Goal: Task Accomplishment & Management: Complete application form

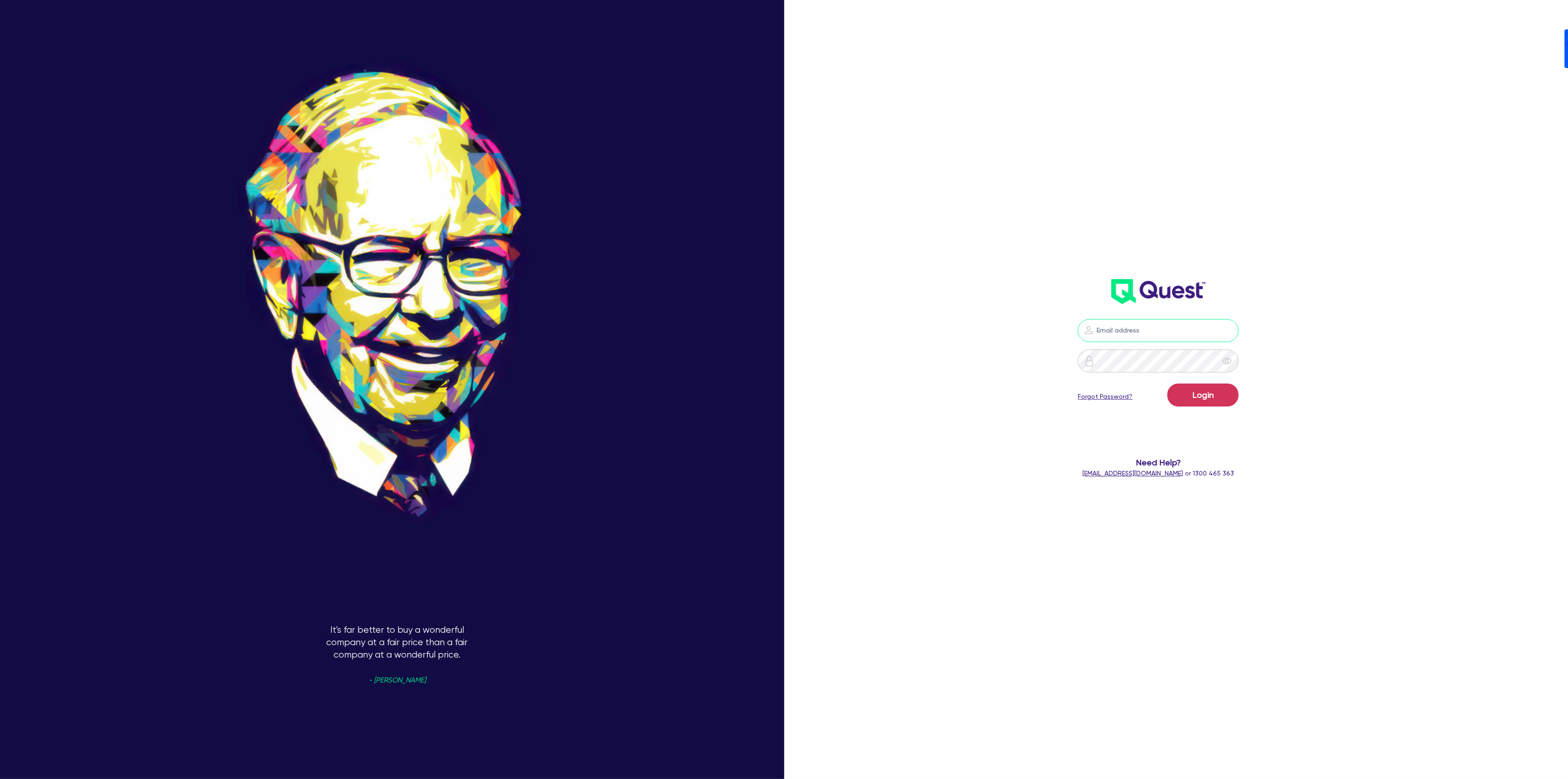
click at [1180, 329] on input "email" at bounding box center [1158, 331] width 161 height 23
click at [1264, 302] on header at bounding box center [1158, 291] width 463 height 37
click at [1158, 344] on nordpass-icon at bounding box center [1158, 344] width 0 height 0
click at [0, 778] on nordpass-autofill-portal at bounding box center [0, 779] width 0 height 0
type input "[PERSON_NAME][EMAIL_ADDRESS][DOMAIN_NAME]"
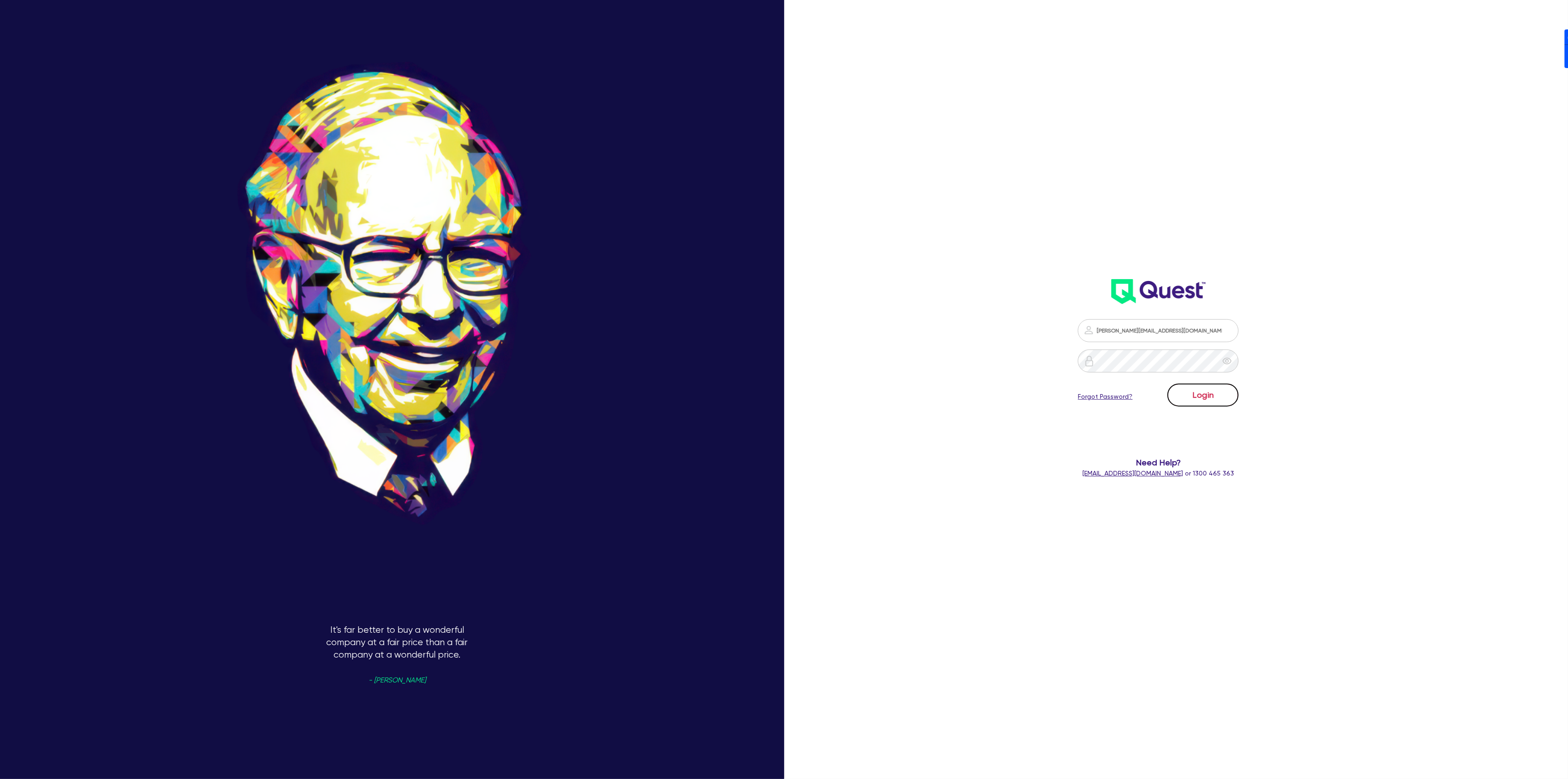
click at [1215, 392] on button "Login" at bounding box center [1203, 395] width 71 height 23
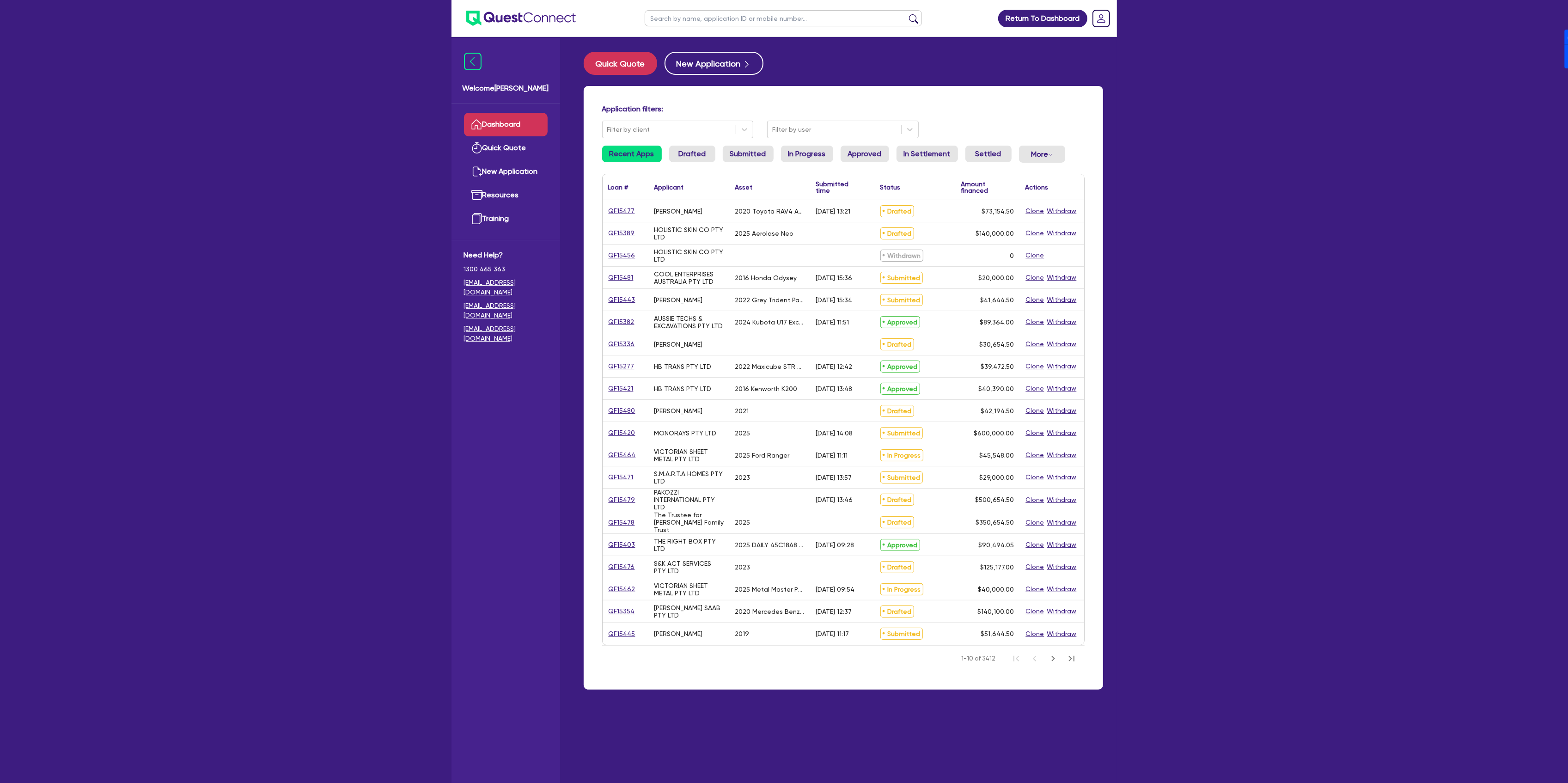
click at [730, 5] on ul at bounding box center [783, 18] width 296 height 37
click at [730, 10] on input "text" at bounding box center [783, 18] width 277 height 16
type input "mh"
click at [906, 14] on button "submit" at bounding box center [913, 20] width 15 height 13
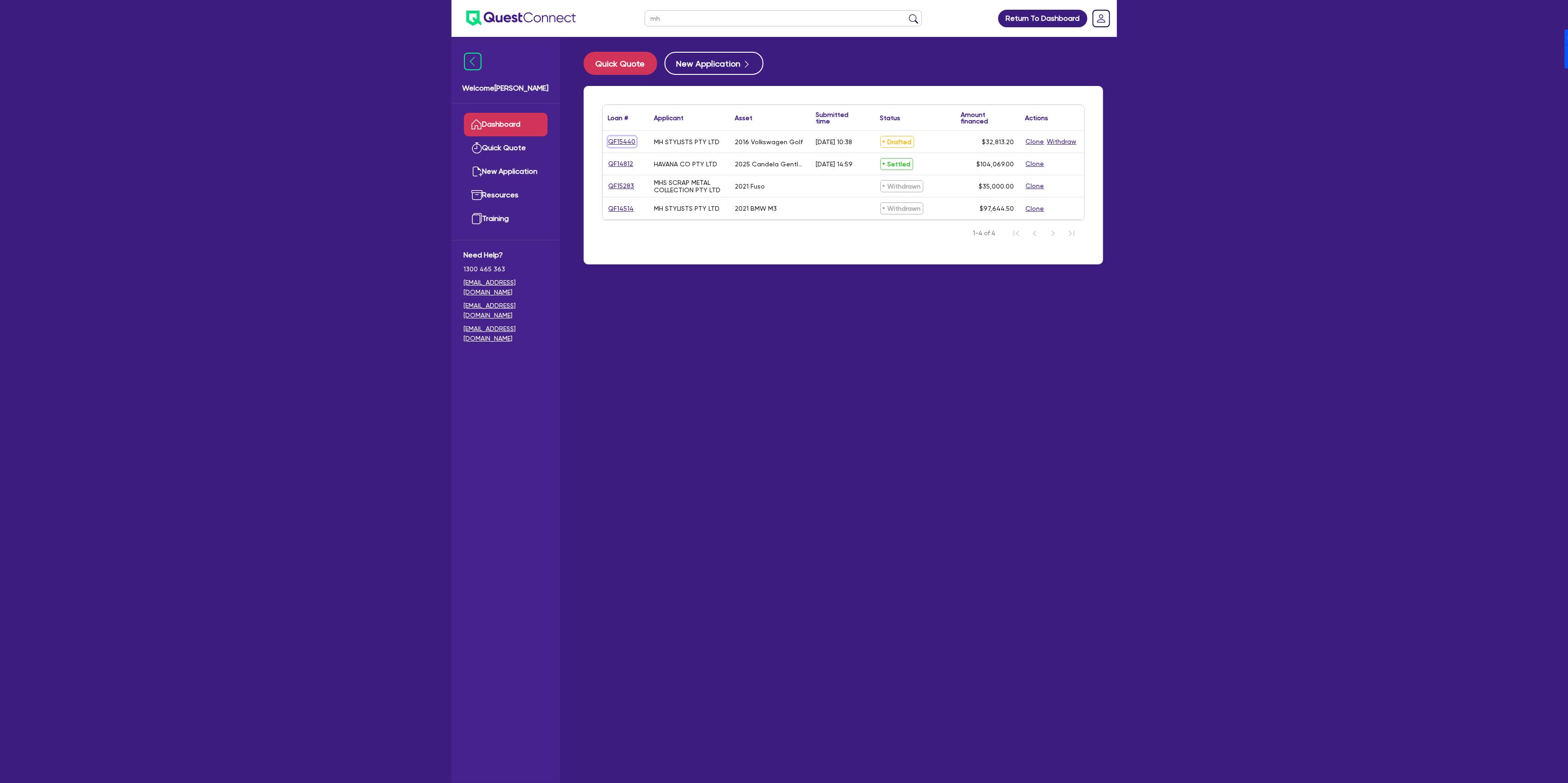
click at [622, 140] on link "QF15440" at bounding box center [622, 141] width 28 height 10
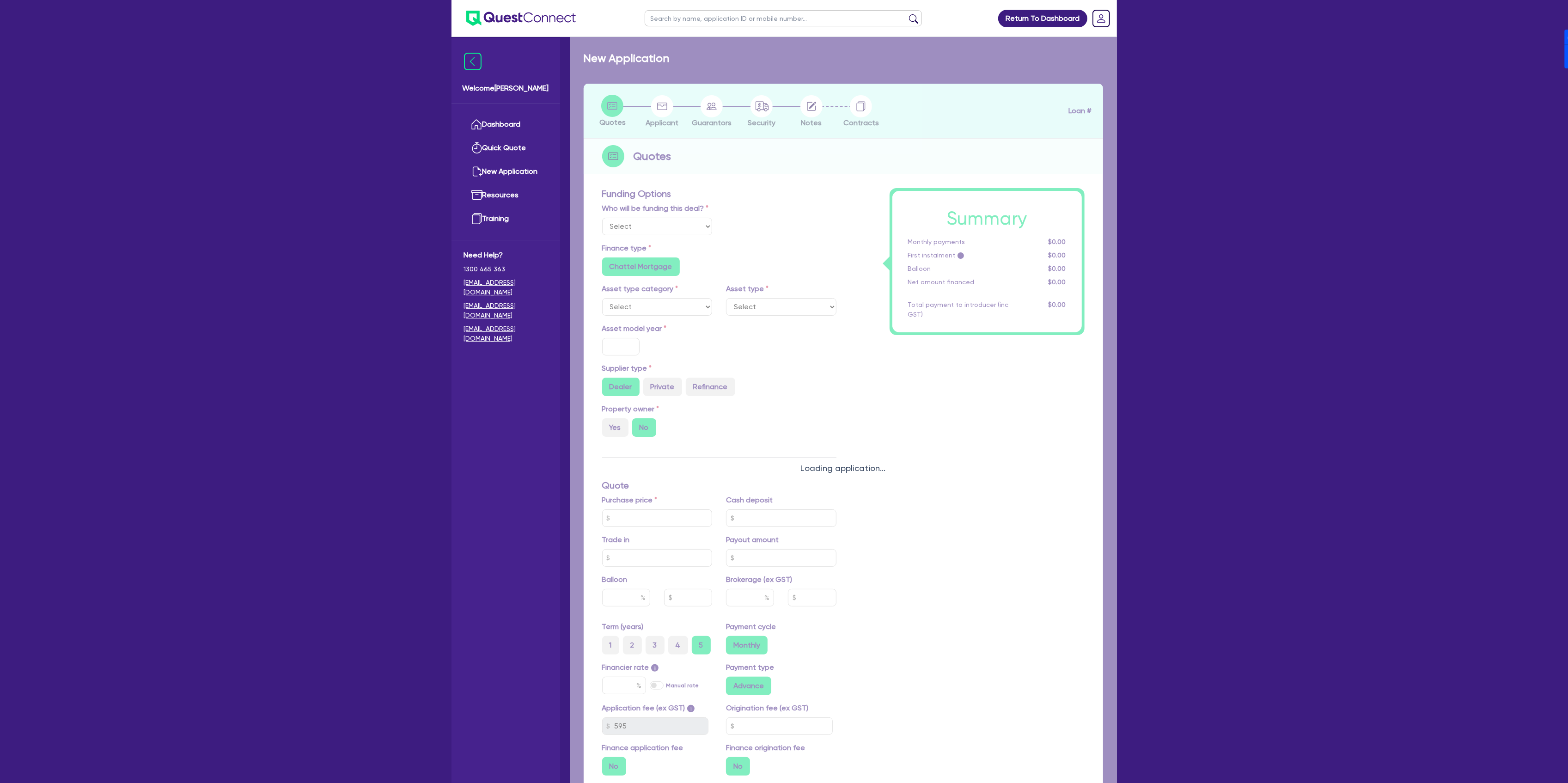
select select "Other"
select select "CARS_AND_LIGHT_TRUCKS"
type input "2016"
type input "32,306.2"
type input "63,811.2"
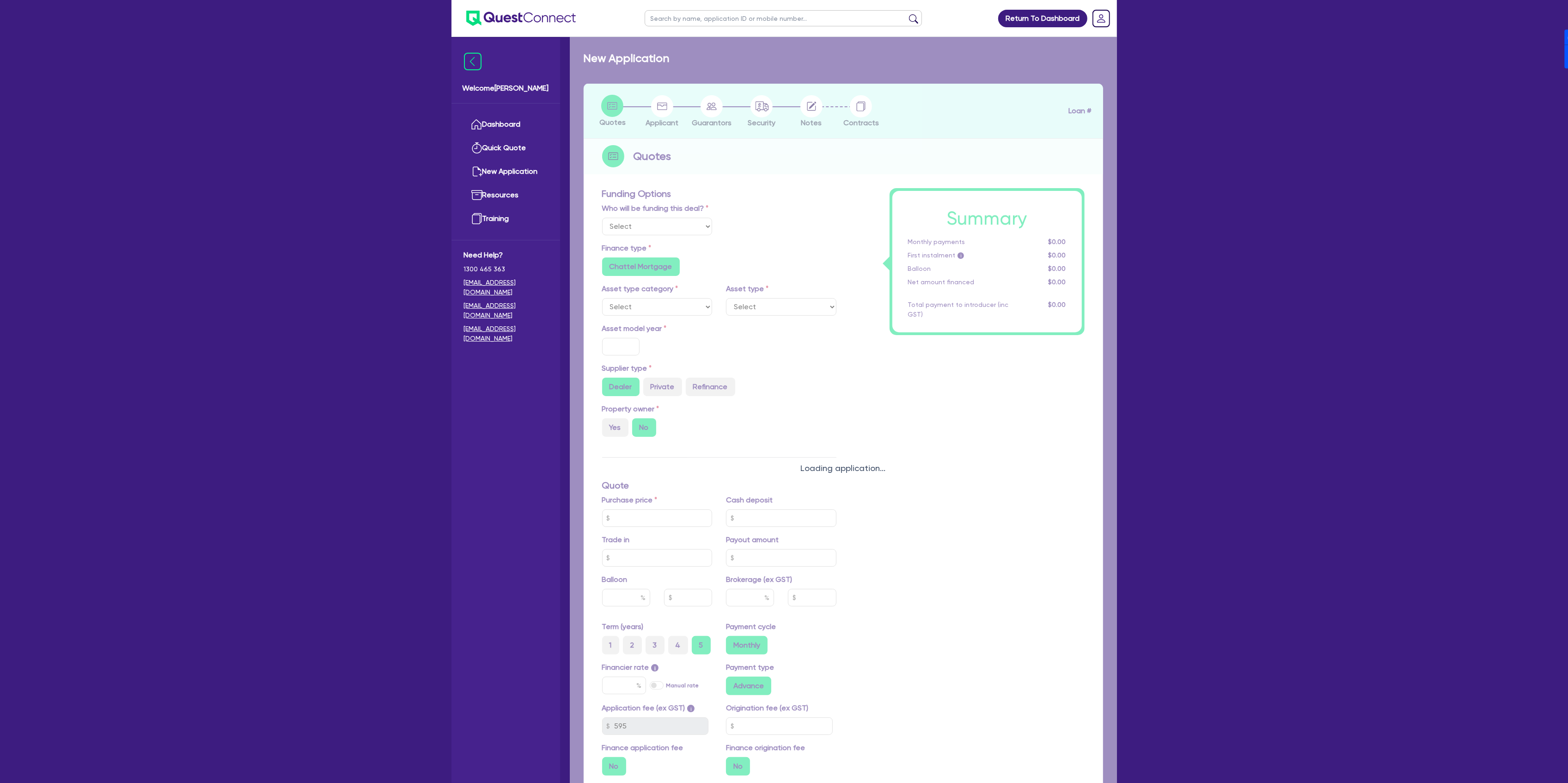
type input "63,811.2"
type input "8"
type input "2,625.06"
type input "17.95"
radio input "false"
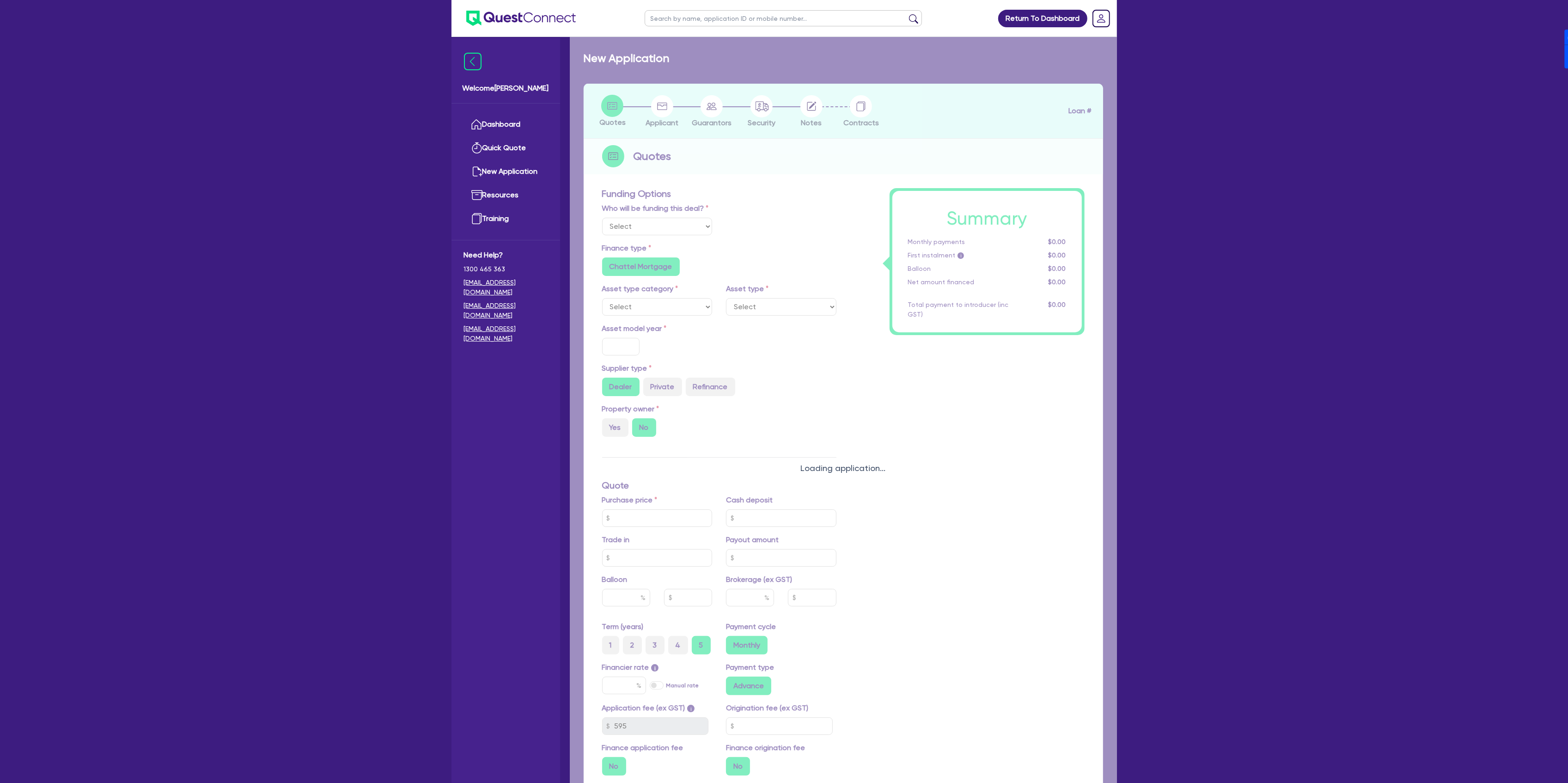
type input "460.91"
radio input "true"
select select "PASSENGER_VEHICLES"
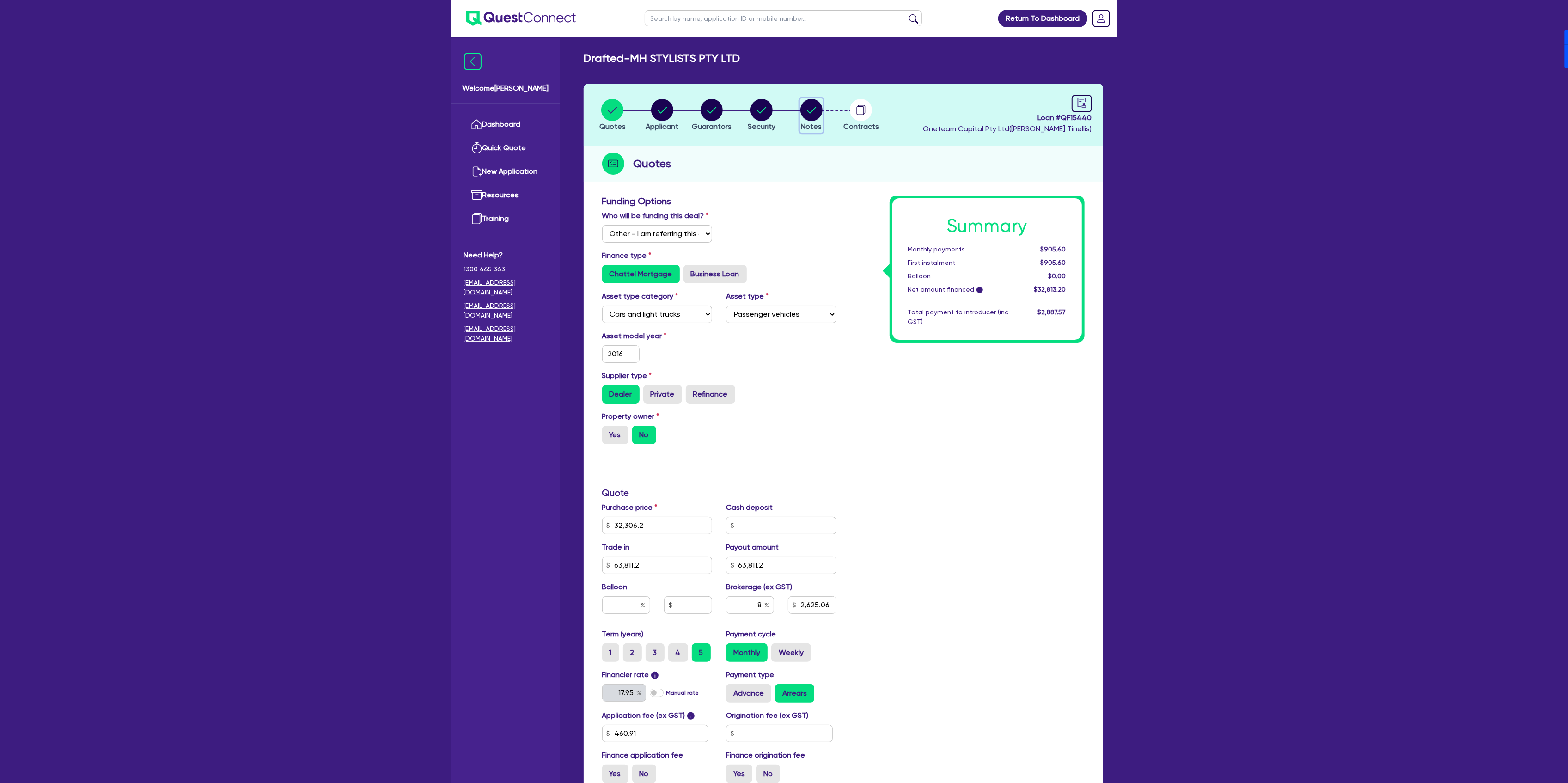
click at [803, 105] on circle "button" at bounding box center [811, 110] width 22 height 22
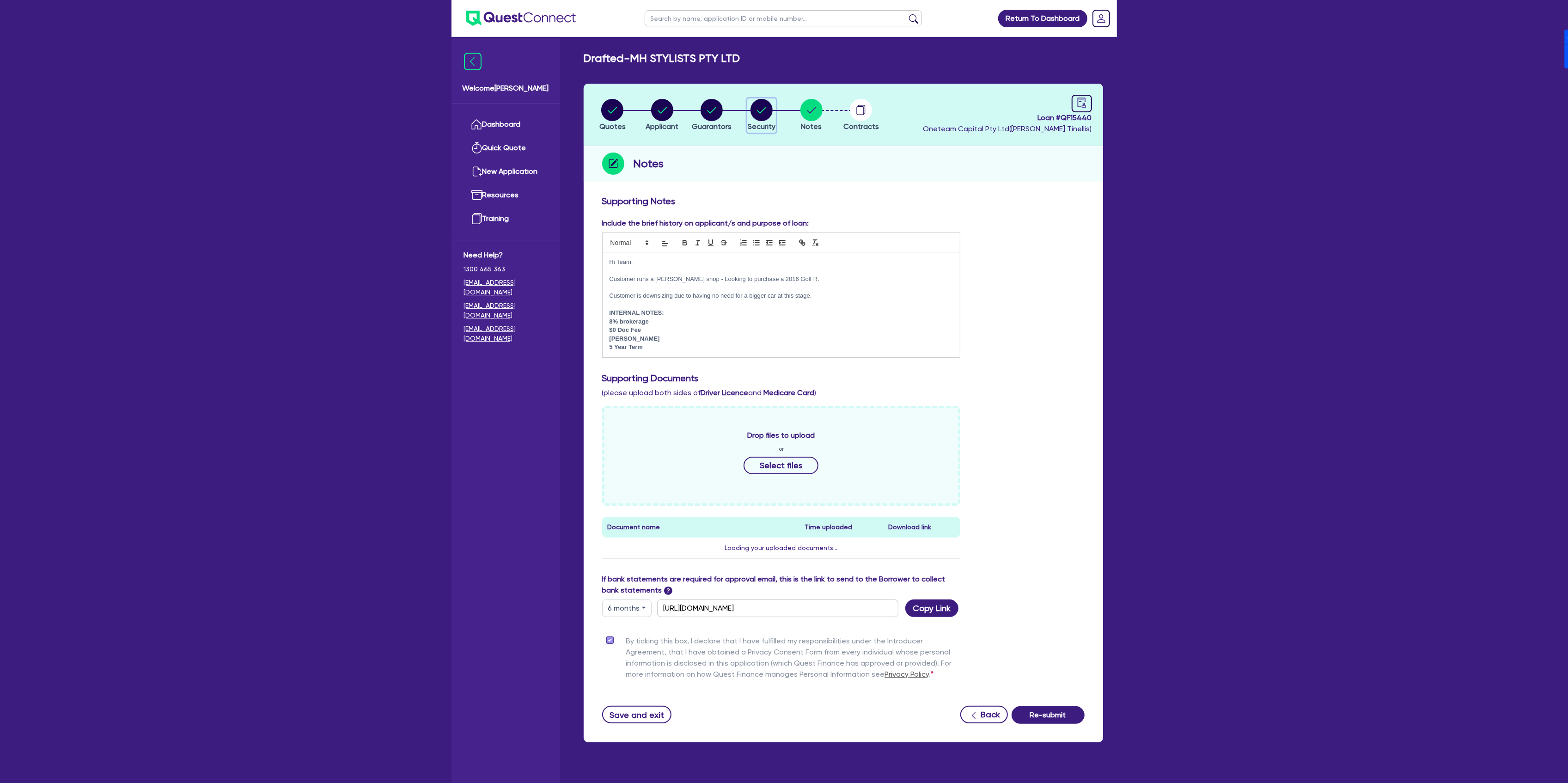
click at [749, 117] on div "button" at bounding box center [761, 110] width 28 height 22
select select "CARS_AND_LIGHT_TRUCKS"
select select "PASSENGER_VEHICLES"
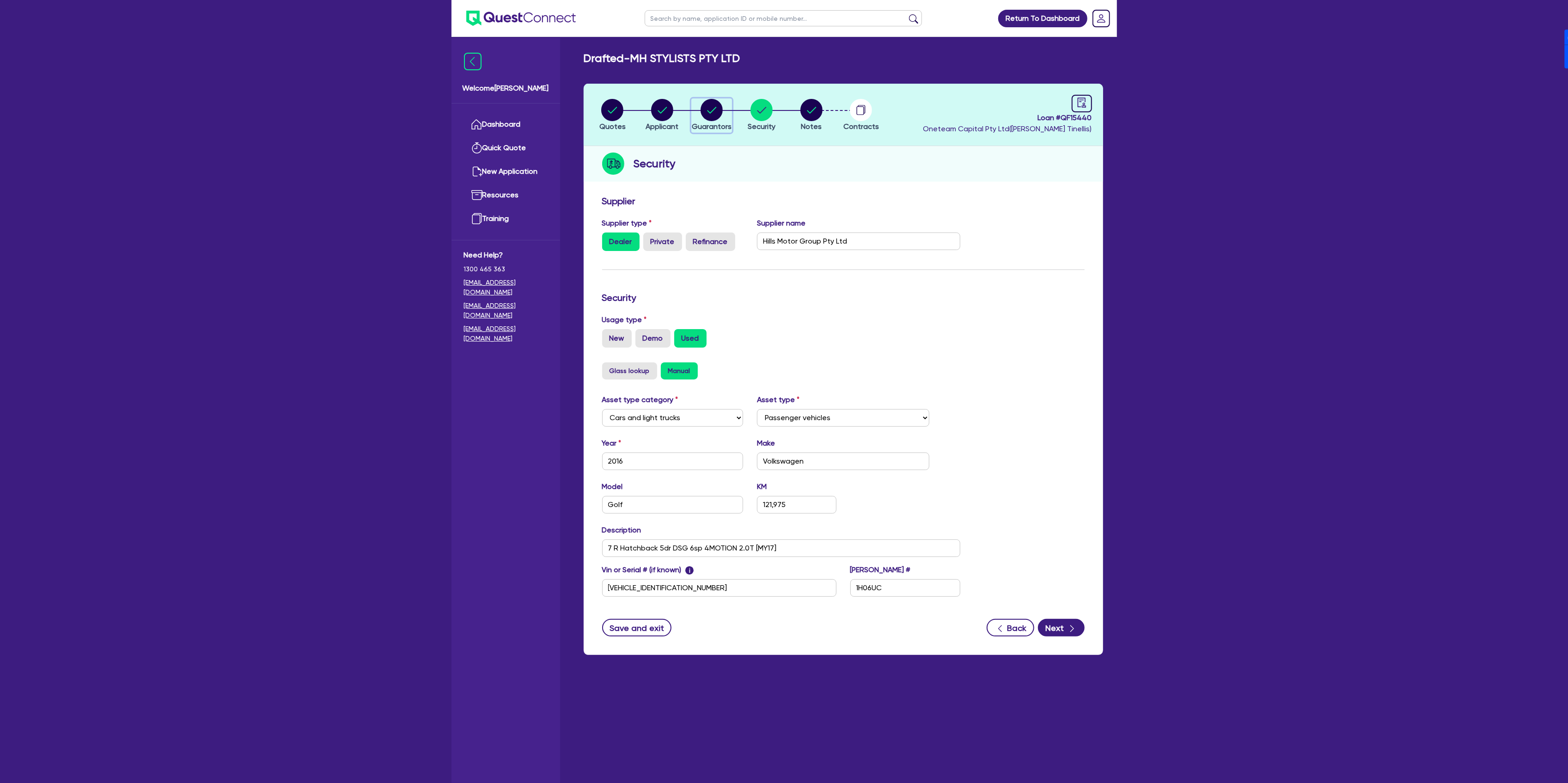
click at [708, 109] on circle "button" at bounding box center [711, 110] width 22 height 22
select select "MR"
select select "[GEOGRAPHIC_DATA]"
select select "SINGLE"
select select "CASH"
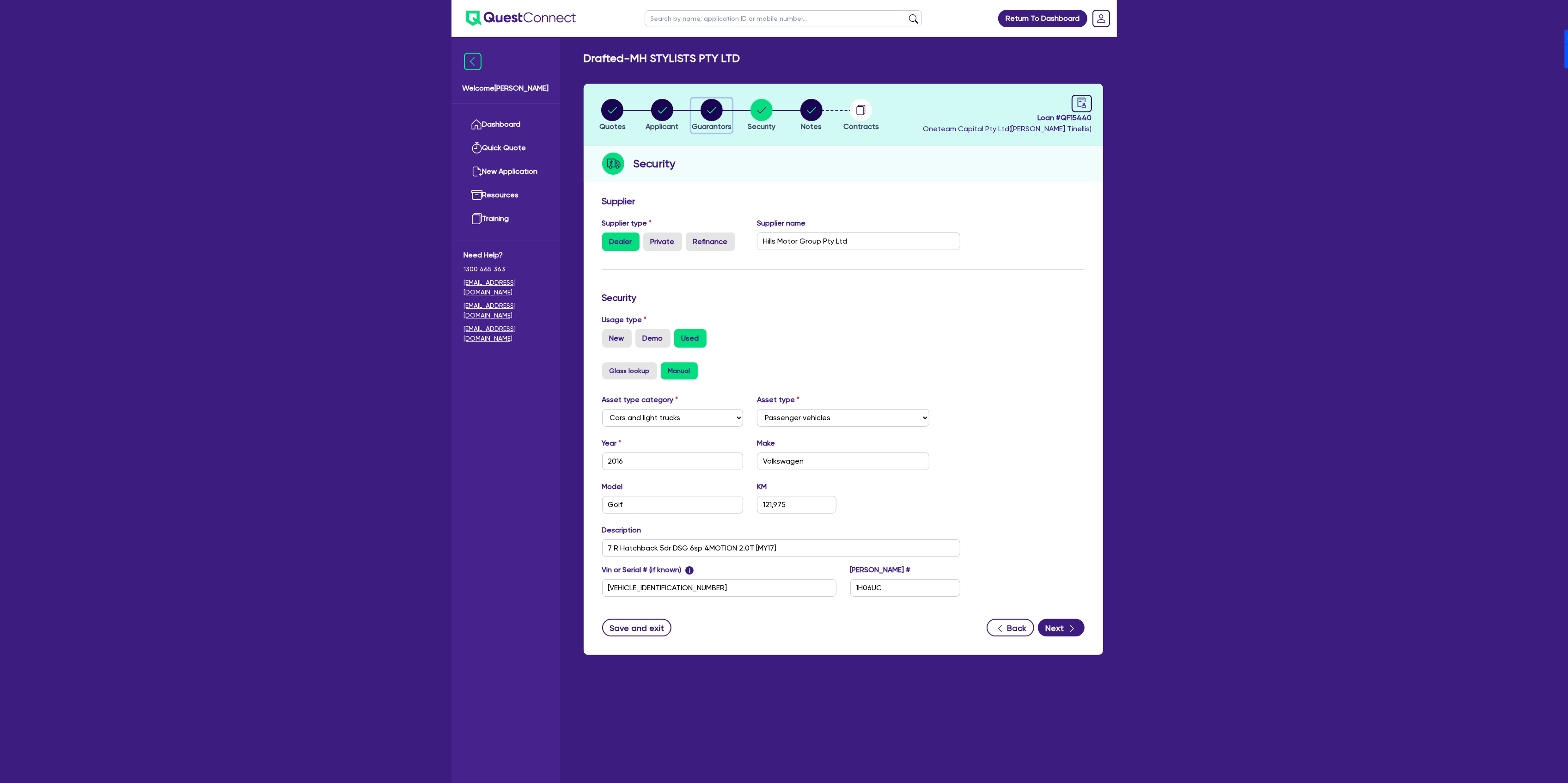
select select "EQUIPMENT"
select select "VEHICLE"
select select "HOUSEHOLD_PERSONAL"
select select "CASH"
select select "VEHICLE_LOAN"
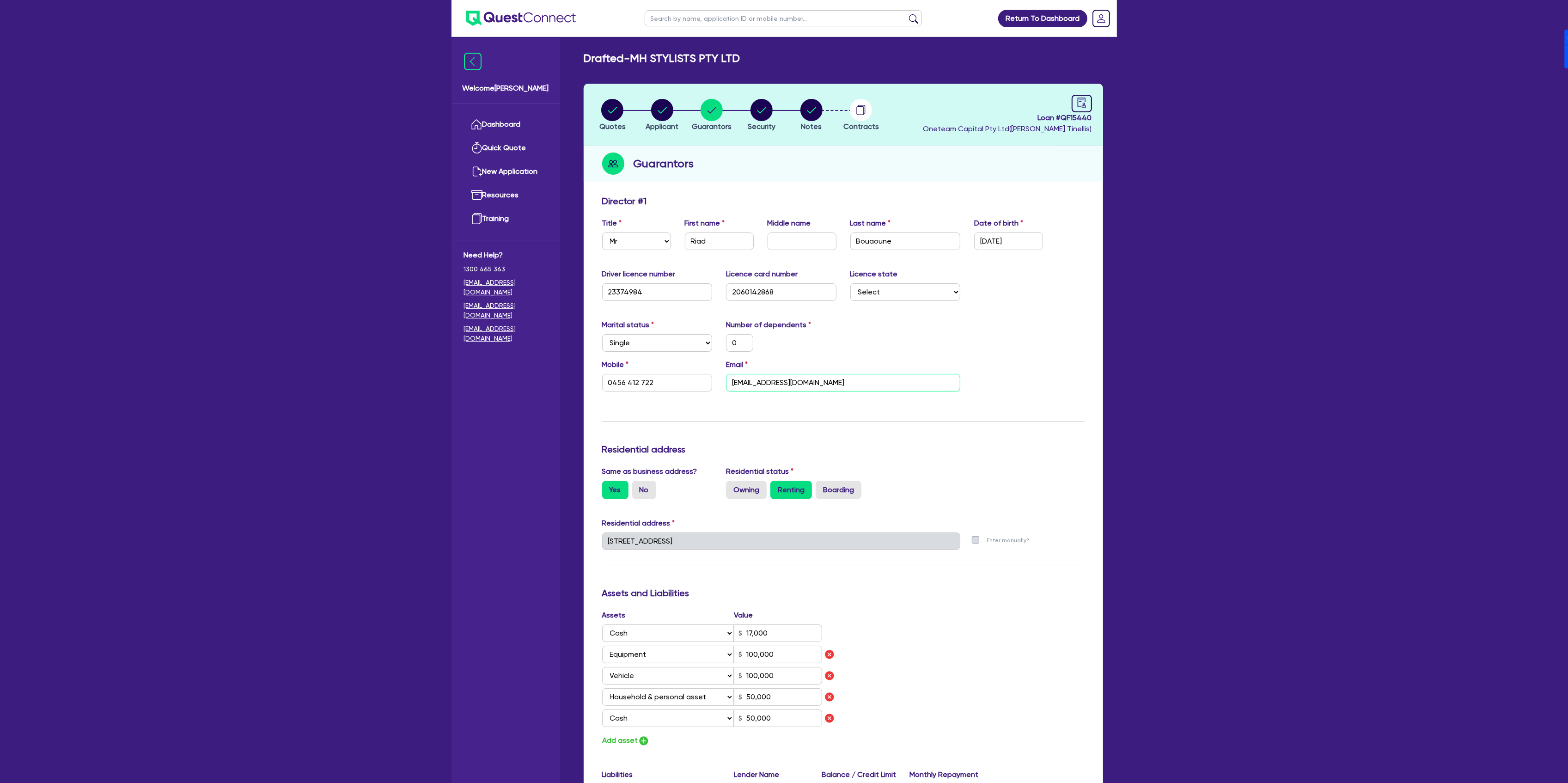
drag, startPoint x: 858, startPoint y: 383, endPoint x: 619, endPoint y: 359, distance: 240.2
click at [619, 359] on div "Mobile [PHONE_NUMBER] Email [EMAIL_ADDRESS][DOMAIN_NAME]" at bounding box center [843, 378] width 497 height 40
drag, startPoint x: 198, startPoint y: 148, endPoint x: 231, endPoint y: 157, distance: 34.2
click at [204, 148] on div "Return To Dashboard Edit Profile Logout Welcome [PERSON_NAME] Dashboard Quick Q…" at bounding box center [784, 582] width 1568 height 1163
click at [781, 119] on li "Security" at bounding box center [762, 114] width 50 height 32
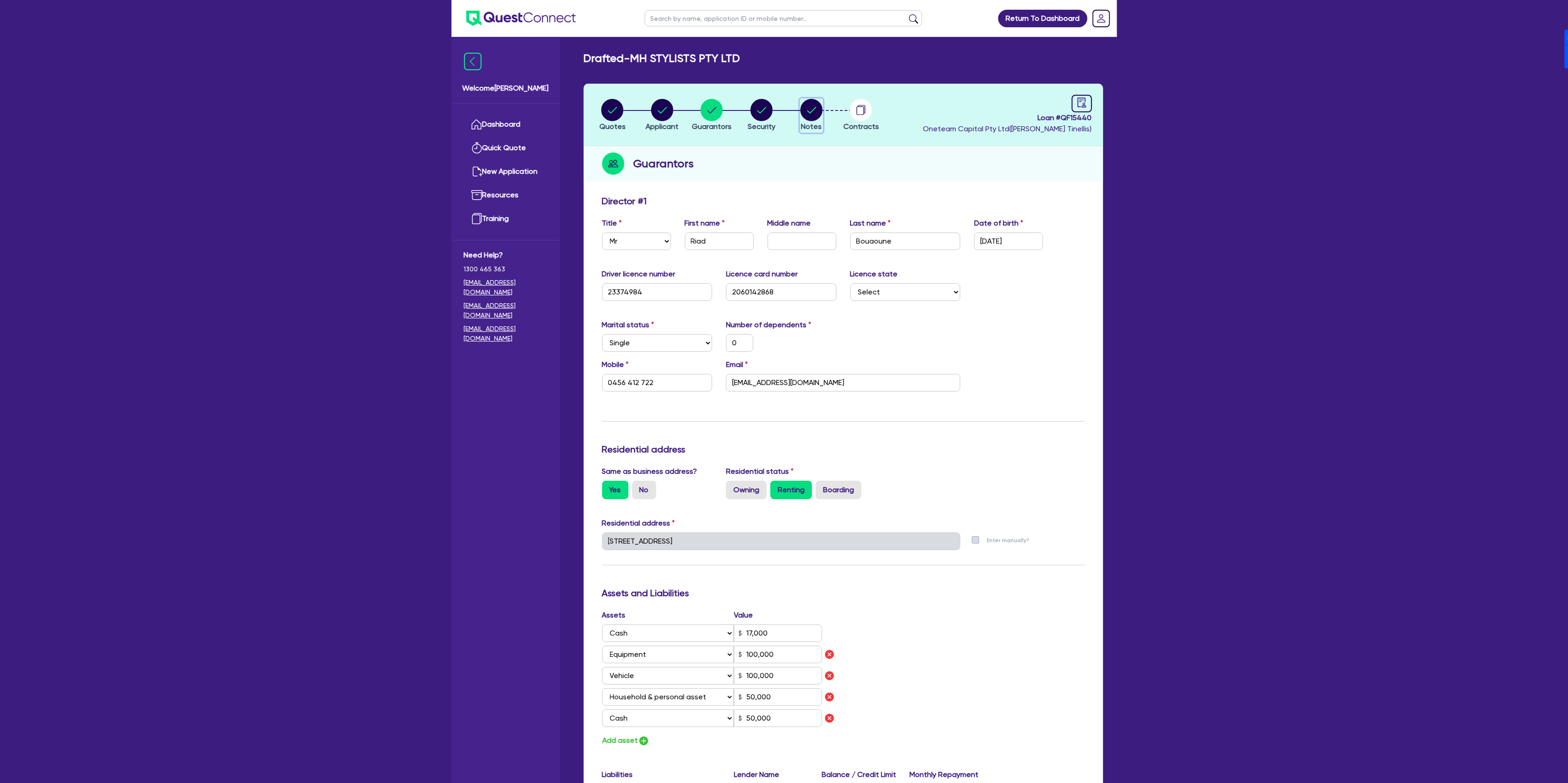
click at [801, 111] on circle "button" at bounding box center [811, 110] width 22 height 22
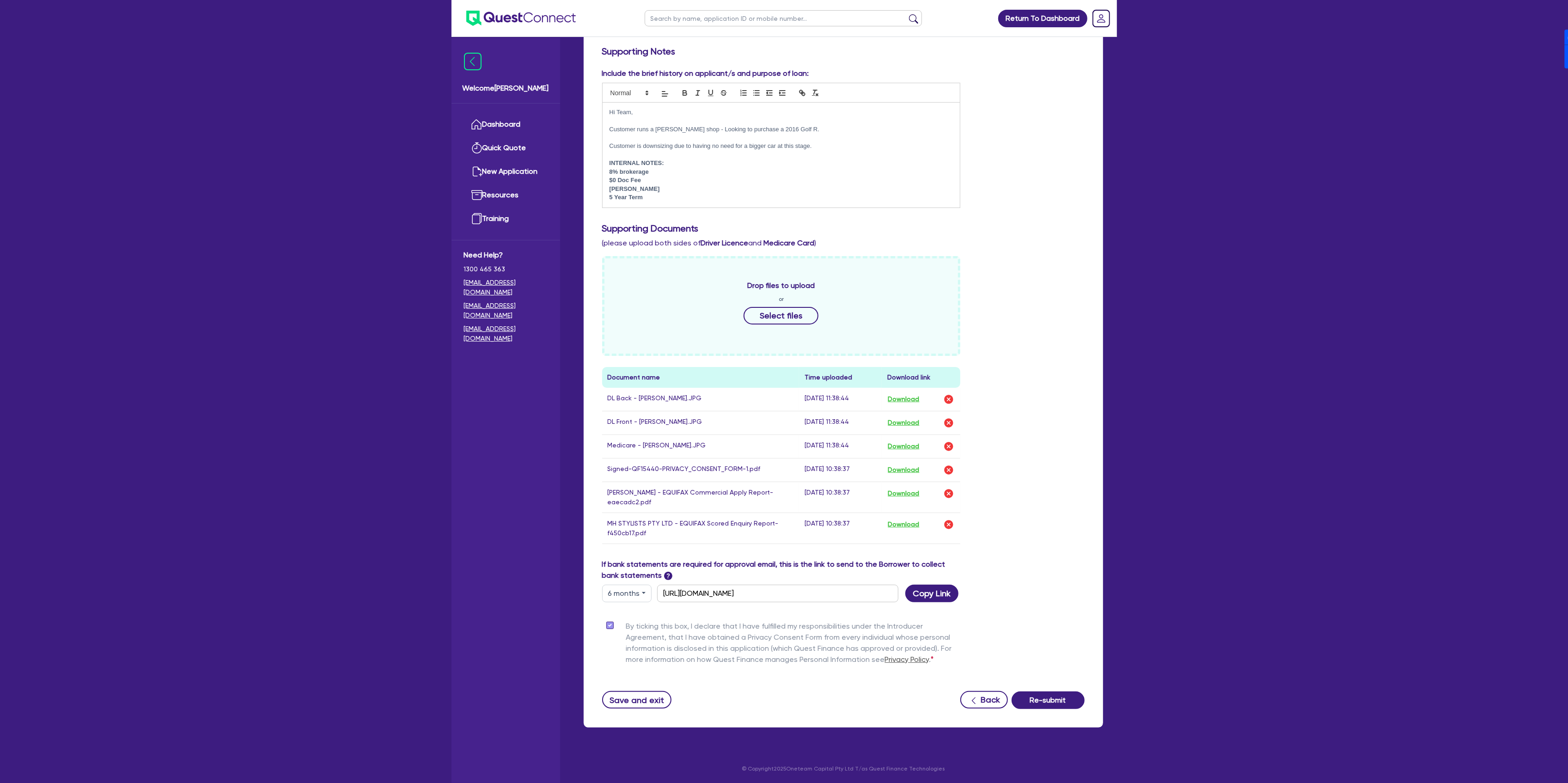
scroll to position [152, 0]
click at [919, 596] on button "Copy Link" at bounding box center [932, 592] width 53 height 18
click at [1156, 372] on div "Return To Dashboard Edit Profile Logout Welcome [PERSON_NAME] Dashboard Quick Q…" at bounding box center [784, 316] width 1568 height 934
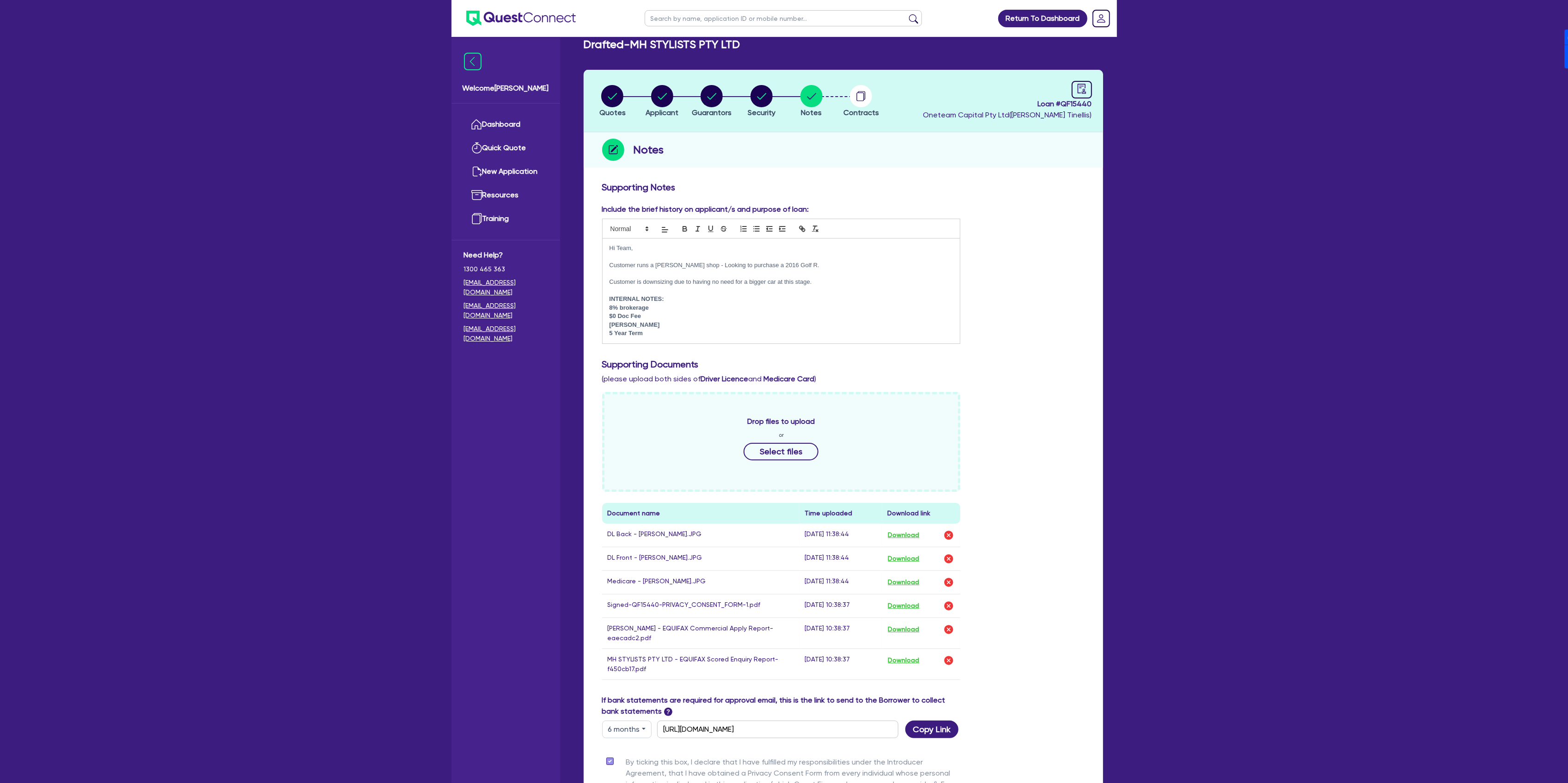
scroll to position [0, 0]
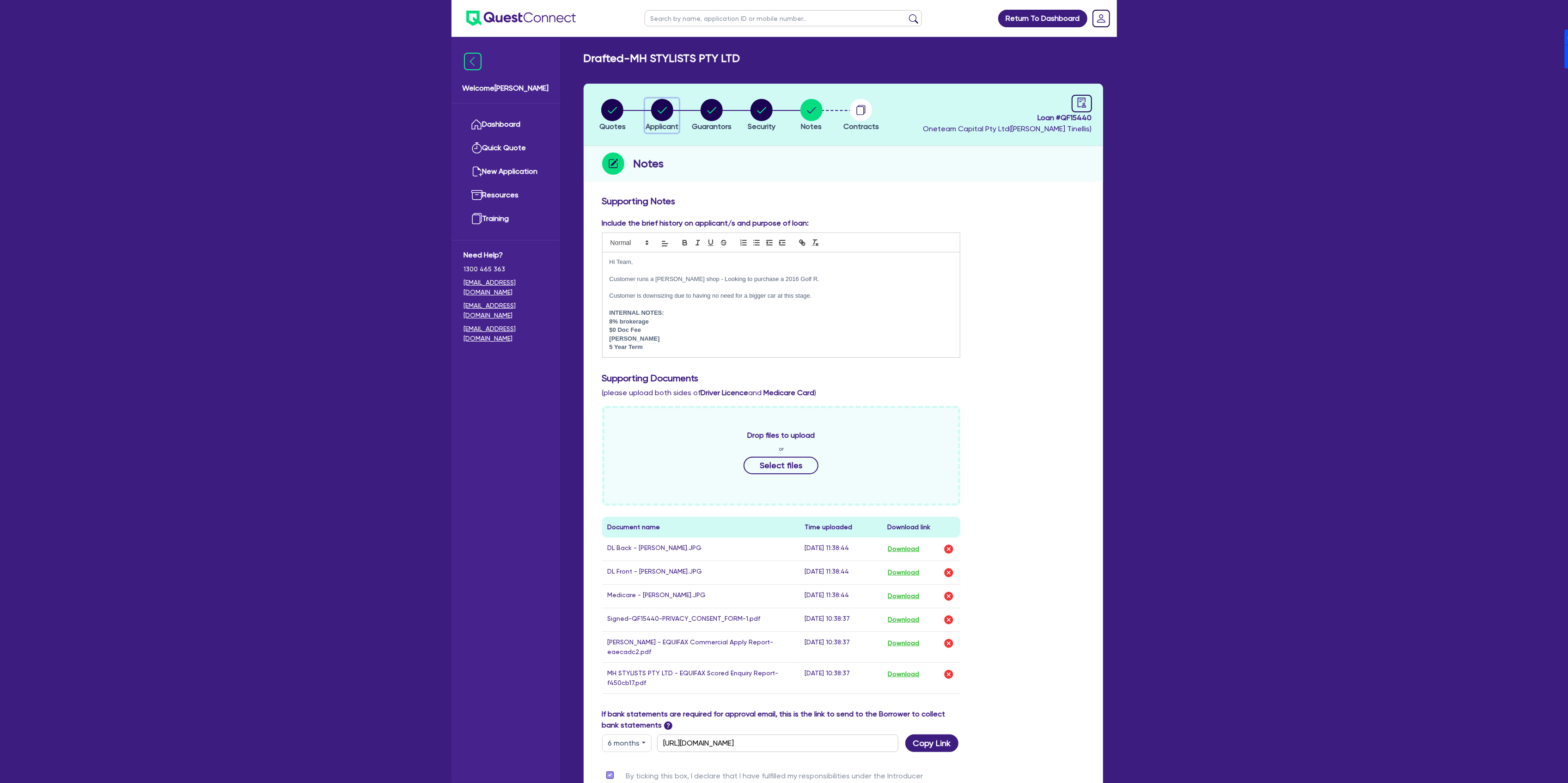
click at [655, 111] on circle "button" at bounding box center [662, 110] width 22 height 22
select select "COMPANY"
select select "HEALTH_BEAUTY"
select select "HAIR_BEAUTY_SALONS"
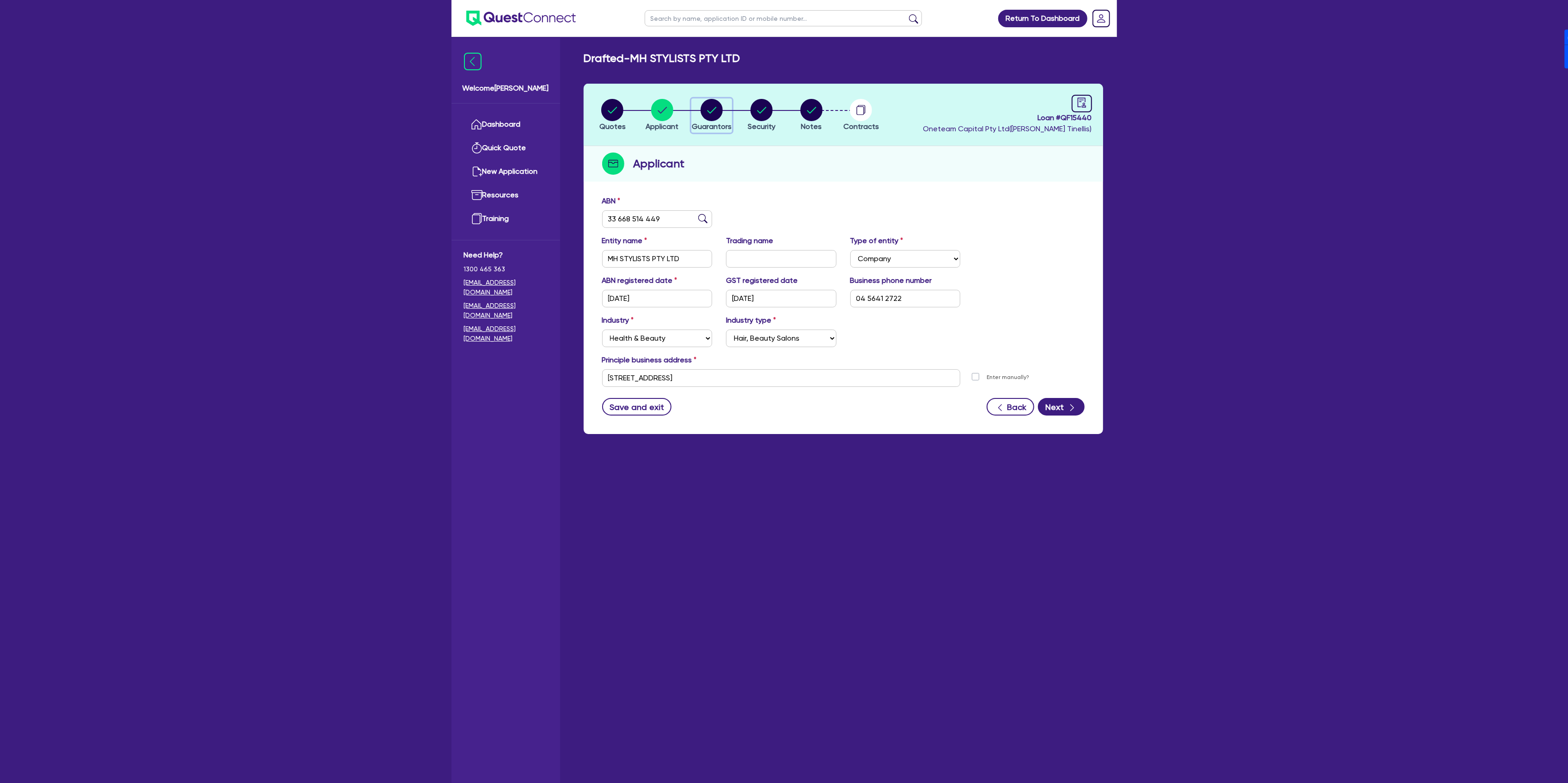
click at [702, 114] on icon "button" at bounding box center [711, 110] width 22 height 22
select select "MR"
select select "[GEOGRAPHIC_DATA]"
select select "SINGLE"
select select "CASH"
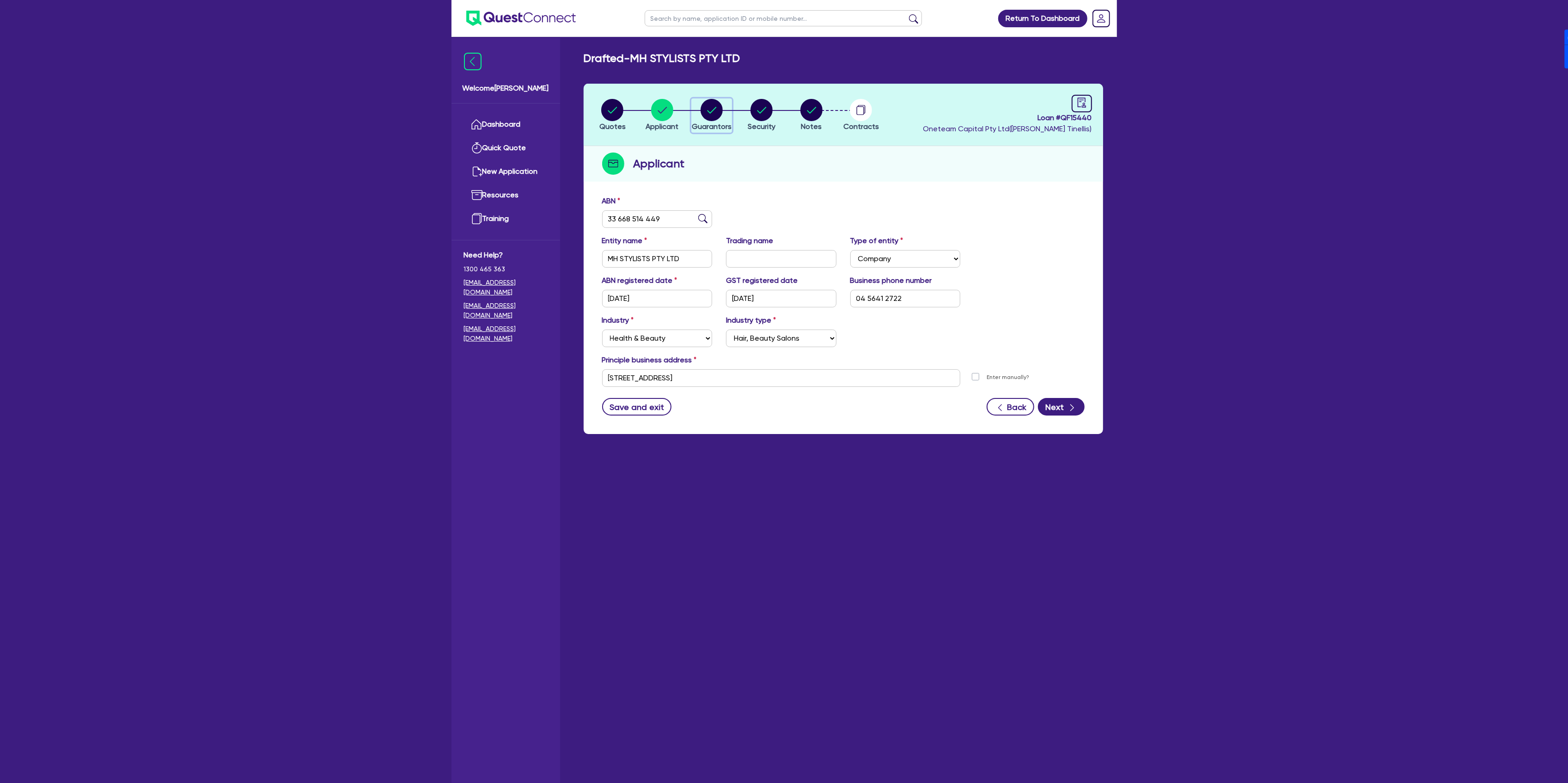
select select "EQUIPMENT"
select select "VEHICLE"
select select "HOUSEHOLD_PERSONAL"
select select "CASH"
select select "VEHICLE_LOAN"
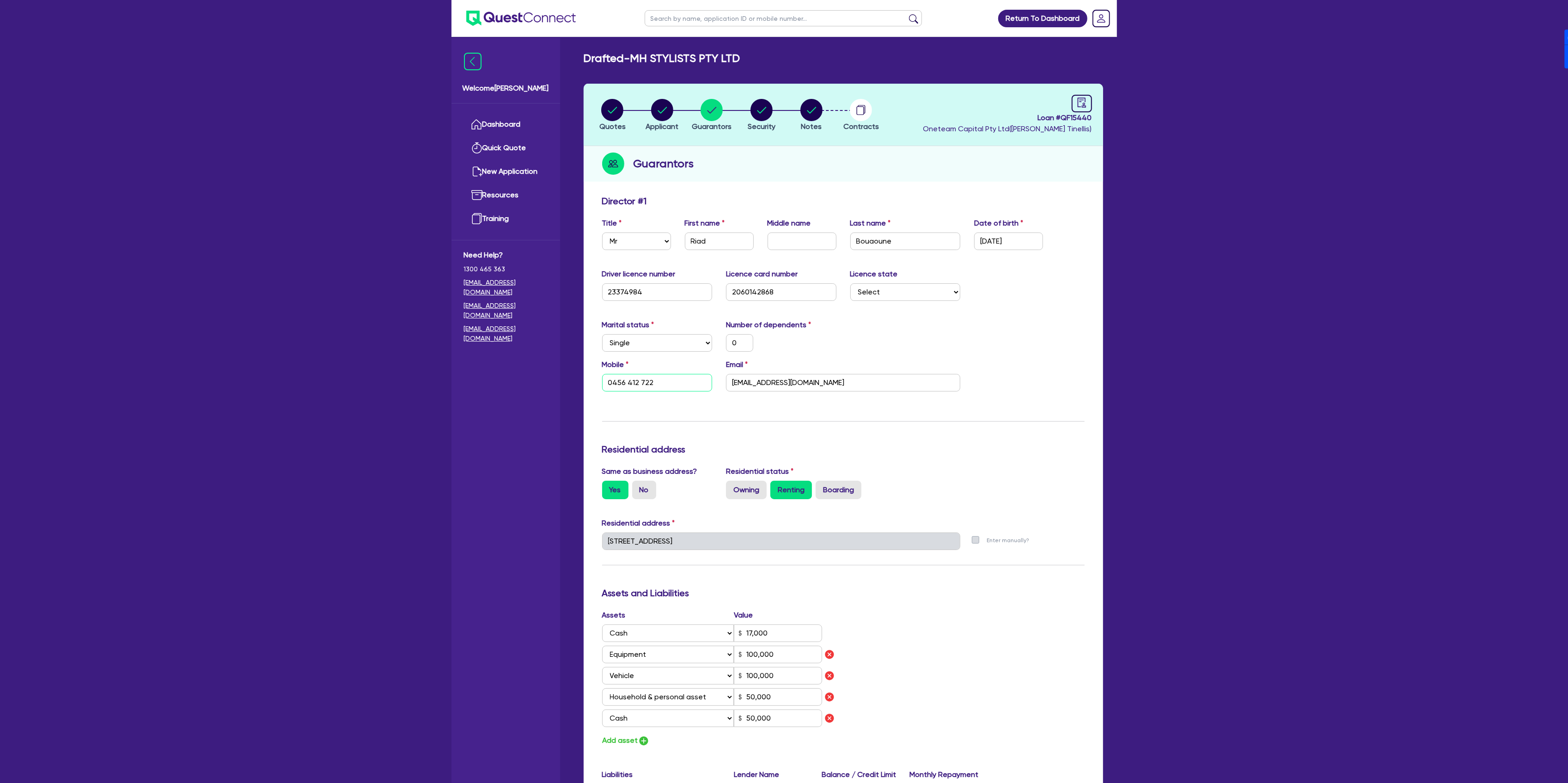
click at [664, 380] on input "0456 412 722" at bounding box center [657, 383] width 110 height 18
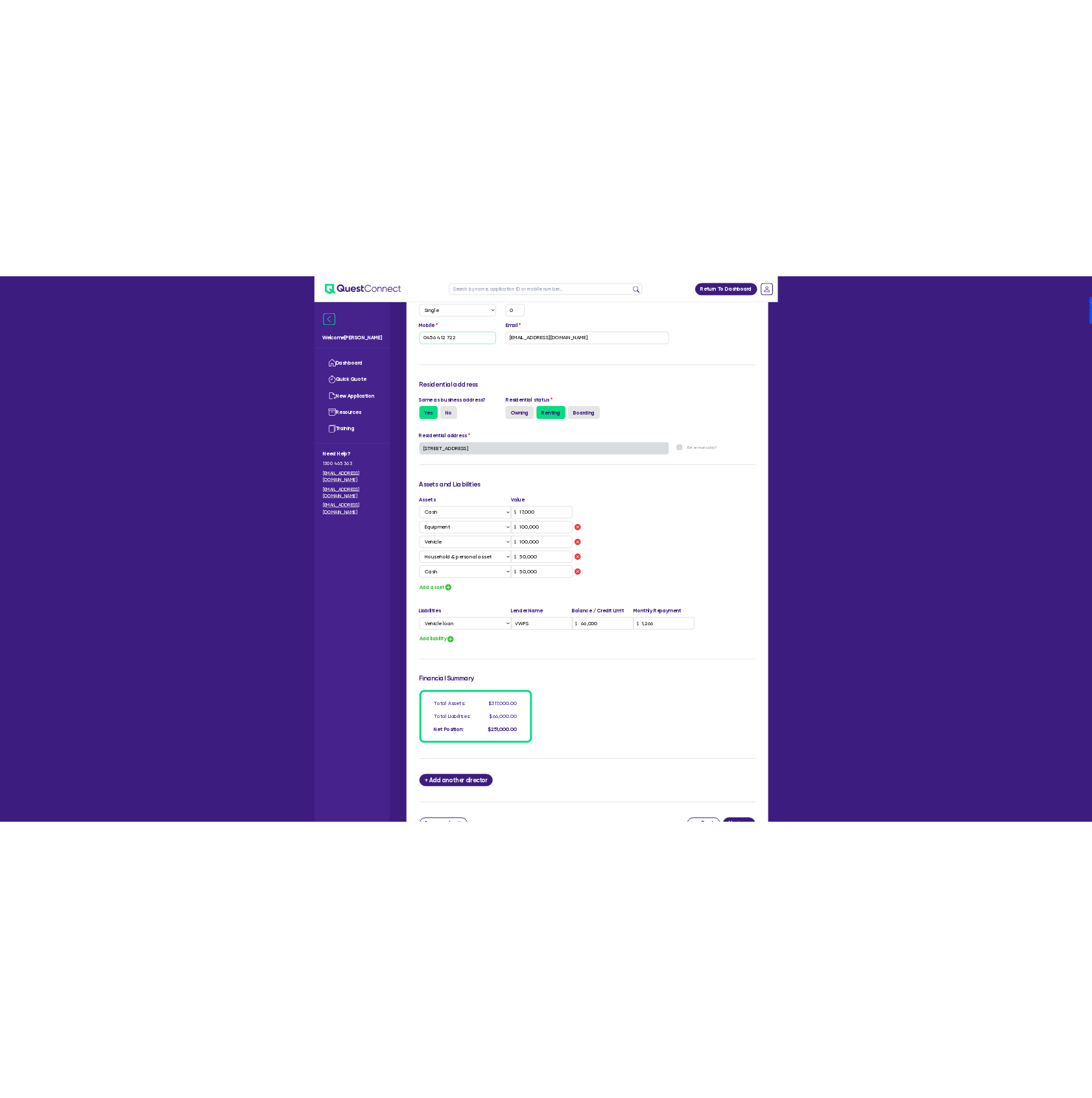
scroll to position [432, 0]
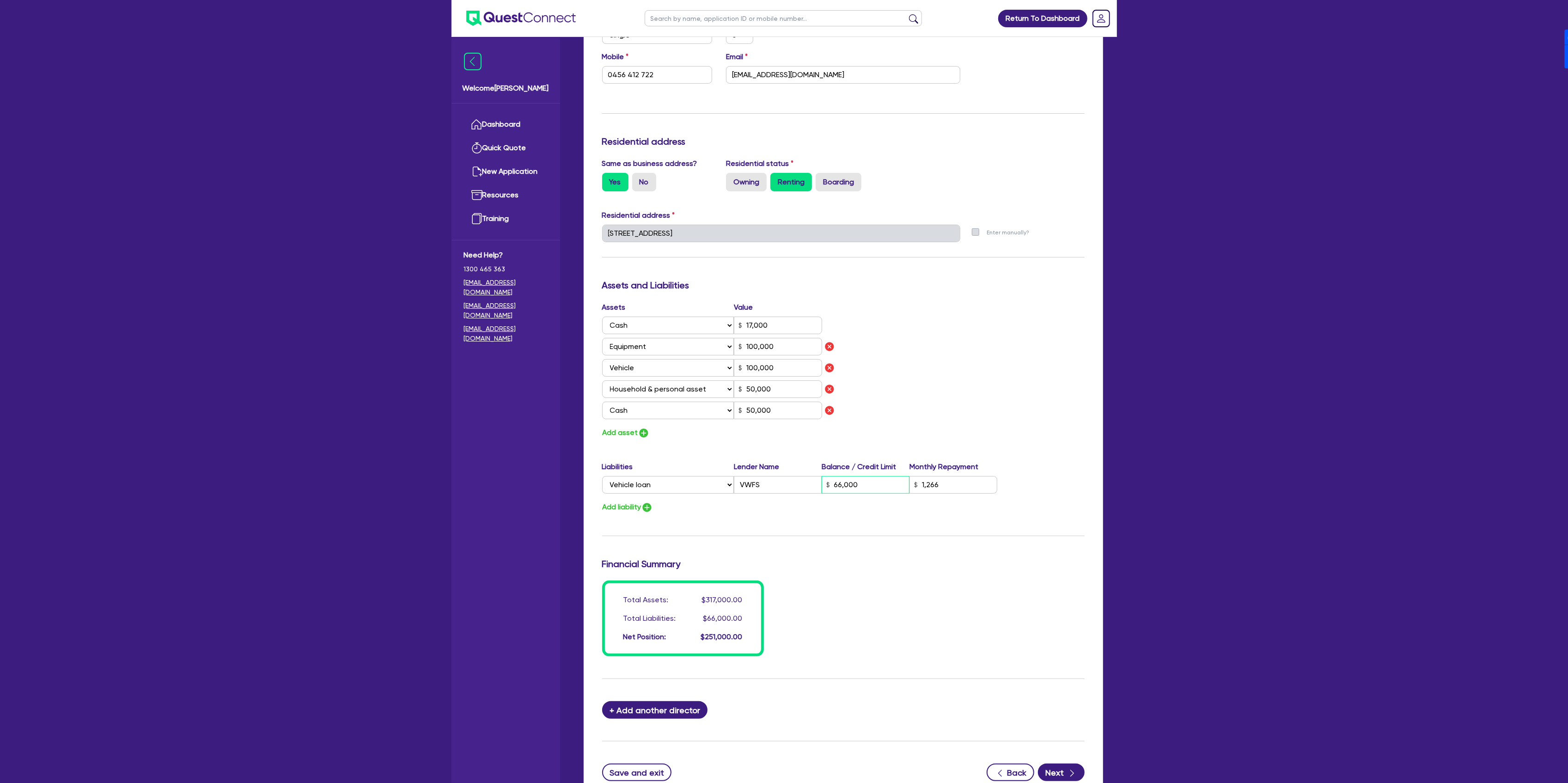
click at [864, 481] on input "66,000" at bounding box center [865, 484] width 88 height 18
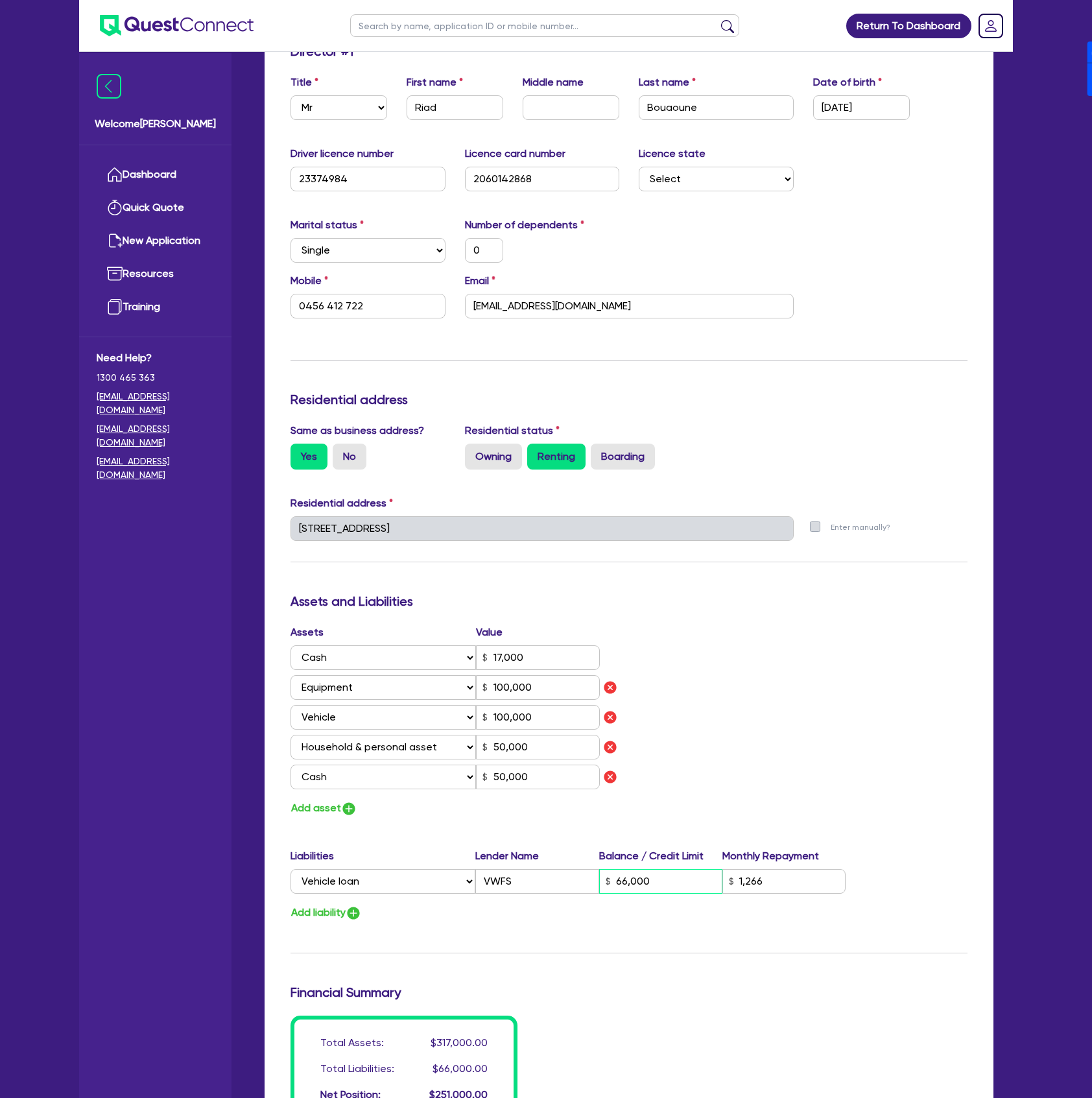
scroll to position [0, 0]
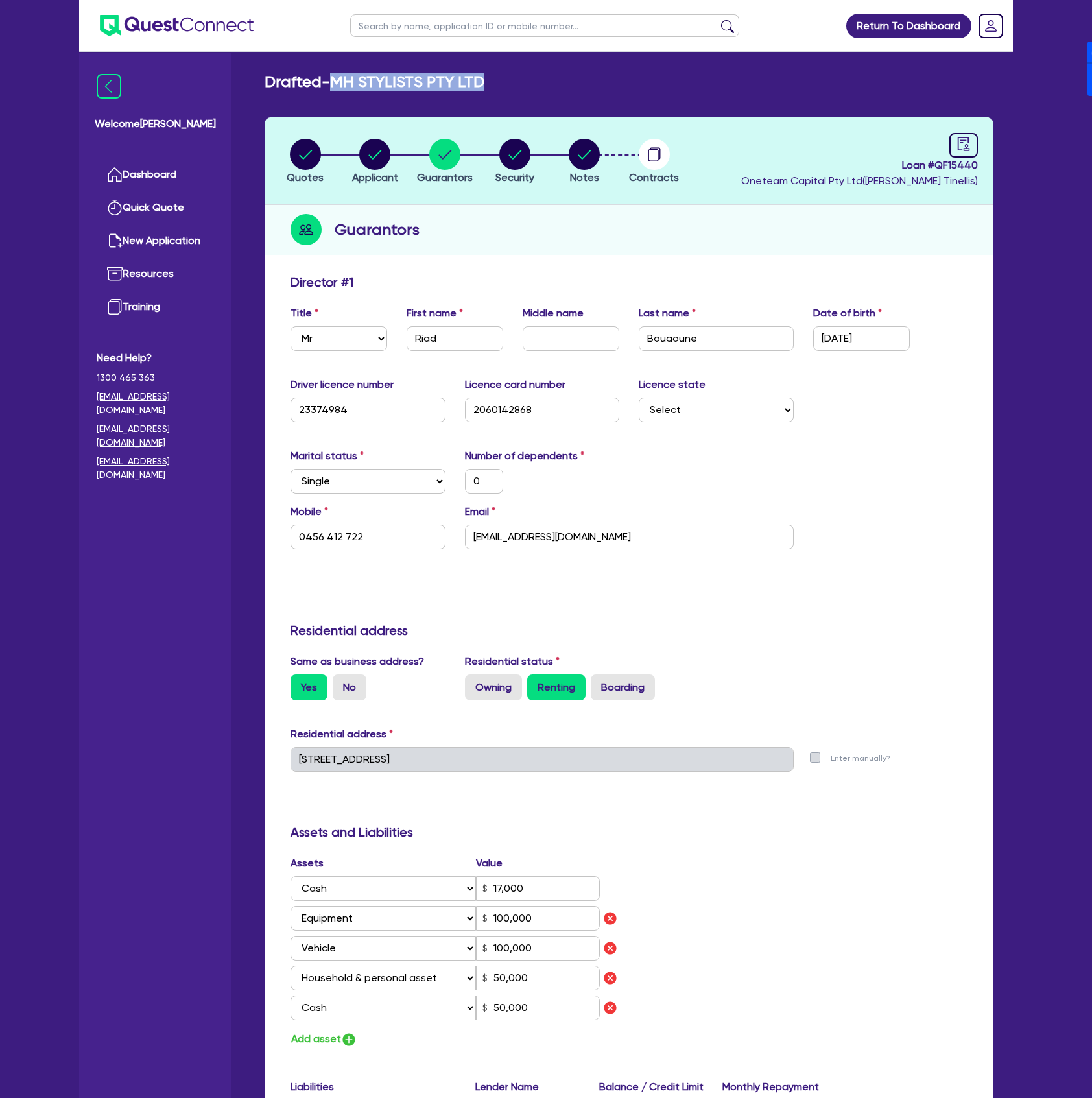
drag, startPoint x: 496, startPoint y: 83, endPoint x: 337, endPoint y: 79, distance: 159.1
click at [337, 79] on div "Drafted - MH STYLISTS PTY LTD" at bounding box center [629, 82] width 748 height 19
copy h2 "MH STYLISTS PTY LTD"
click at [442, 332] on input "Riad" at bounding box center [454, 339] width 96 height 25
click at [701, 332] on input "Bouaoune" at bounding box center [716, 339] width 155 height 25
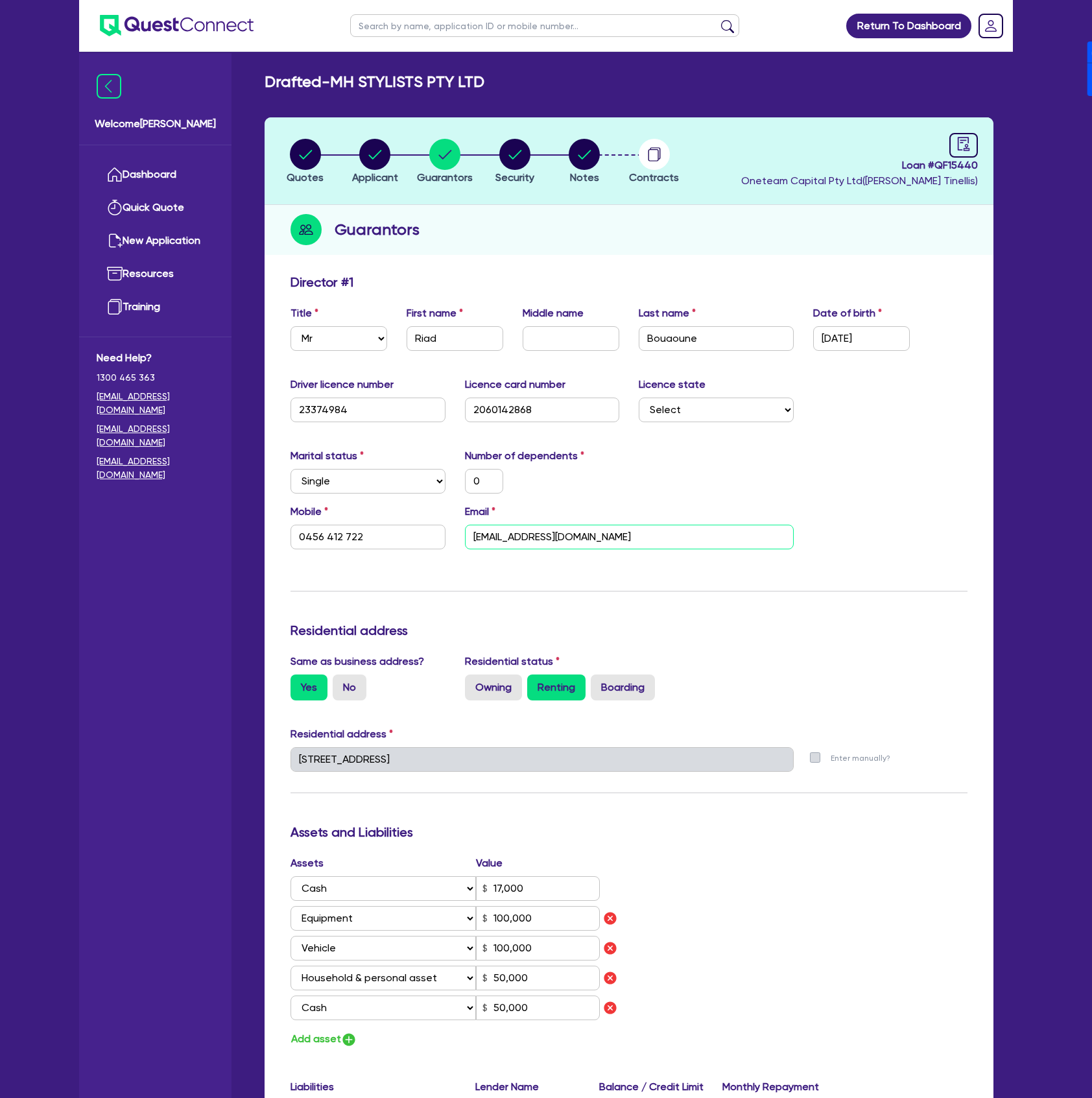
click at [633, 533] on input "[EMAIL_ADDRESS][DOMAIN_NAME]" at bounding box center [629, 537] width 329 height 25
click at [361, 533] on input "0456 412 722" at bounding box center [368, 537] width 155 height 25
click at [515, 158] on circle "button" at bounding box center [515, 155] width 31 height 31
select select "CARS_AND_LIGHT_TRUCKS"
select select "PASSENGER_VEHICLES"
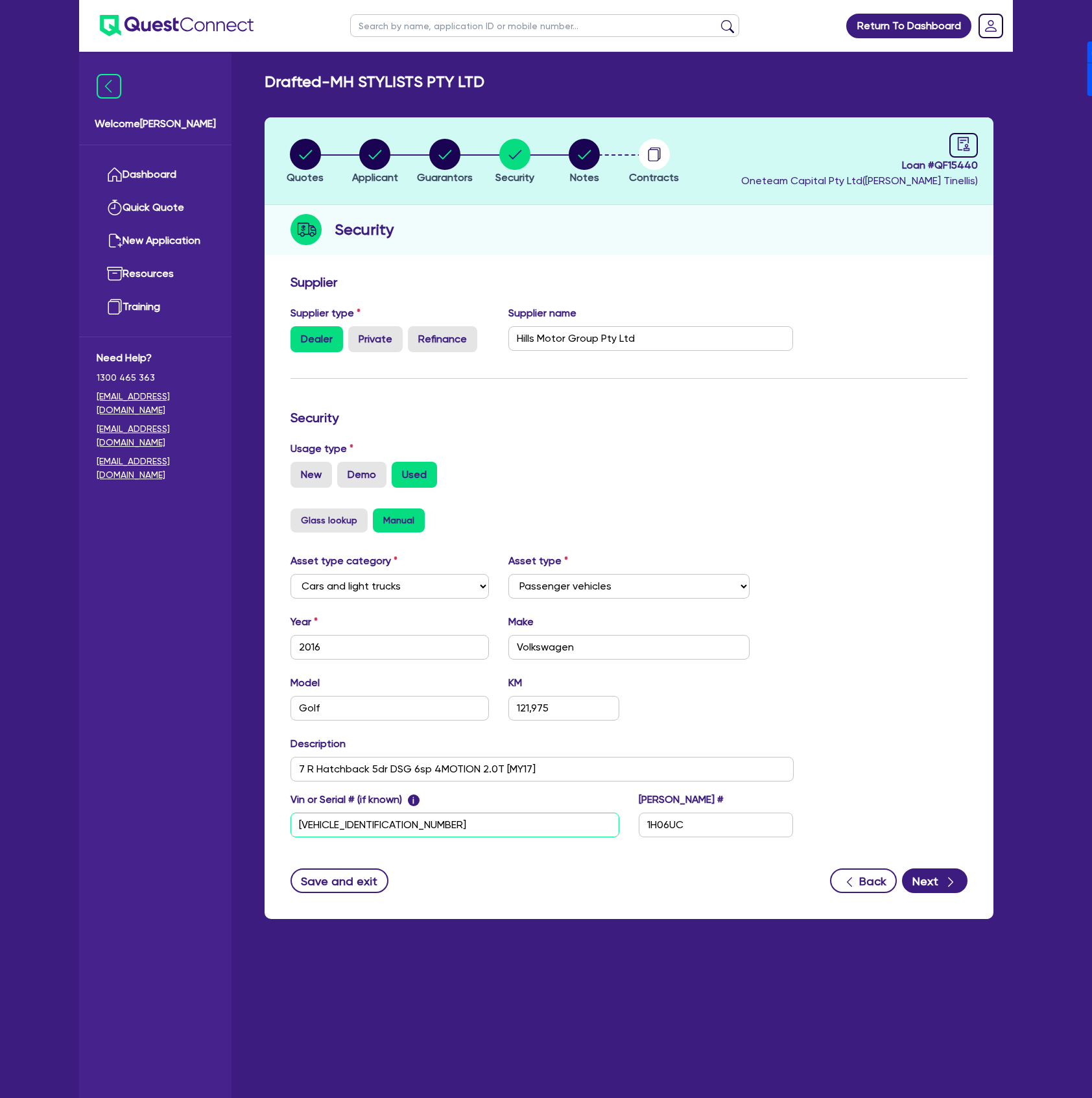
click at [481, 832] on input "[VEHICLE_IDENTIFICATION_NUMBER]" at bounding box center [454, 825] width 329 height 25
drag, startPoint x: 307, startPoint y: 165, endPoint x: 293, endPoint y: 216, distance: 52.9
click at [307, 165] on circle "button" at bounding box center [305, 155] width 31 height 31
select select "Other"
select select "CARS_AND_LIGHT_TRUCKS"
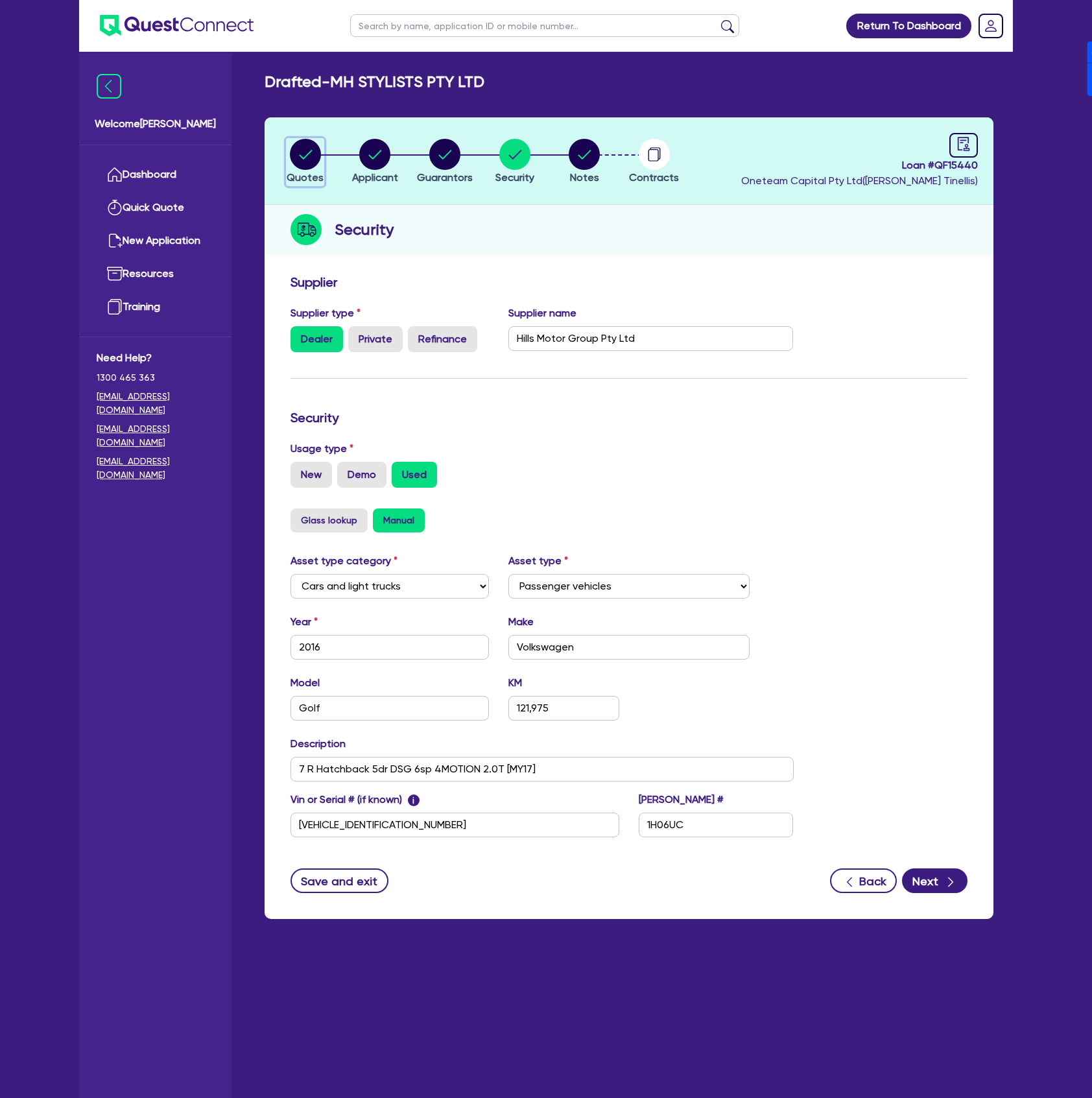
select select "PASSENGER_VEHICLES"
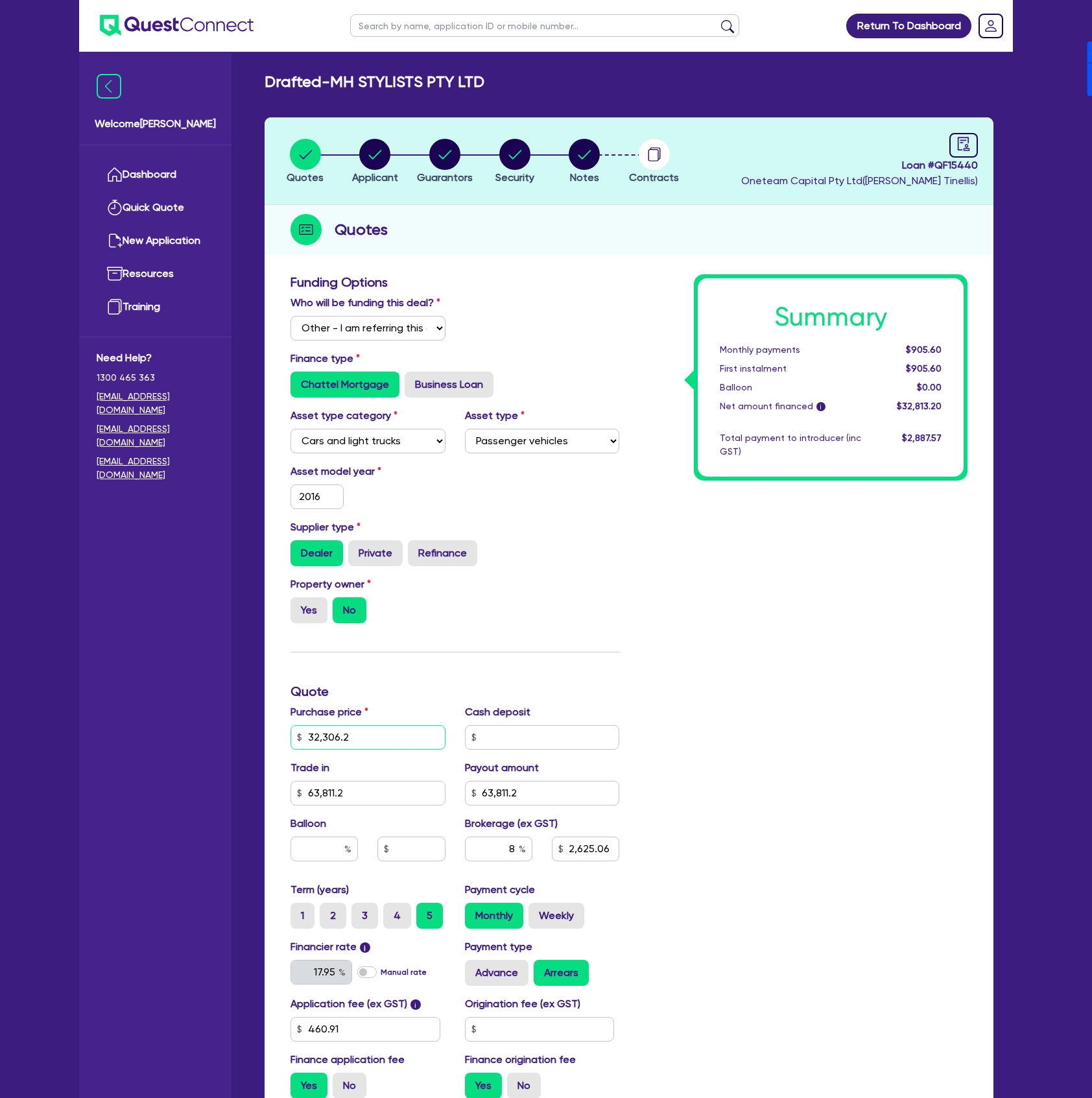
click at [380, 741] on input "32,306.2" at bounding box center [368, 737] width 155 height 25
type input "32,306.2"
type input "63,811.2"
type input "2,625.06"
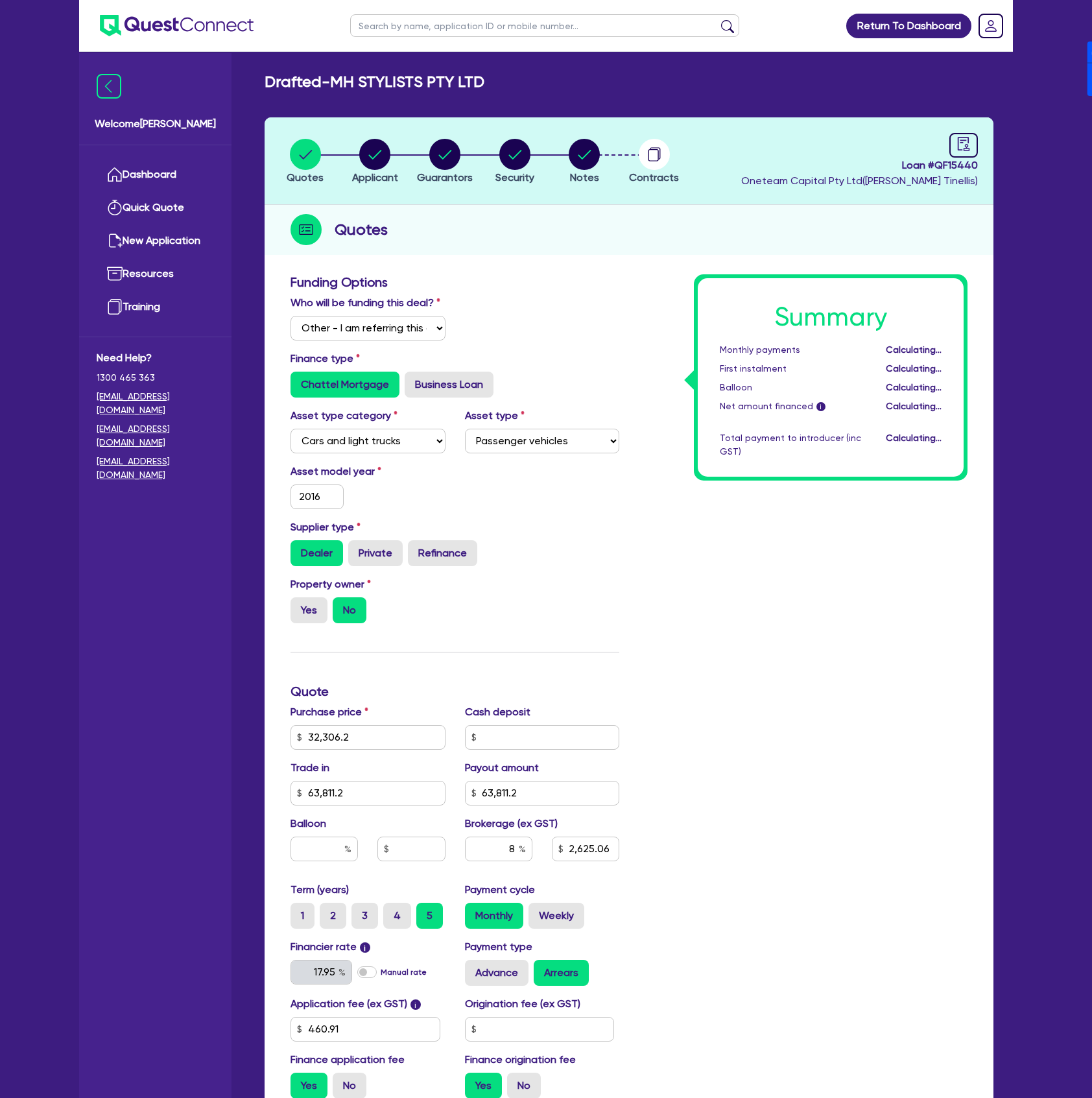
type input "32,306.2"
type input "63,811.2"
type input "2,625.06"
click at [549, 799] on input "63,811.2" at bounding box center [542, 793] width 155 height 25
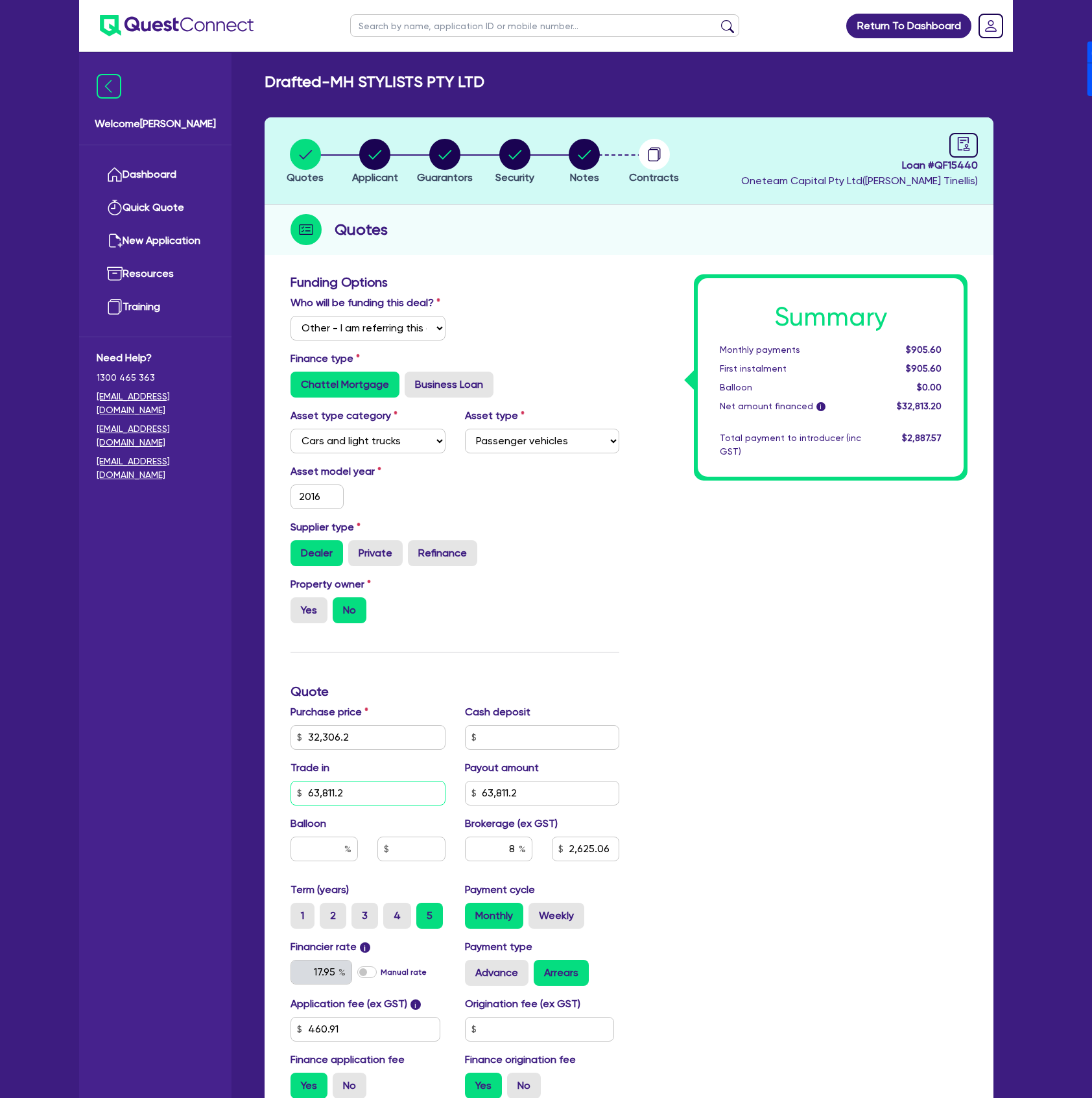
click at [407, 790] on input "63,811.2" at bounding box center [368, 793] width 155 height 25
click at [592, 800] on input "63,811.2" at bounding box center [542, 793] width 155 height 25
click at [439, 161] on circle "button" at bounding box center [445, 155] width 31 height 31
select select "MR"
select select "[GEOGRAPHIC_DATA]"
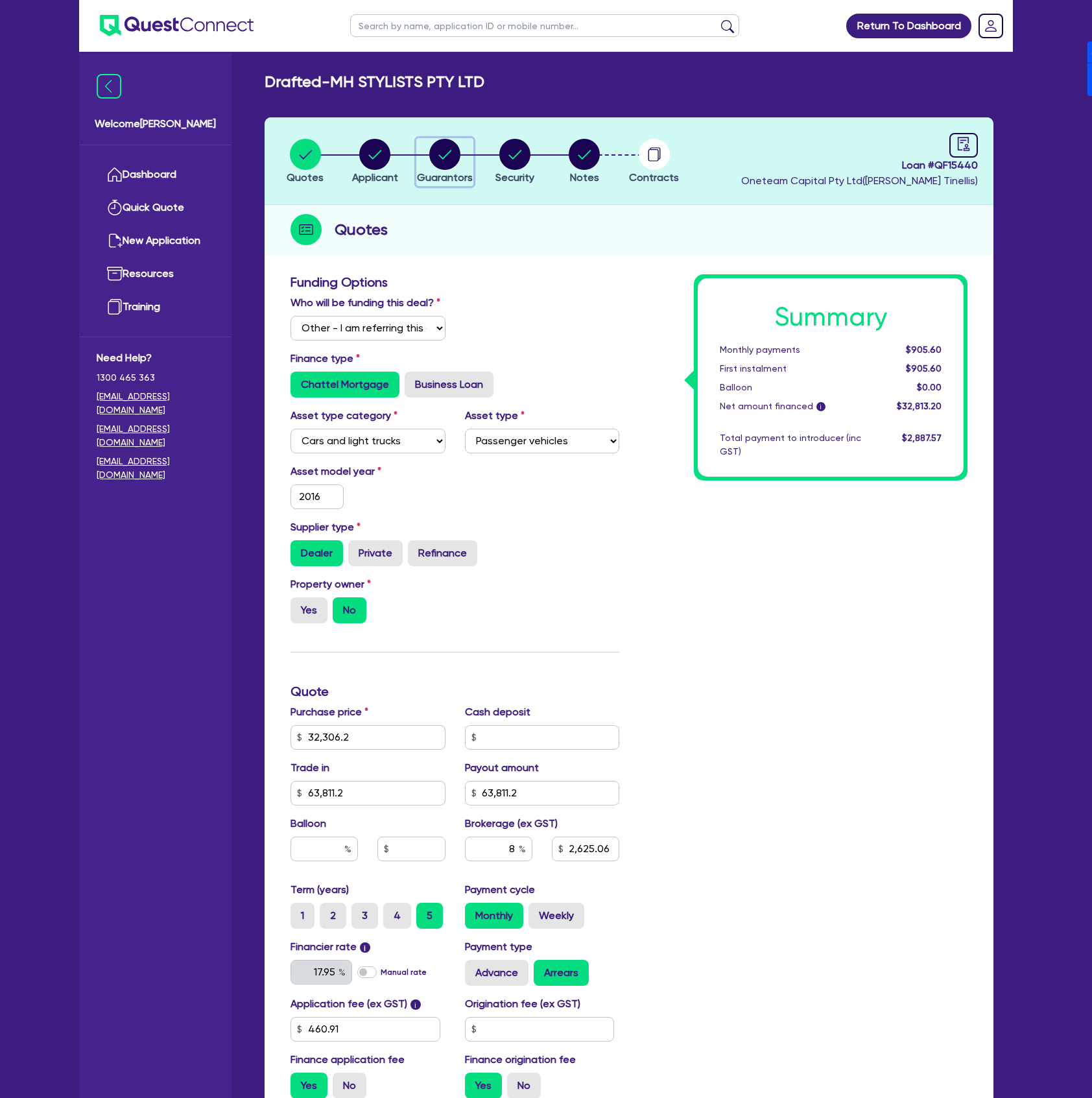
select select "SINGLE"
select select "CASH"
select select "EQUIPMENT"
select select "VEHICLE"
select select "HOUSEHOLD_PERSONAL"
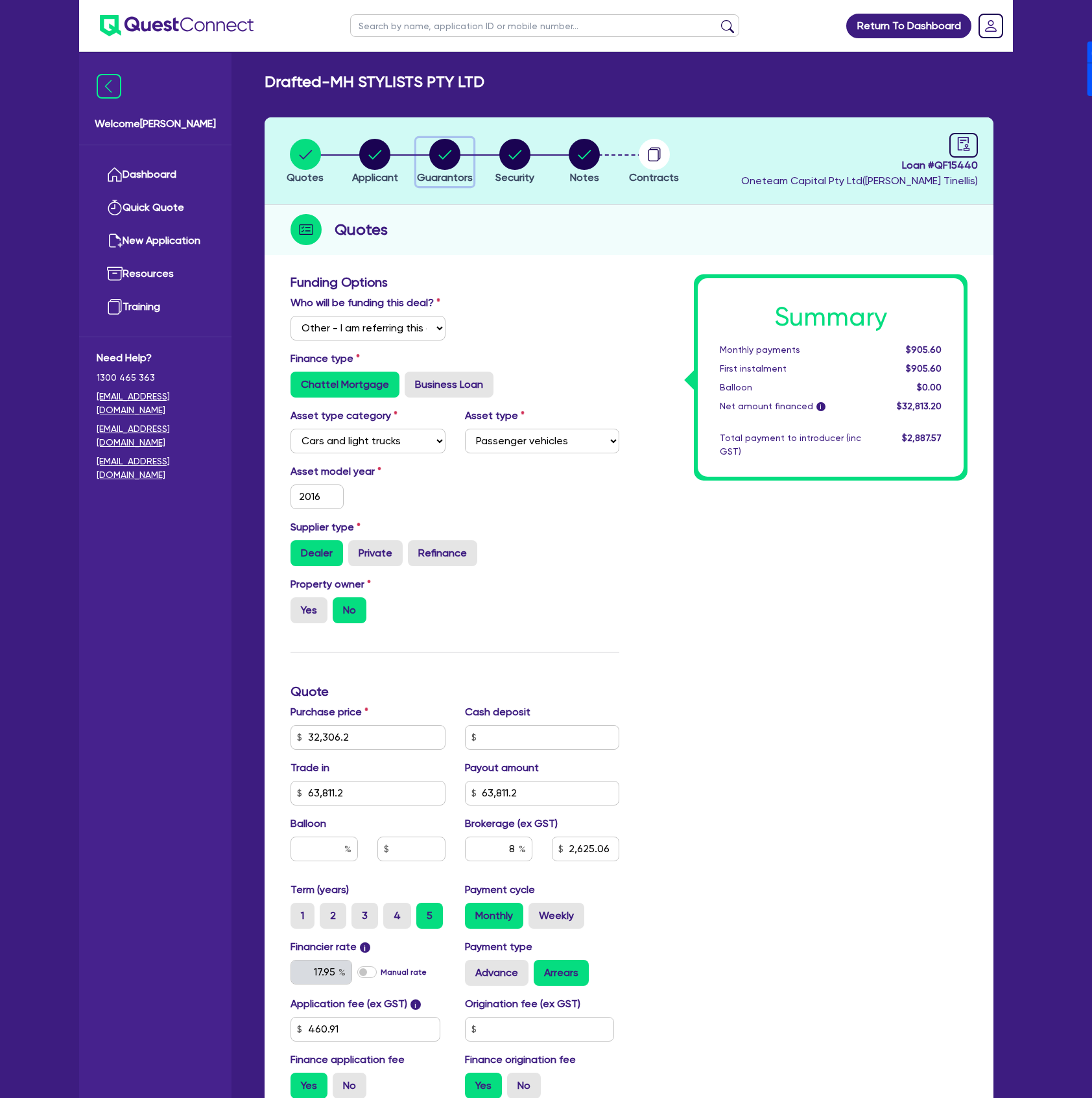
select select "CASH"
select select "VEHICLE_LOAN"
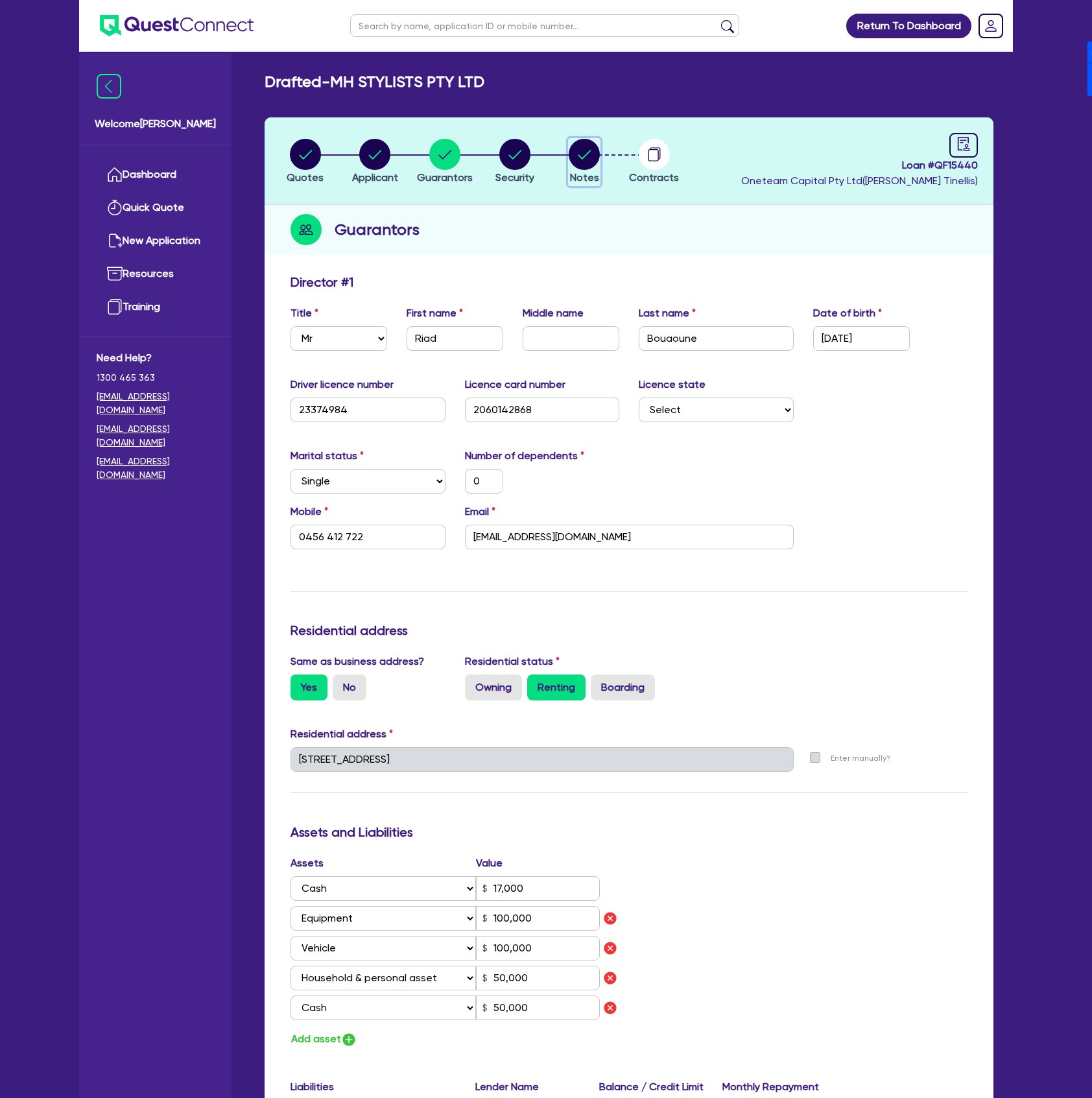
drag, startPoint x: 577, startPoint y: 163, endPoint x: 543, endPoint y: 155, distance: 34.9
click at [577, 163] on circle "button" at bounding box center [584, 155] width 31 height 31
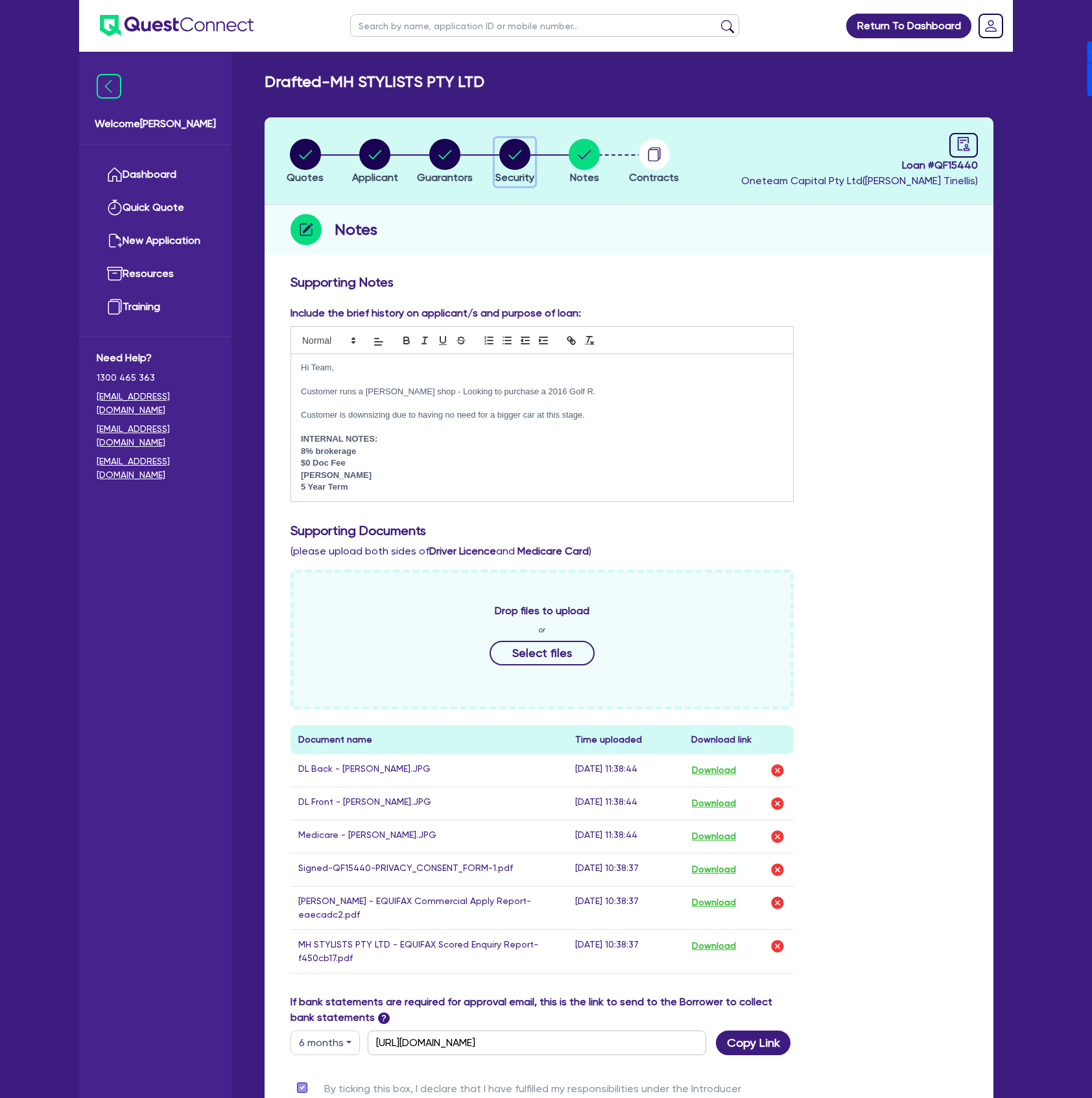
click at [522, 153] on circle "button" at bounding box center [515, 155] width 31 height 31
select select "CARS_AND_LIGHT_TRUCKS"
select select "PASSENGER_VEHICLES"
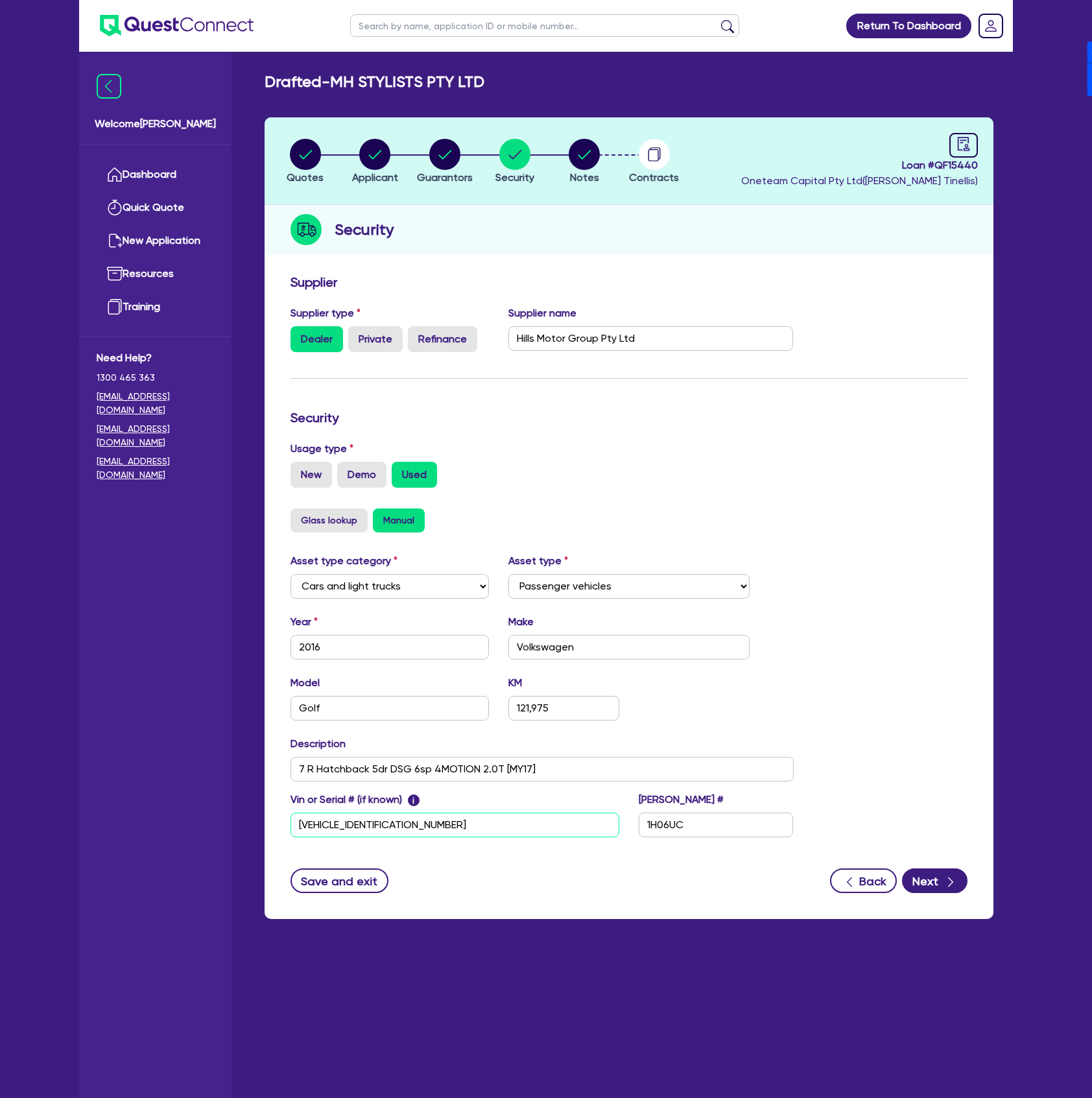
click at [494, 835] on input "[VEHICLE_IDENTIFICATION_NUMBER]" at bounding box center [454, 825] width 329 height 25
click at [359, 149] on icon "button" at bounding box center [375, 155] width 31 height 31
select select "COMPANY"
select select "HEALTH_BEAUTY"
select select "HAIR_BEAUTY_SALONS"
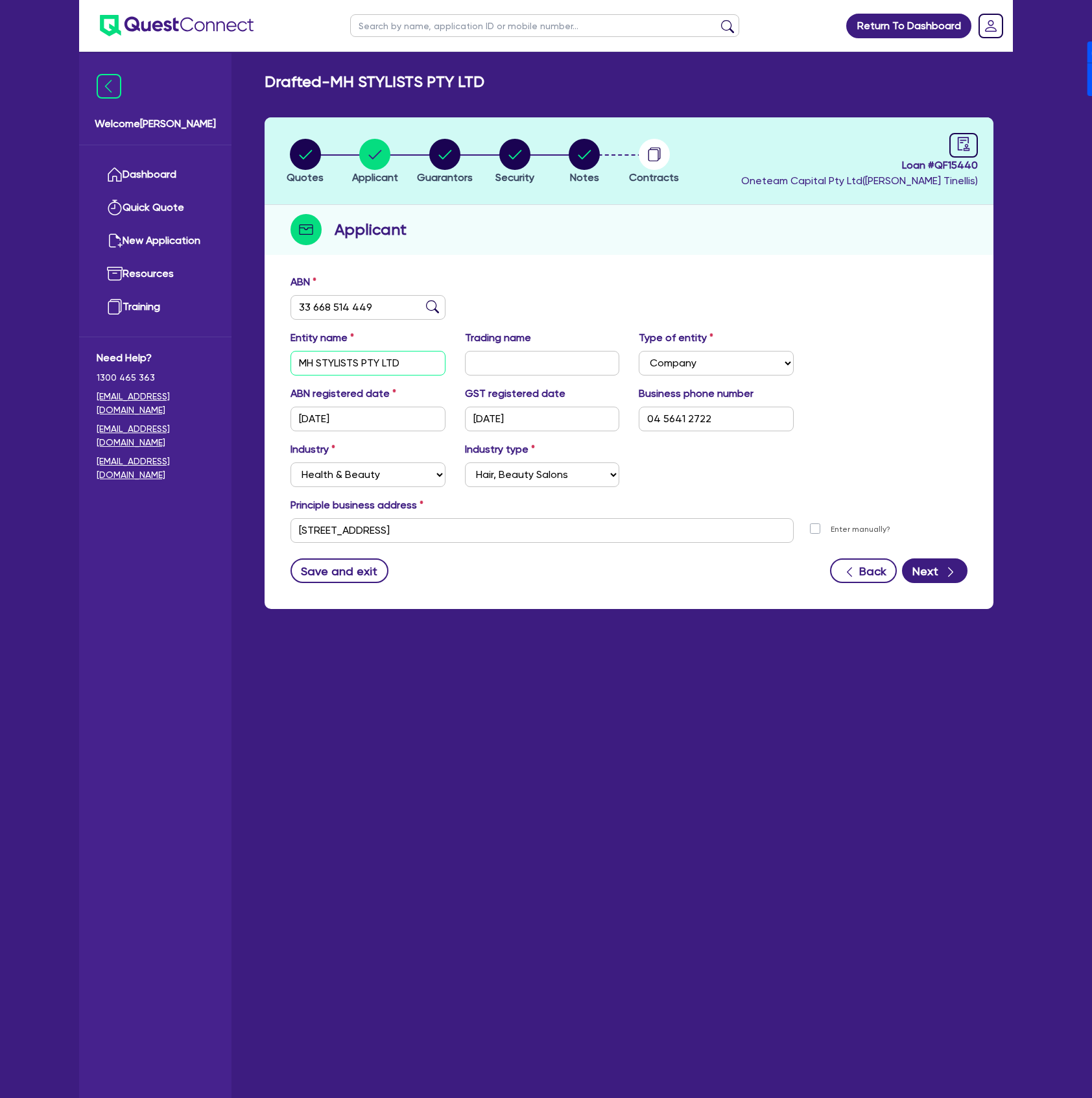
click at [431, 354] on input "MH STYLISTS PTY LTD" at bounding box center [368, 363] width 155 height 25
click at [389, 302] on input "33 668 514 449" at bounding box center [368, 307] width 155 height 25
click at [456, 162] on circle "button" at bounding box center [445, 155] width 31 height 31
select select "MR"
select select "[GEOGRAPHIC_DATA]"
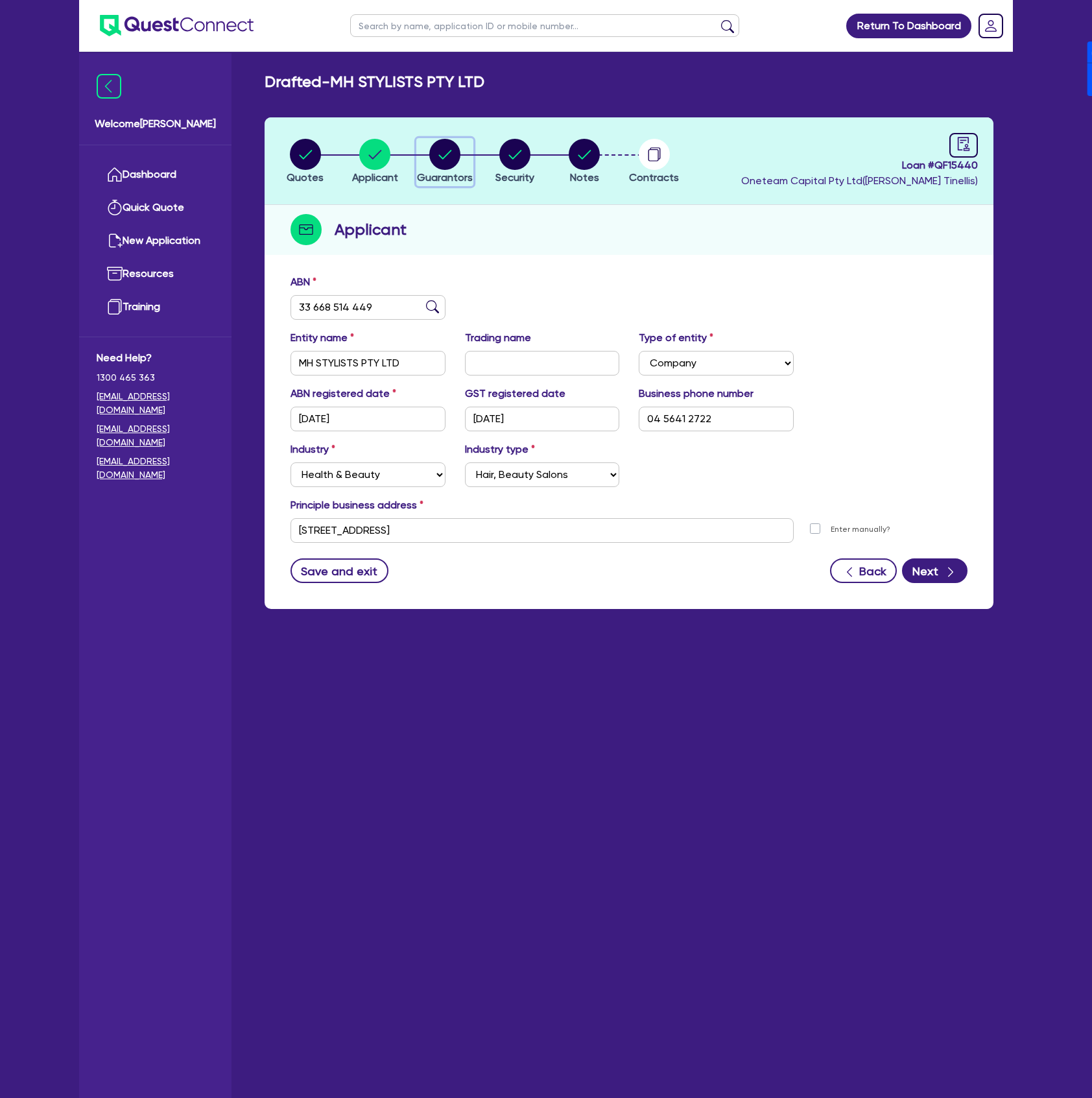
select select "SINGLE"
select select "CASH"
select select "EQUIPMENT"
select select "VEHICLE"
select select "HOUSEHOLD_PERSONAL"
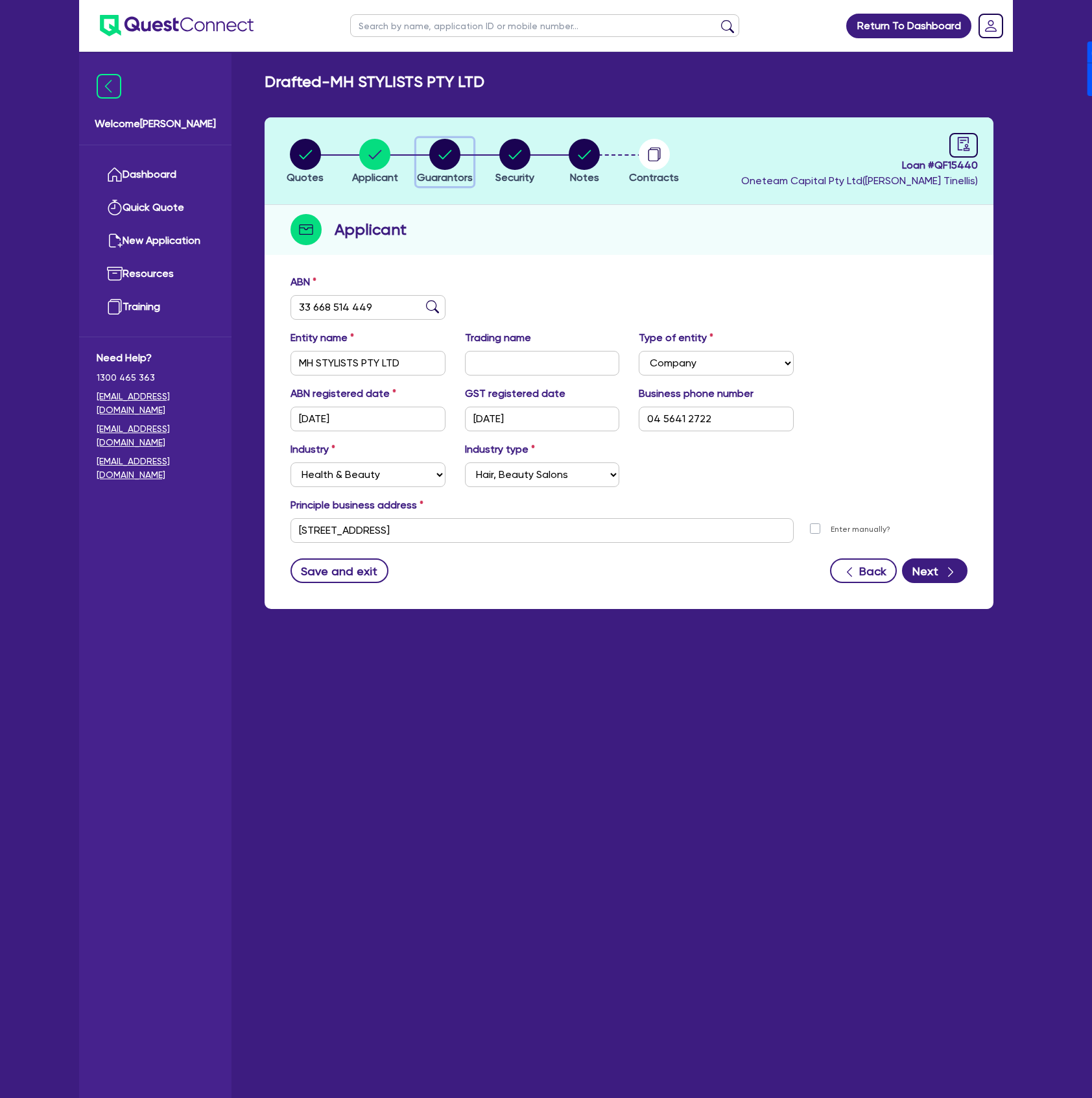
select select "CASH"
select select "VEHICLE_LOAN"
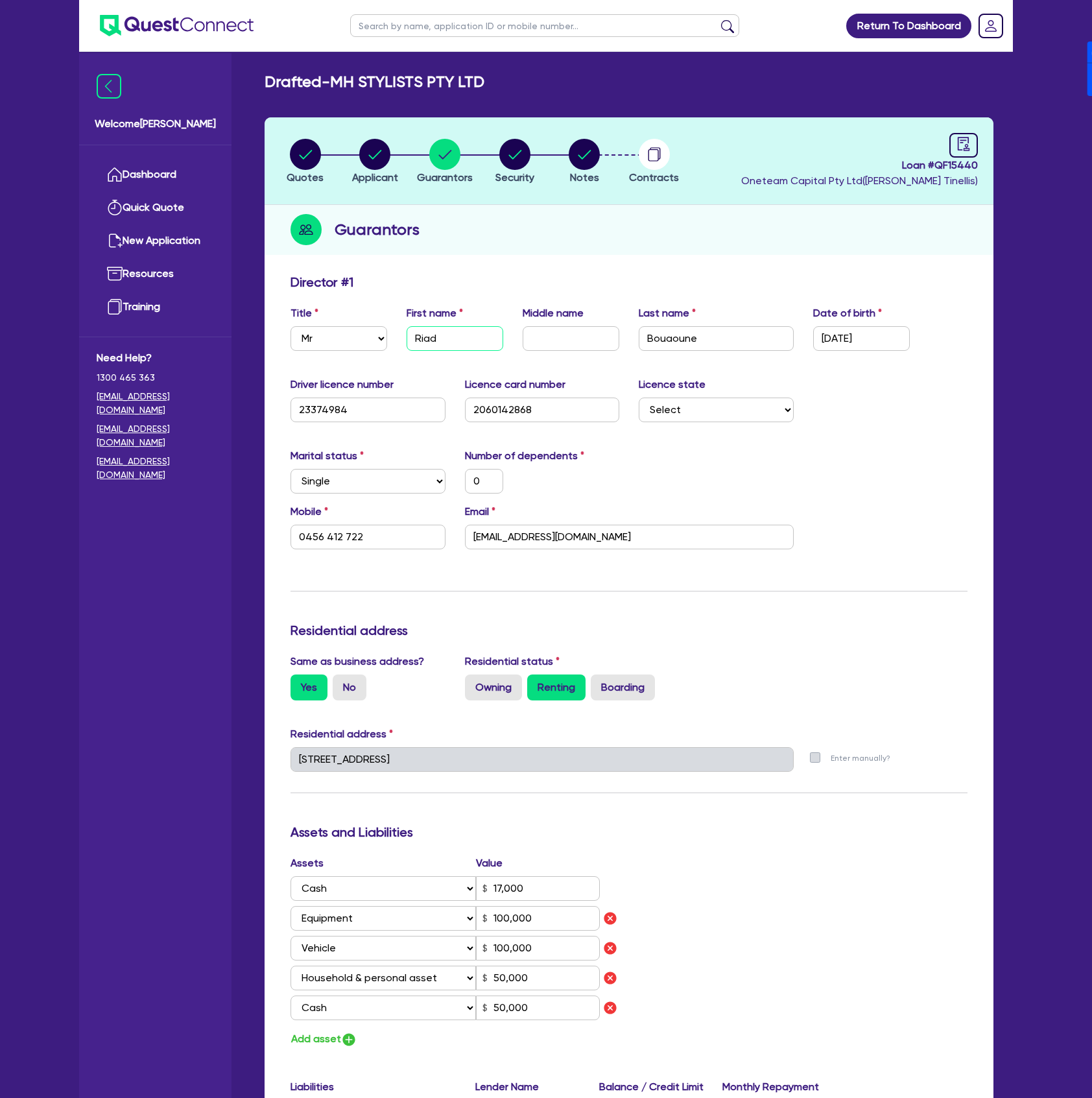
click at [464, 336] on input "Riad" at bounding box center [454, 339] width 96 height 25
click at [721, 334] on input "Bouaoune" at bounding box center [716, 339] width 155 height 25
click at [377, 412] on input "23374984" at bounding box center [368, 410] width 155 height 25
click at [548, 417] on div "Driver licence number [DRIVERS_LICENSE_NUMBER] Licence card number [DRIVERS_LIC…" at bounding box center [629, 405] width 697 height 56
drag, startPoint x: 551, startPoint y: 410, endPoint x: 537, endPoint y: 419, distance: 16.6
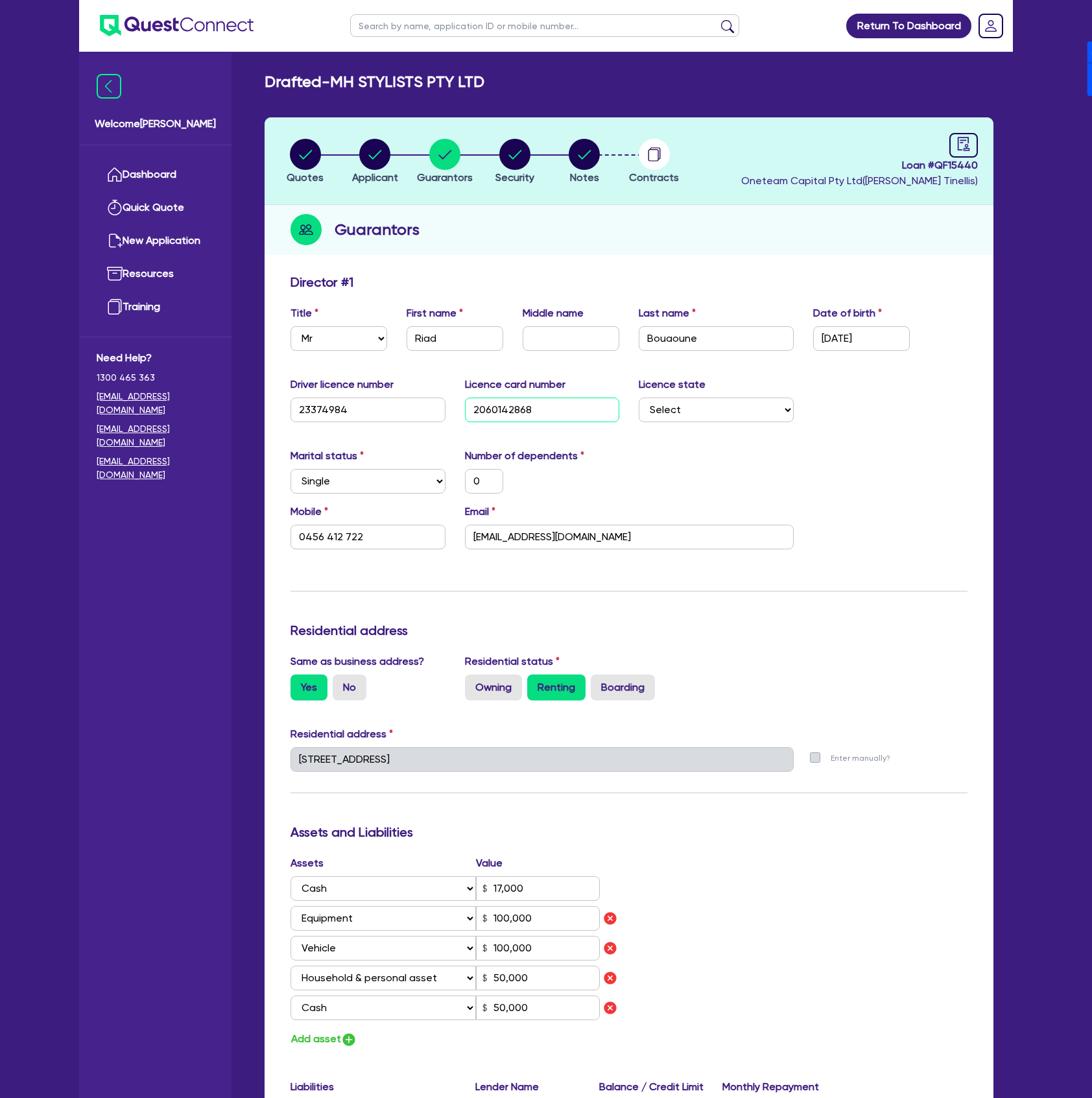
click at [551, 410] on input "2060142868" at bounding box center [542, 410] width 155 height 25
click at [662, 534] on input "[EMAIL_ADDRESS][DOMAIN_NAME]" at bounding box center [629, 537] width 329 height 25
click at [369, 534] on input "0456 412 722" at bounding box center [368, 537] width 155 height 25
drag, startPoint x: 369, startPoint y: 164, endPoint x: 414, endPoint y: 265, distance: 110.6
click at [369, 164] on circle "button" at bounding box center [375, 155] width 31 height 31
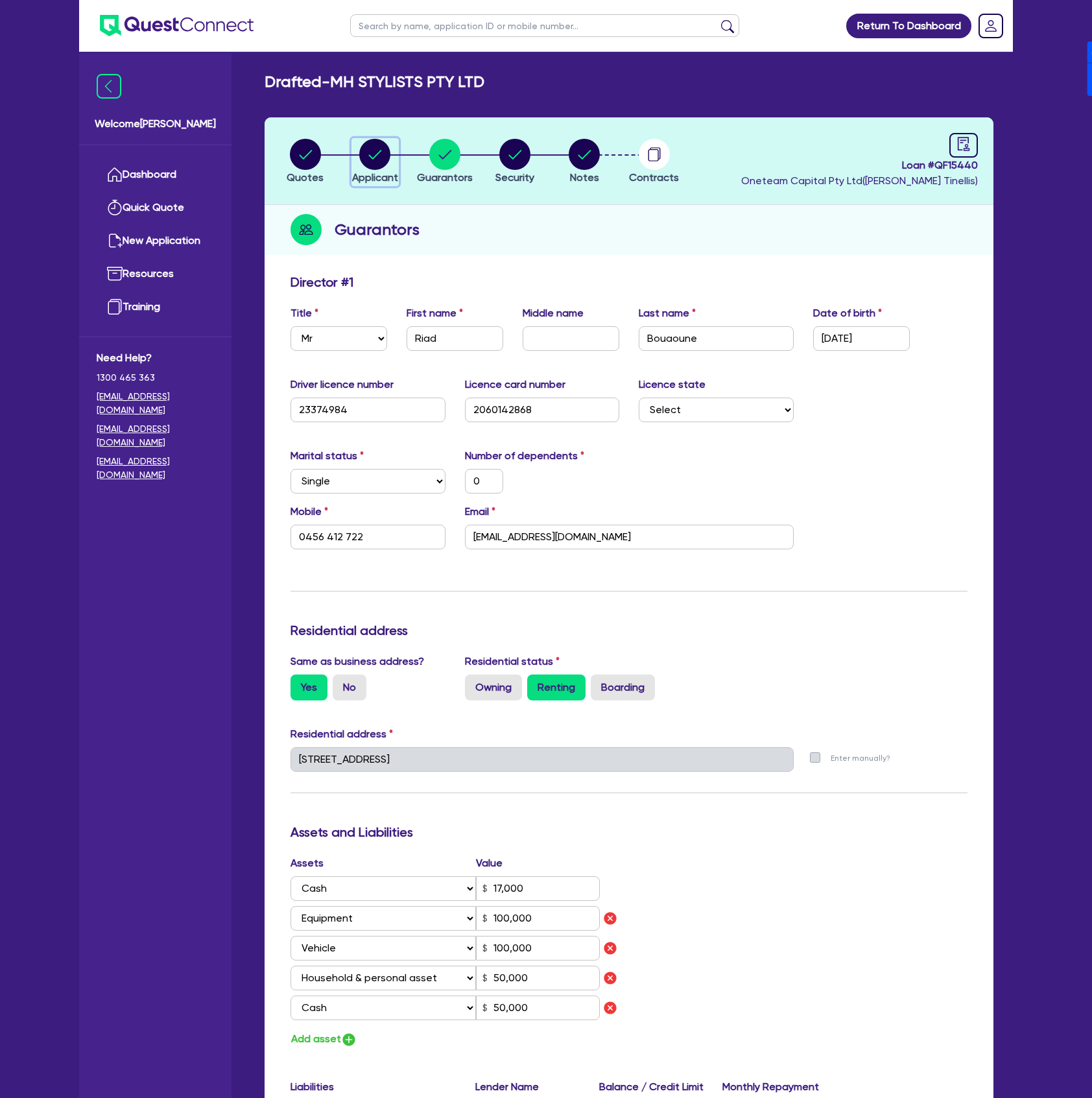
select select "COMPANY"
select select "HEALTH_BEAUTY"
select select "HAIR_BEAUTY_SALONS"
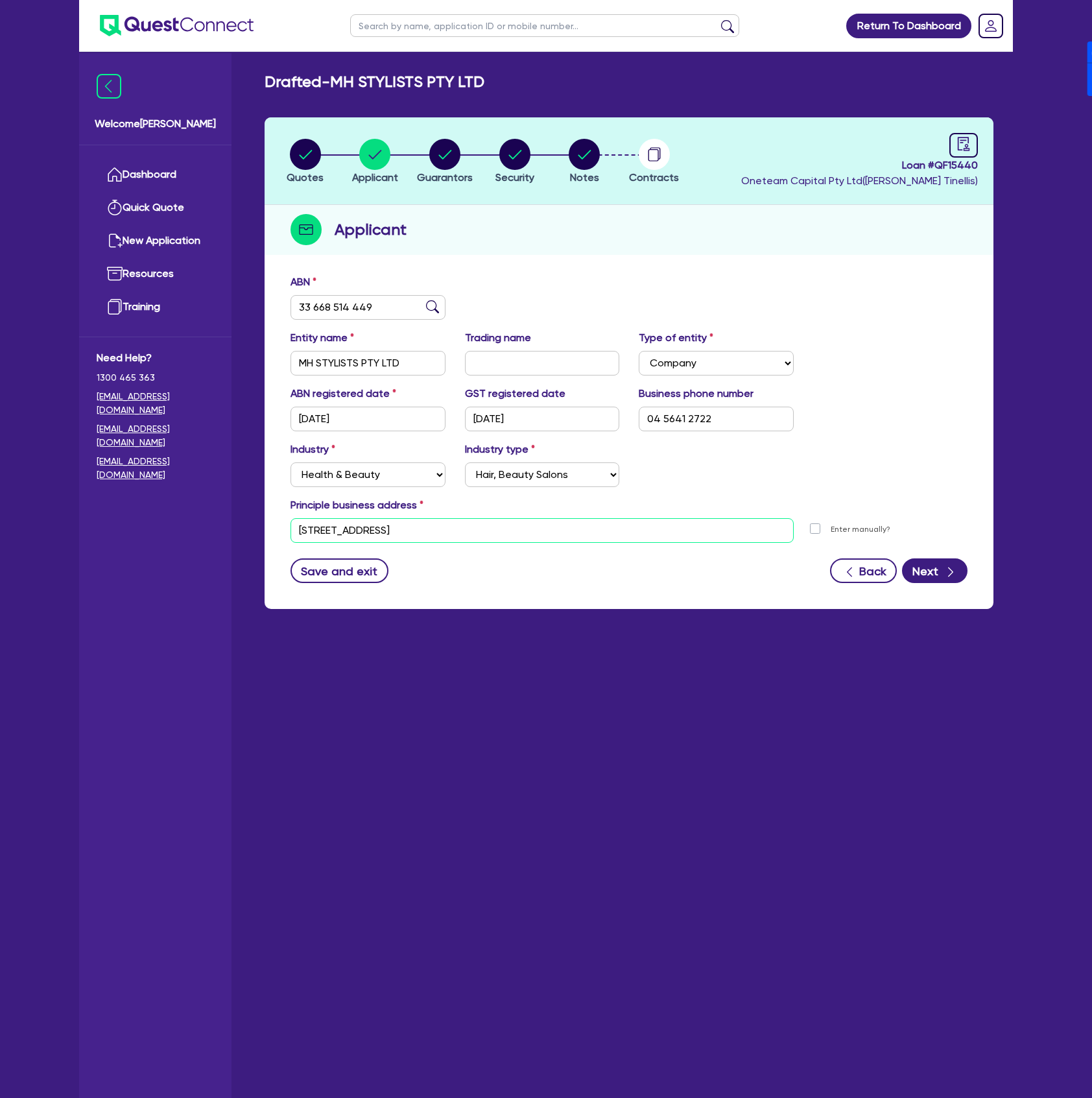
click at [493, 538] on input "[STREET_ADDRESS]" at bounding box center [542, 530] width 503 height 25
click at [438, 150] on circle "button" at bounding box center [445, 155] width 31 height 31
select select "MR"
select select "[GEOGRAPHIC_DATA]"
select select "SINGLE"
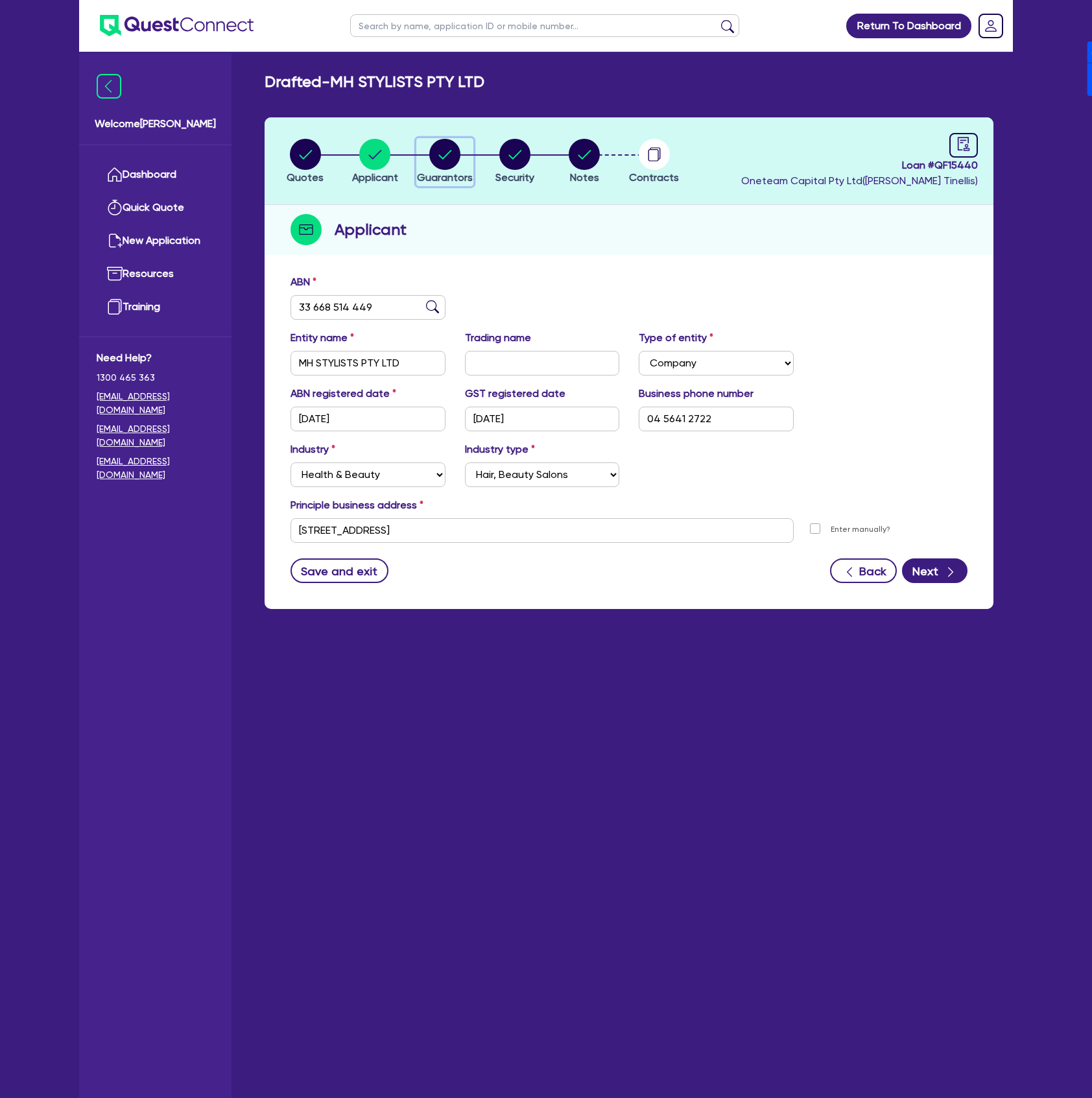
select select "CASH"
select select "EQUIPMENT"
select select "VEHICLE"
select select "HOUSEHOLD_PERSONAL"
select select "CASH"
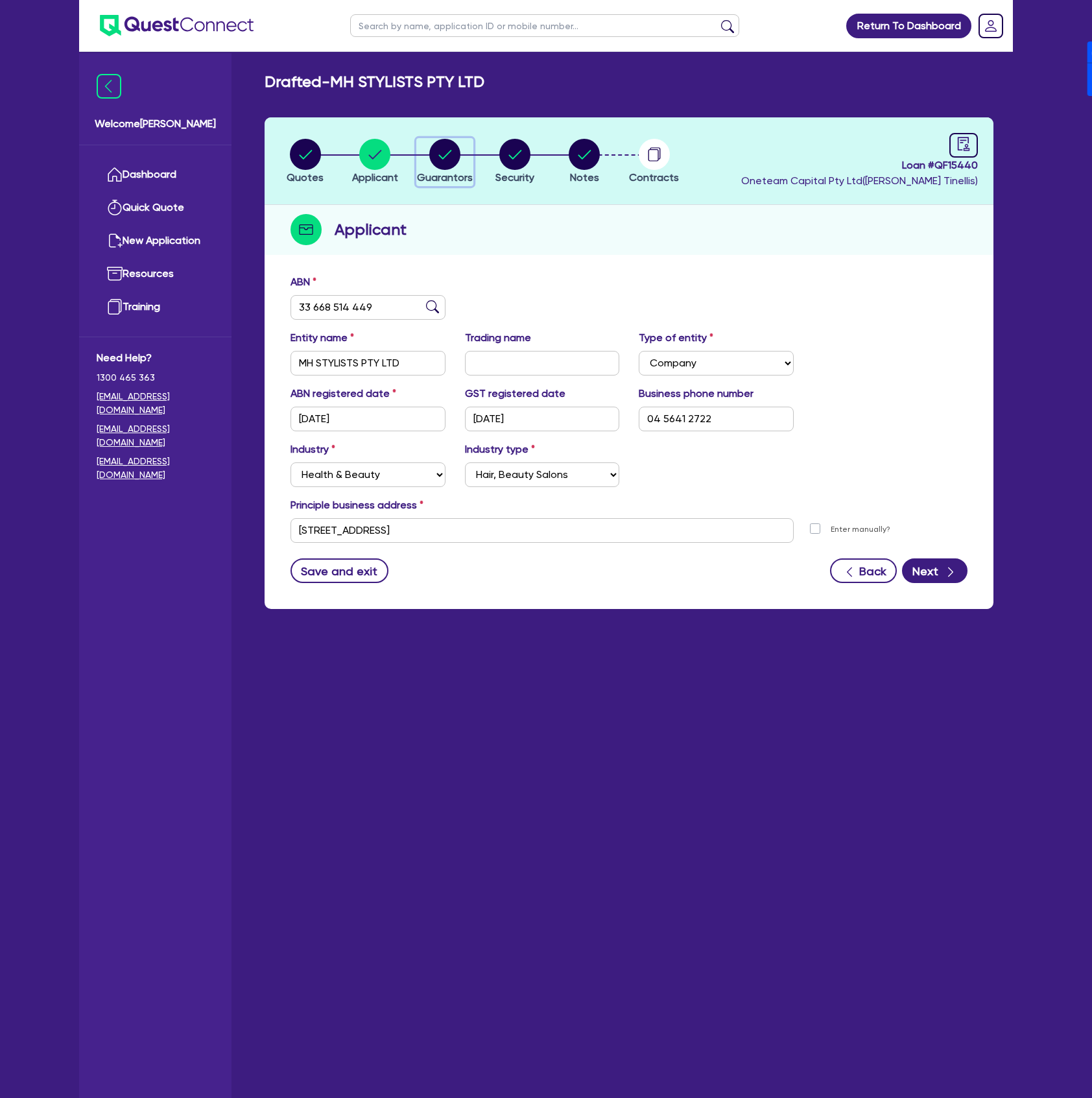
select select "VEHICLE_LOAN"
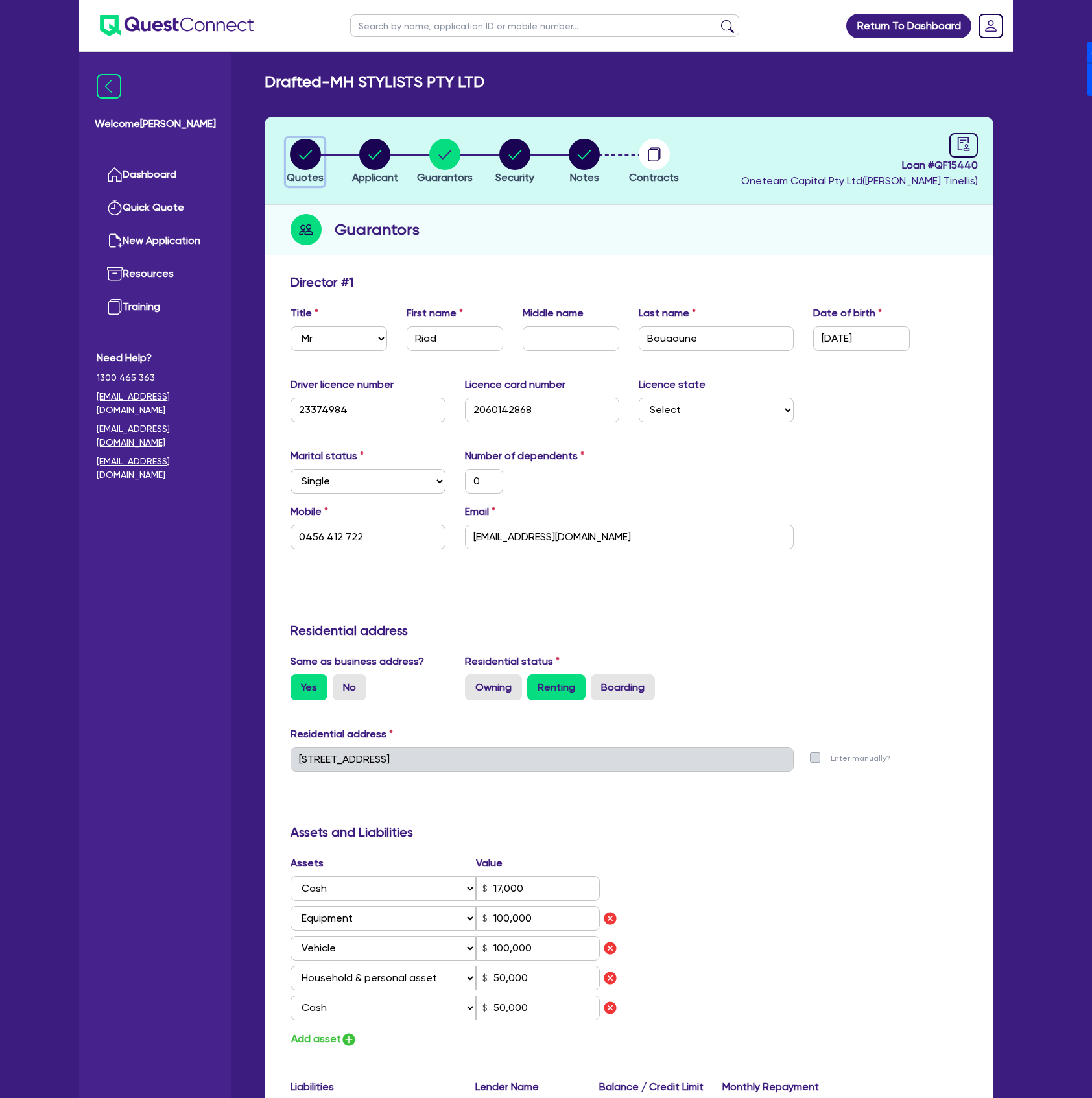
click at [308, 156] on circle "button" at bounding box center [305, 155] width 31 height 31
select select "Other"
select select "CARS_AND_LIGHT_TRUCKS"
select select "PASSENGER_VEHICLES"
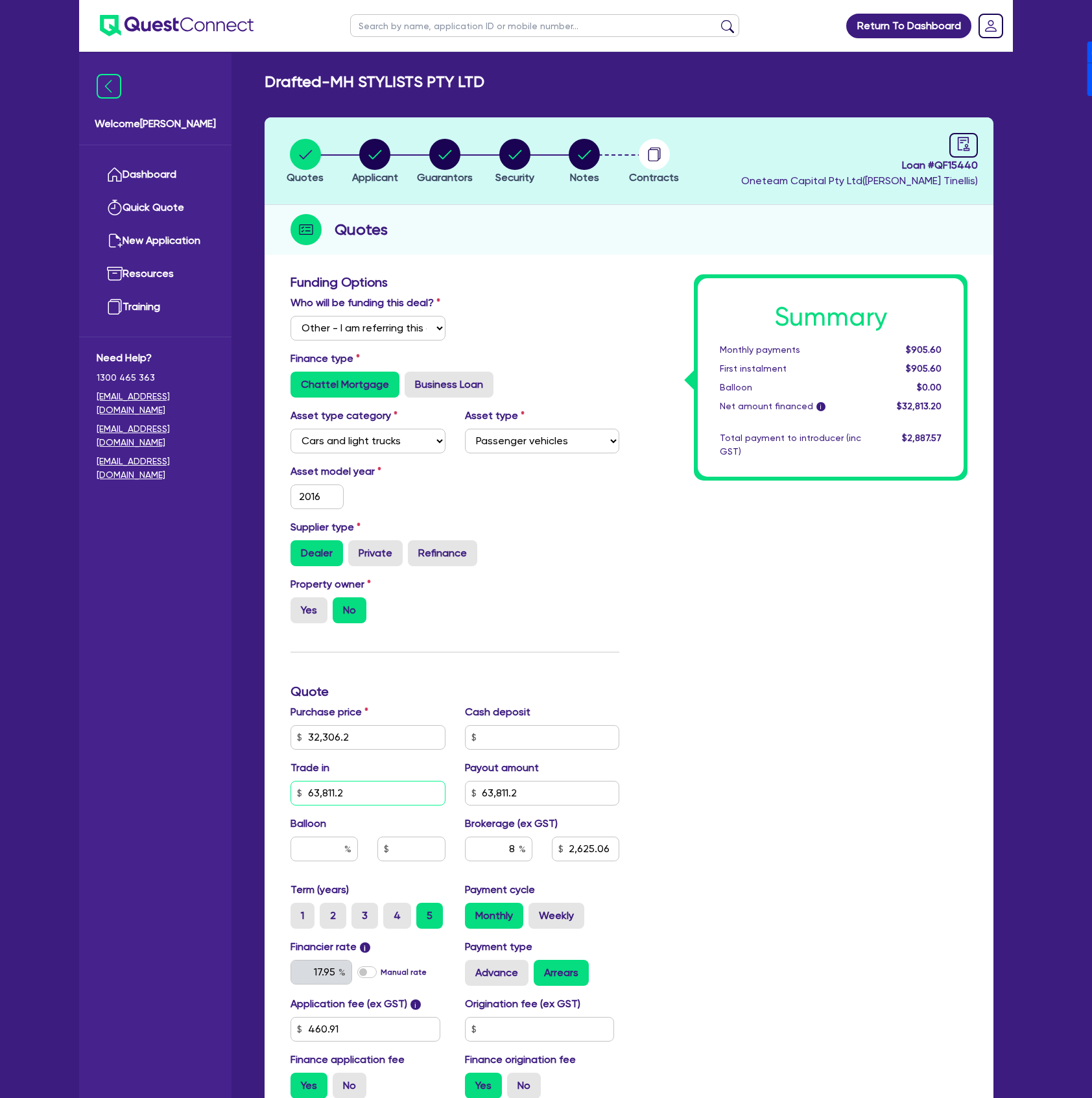
click at [390, 795] on input "63,811.2" at bounding box center [368, 793] width 155 height 25
type input "32,306.2"
type input "63,811.2"
type input "2,625.06"
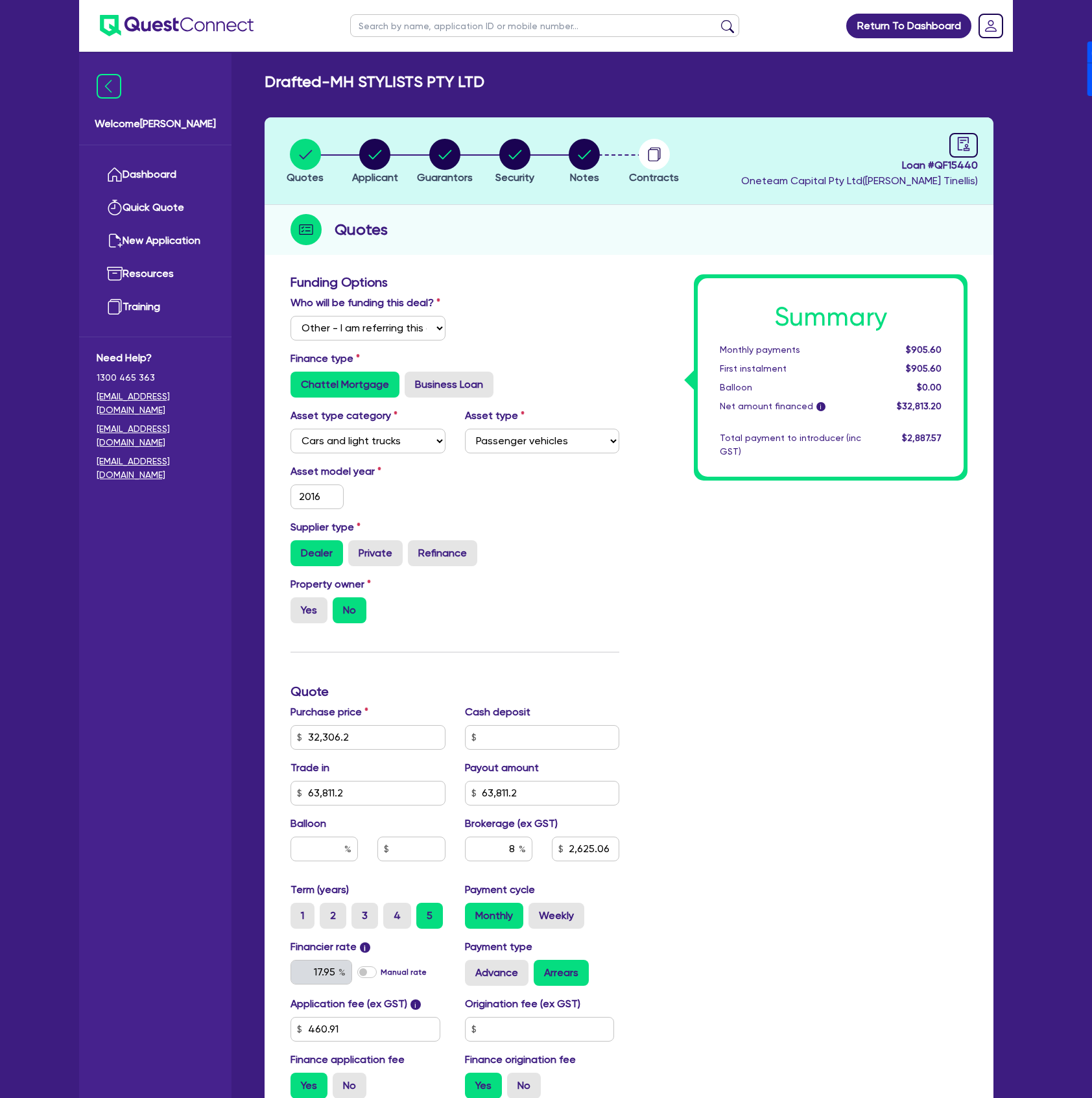
type input "32,306.2"
type input "63,811.2"
type input "2,625.06"
click at [439, 155] on icon "button" at bounding box center [444, 154] width 13 height 9
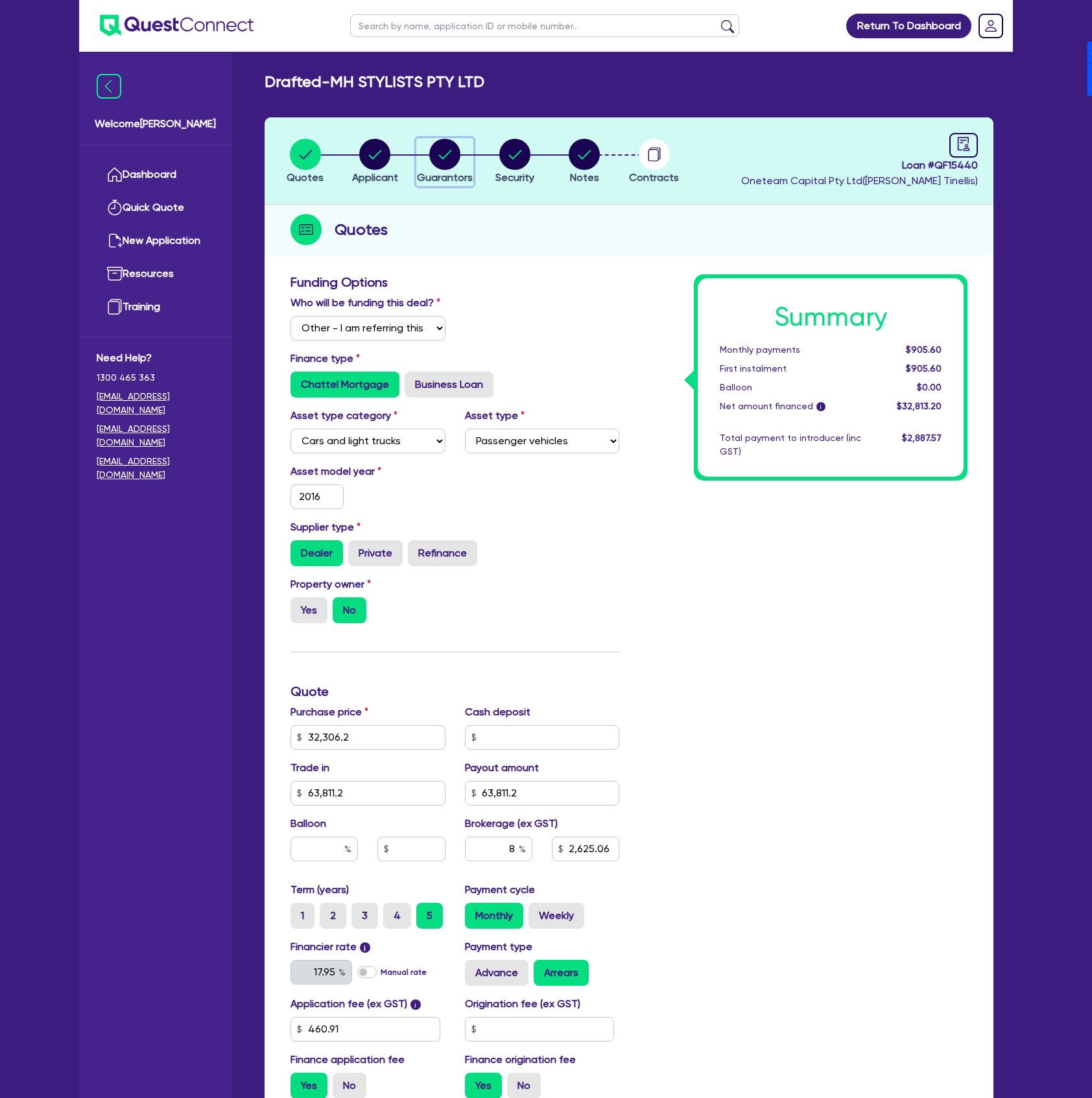
select select "MR"
select select "[GEOGRAPHIC_DATA]"
select select "SINGLE"
select select "CASH"
select select "EQUIPMENT"
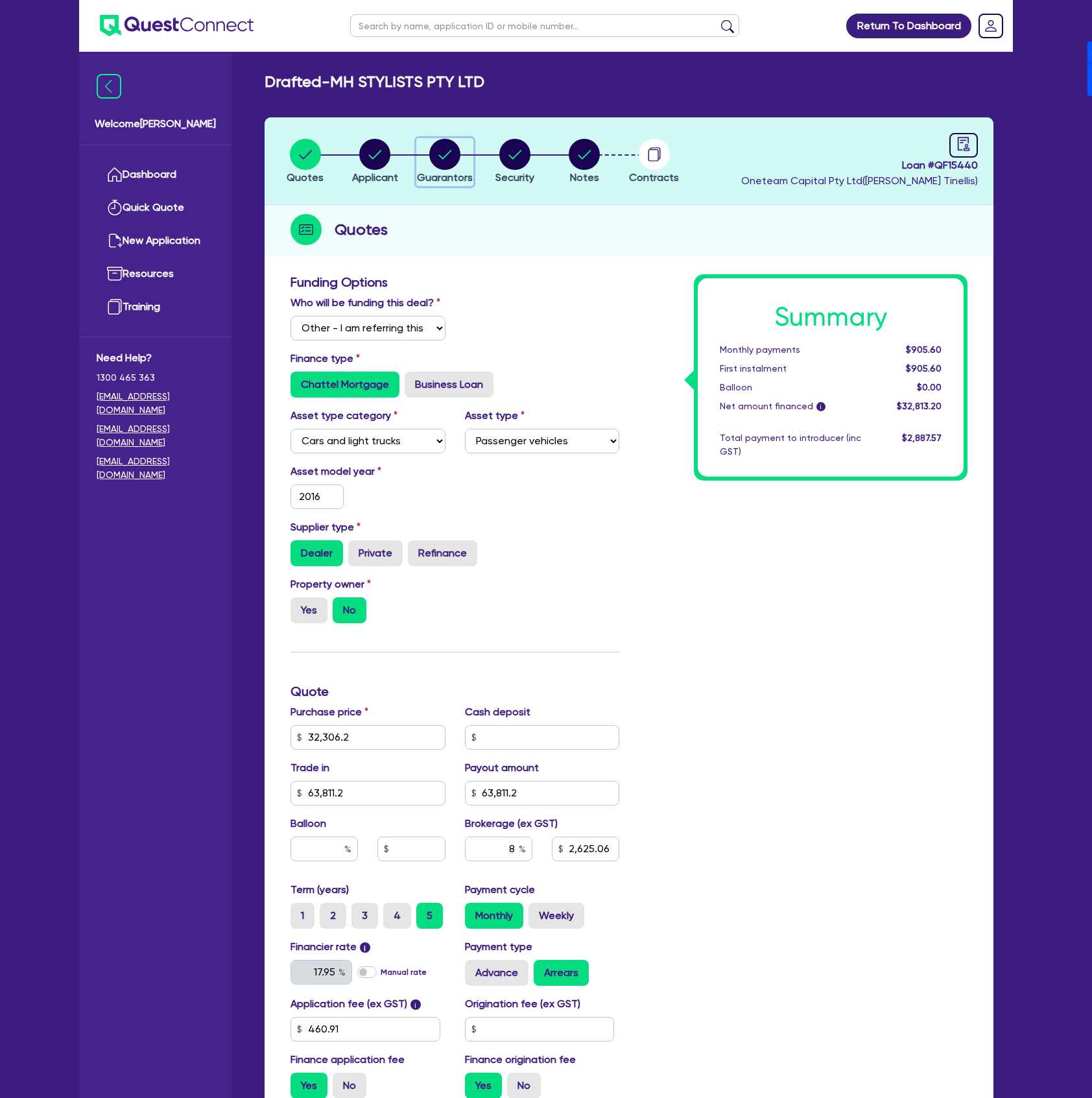
select select "VEHICLE"
select select "HOUSEHOLD_PERSONAL"
select select "CASH"
select select "VEHICLE_LOAN"
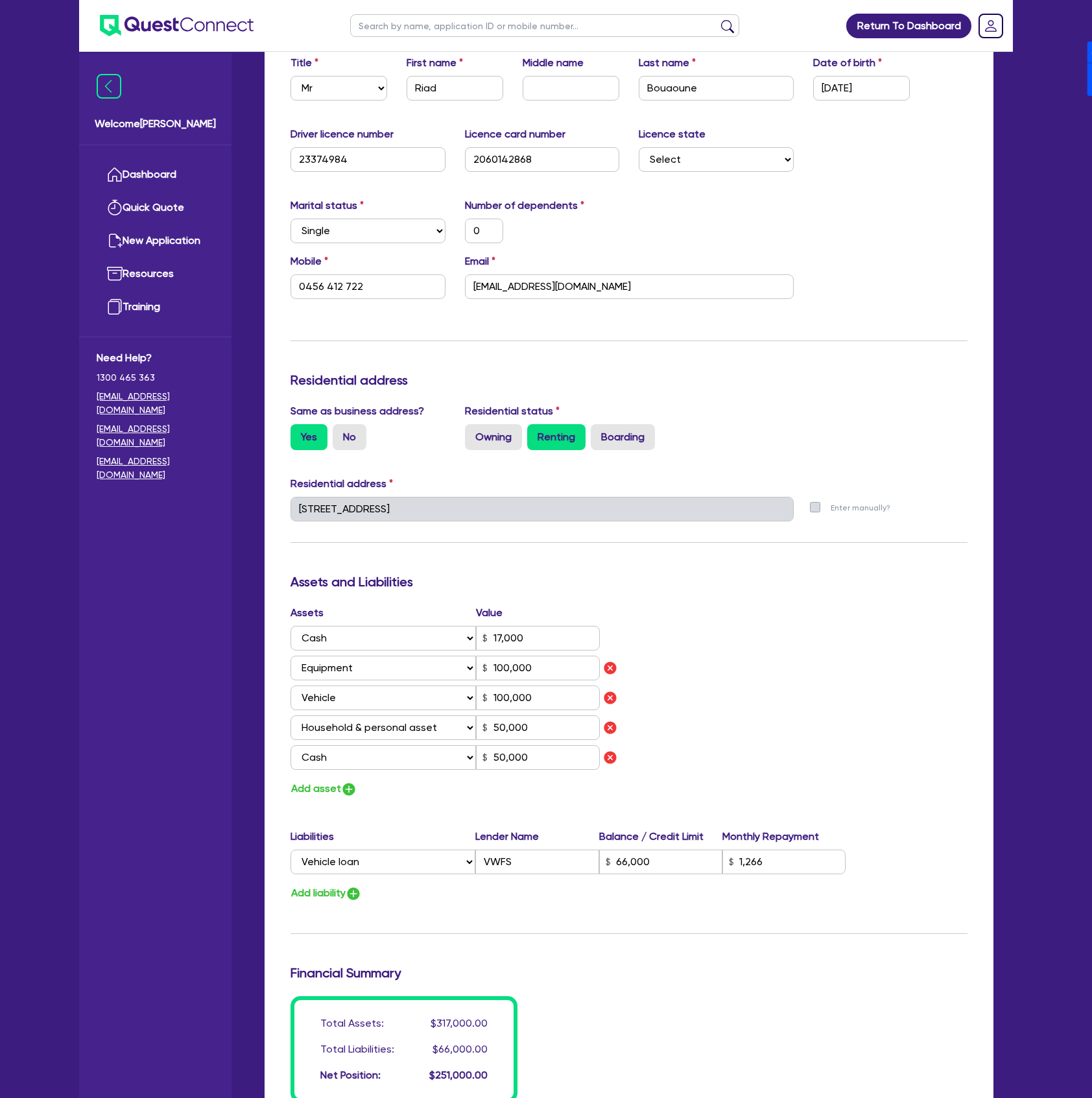
scroll to position [259, 0]
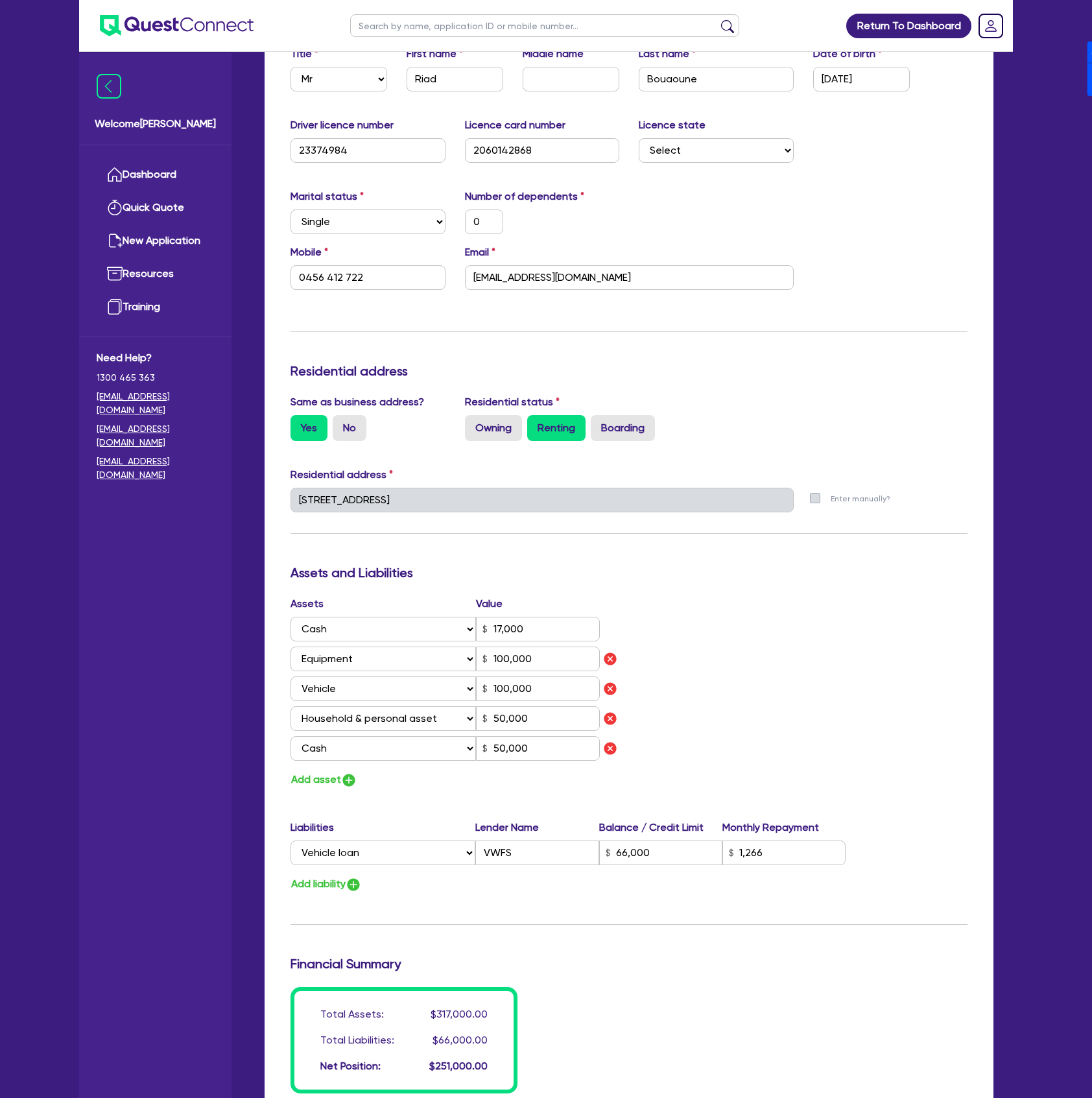
drag, startPoint x: 784, startPoint y: 642, endPoint x: 784, endPoint y: 650, distance: 8.0
click at [784, 642] on div "Assets Value Select Asset Cash Property Investment property Vehicle Truck Trail…" at bounding box center [629, 692] width 697 height 192
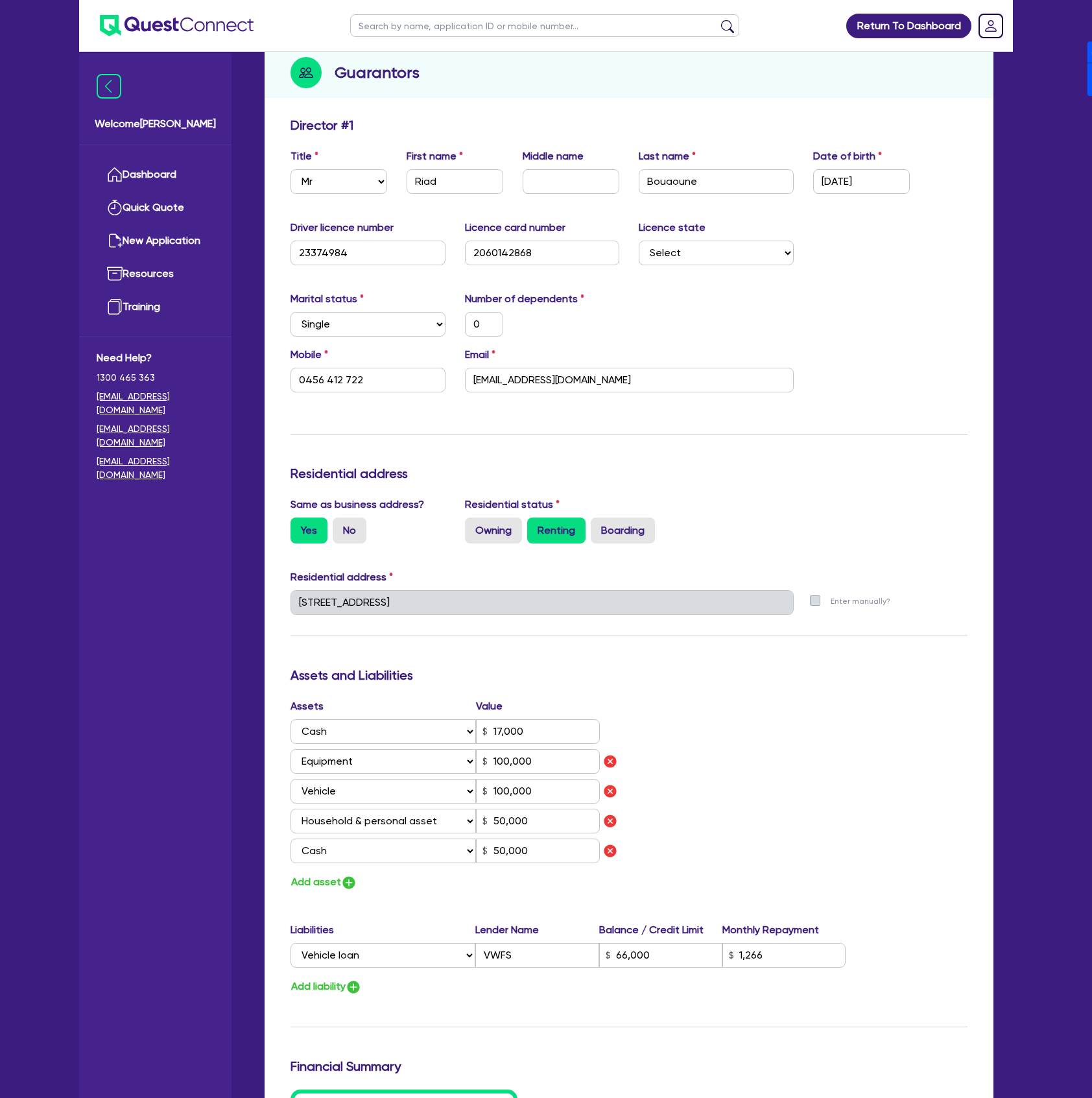
scroll to position [0, 0]
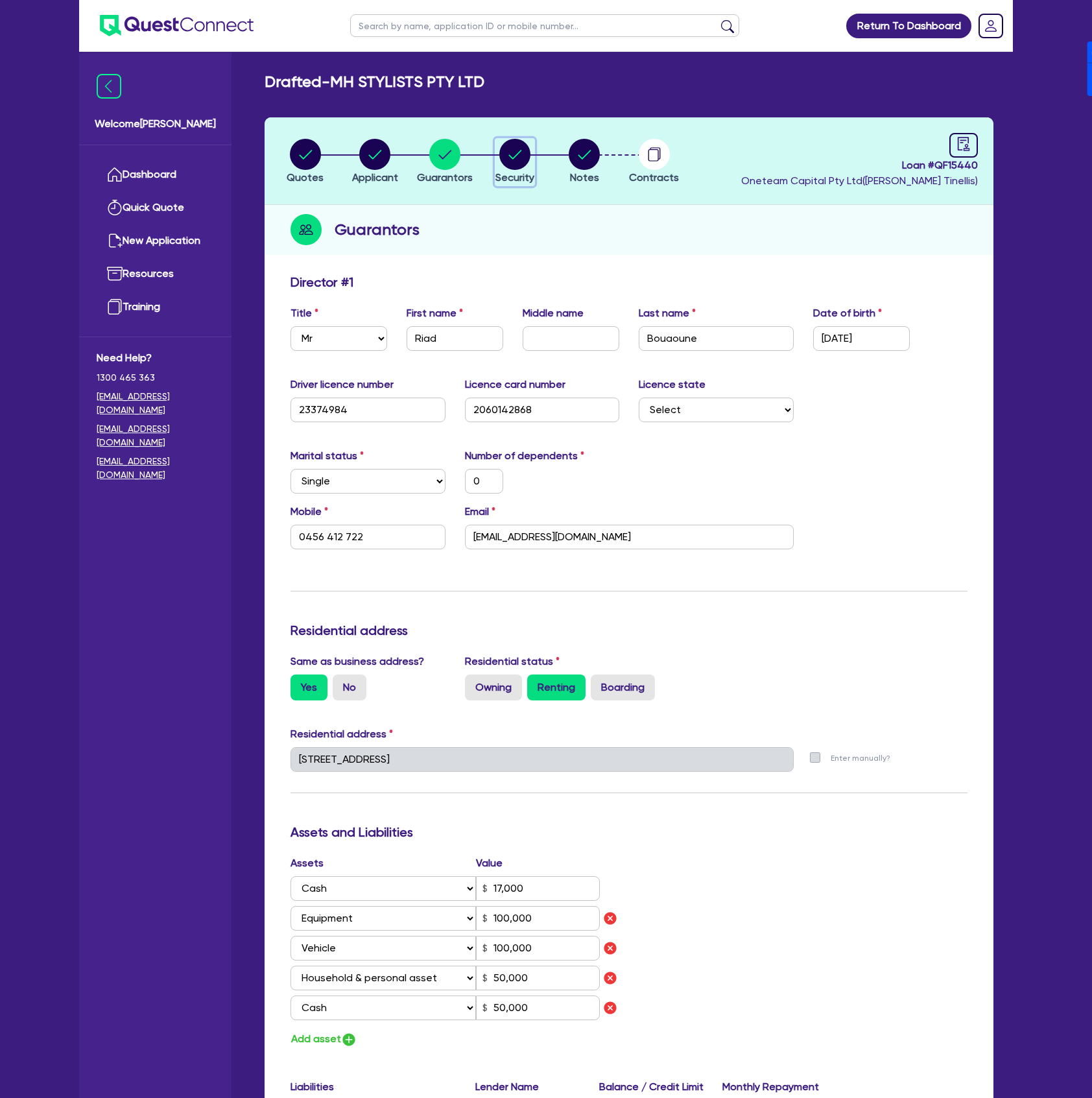
click at [520, 146] on circle "button" at bounding box center [515, 155] width 31 height 31
select select "CARS_AND_LIGHT_TRUCKS"
select select "PASSENGER_VEHICLES"
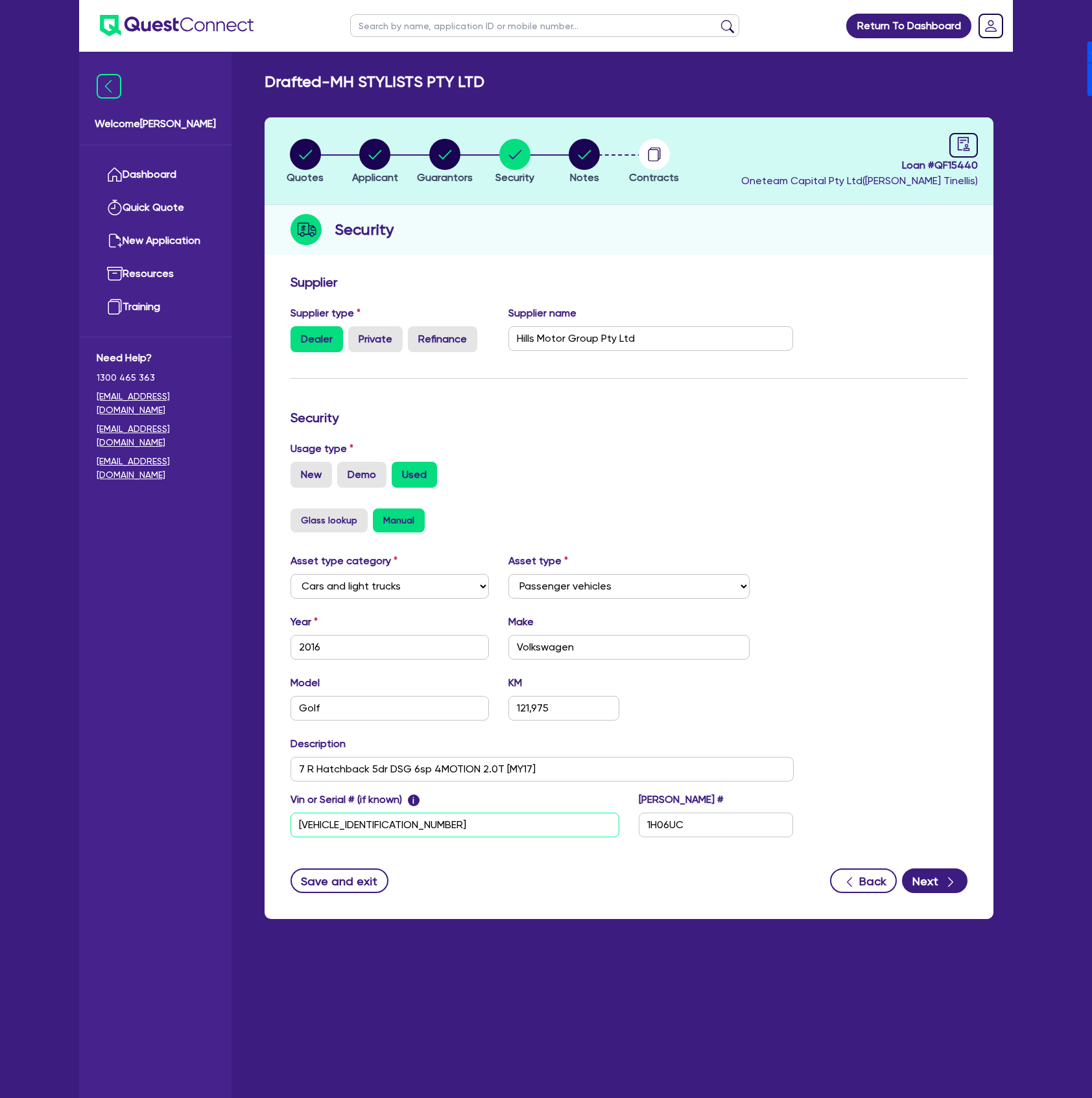
click at [468, 824] on input "[VEHICLE_IDENTIFICATION_NUMBER]" at bounding box center [454, 825] width 329 height 25
click at [759, 827] on input "1H06UC" at bounding box center [716, 825] width 155 height 25
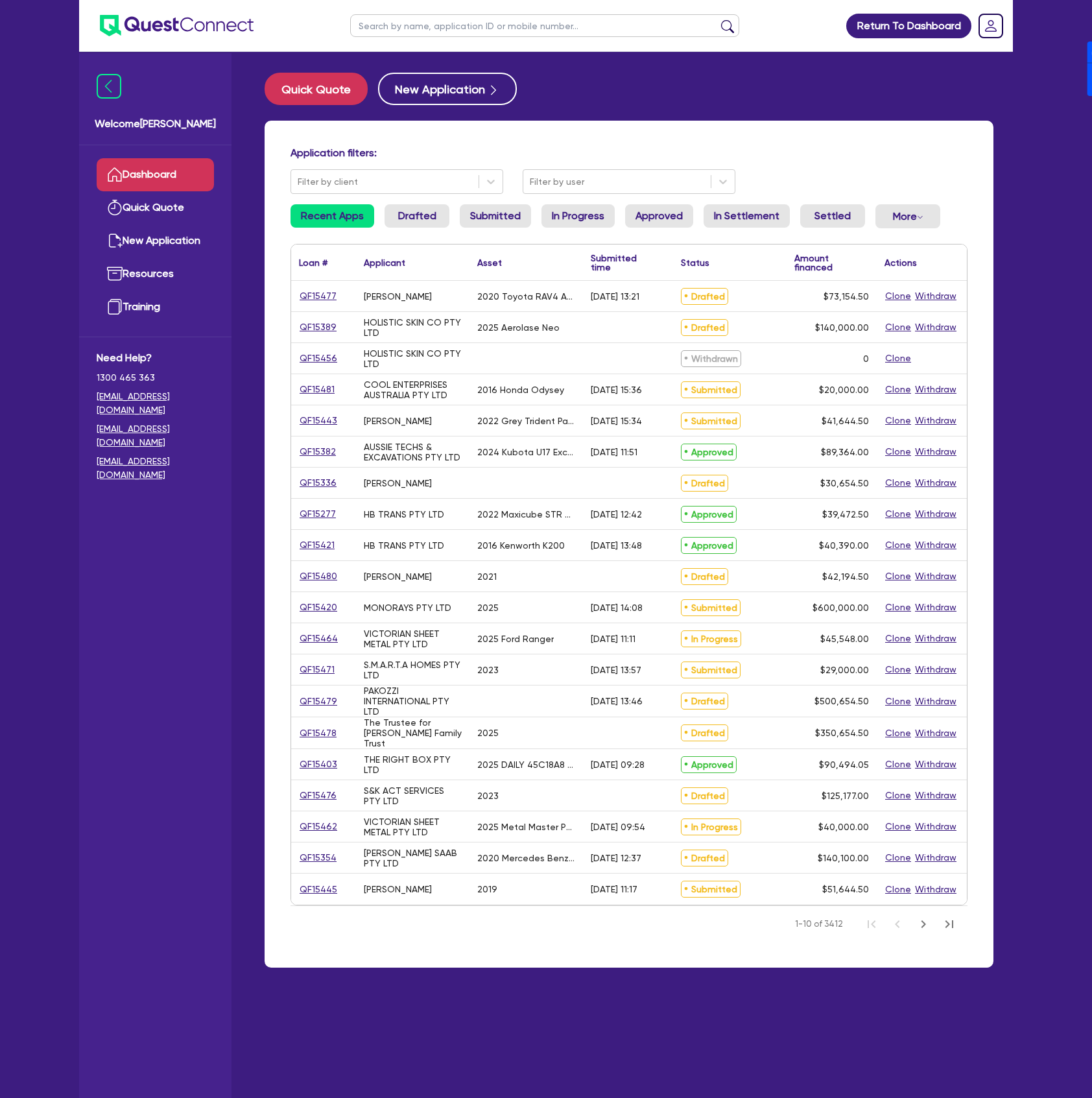
click at [439, 31] on input "text" at bounding box center [545, 26] width 389 height 22
type input "BASSAM"
click at [717, 20] on button "submit" at bounding box center [728, 28] width 21 height 18
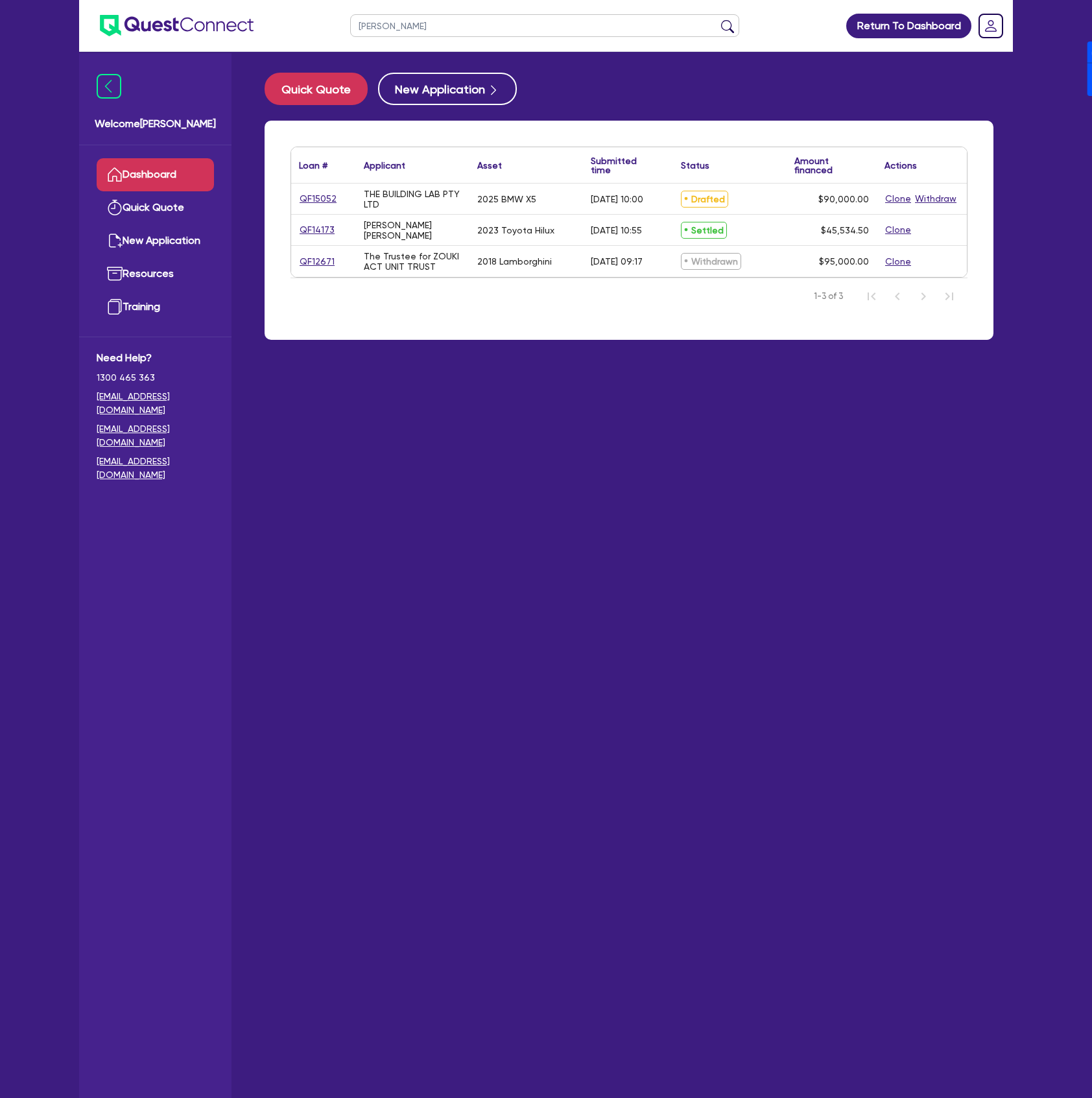
click at [298, 231] on div "QF14173" at bounding box center [323, 229] width 64 height 30
click at [318, 226] on link "QF14173" at bounding box center [317, 229] width 36 height 15
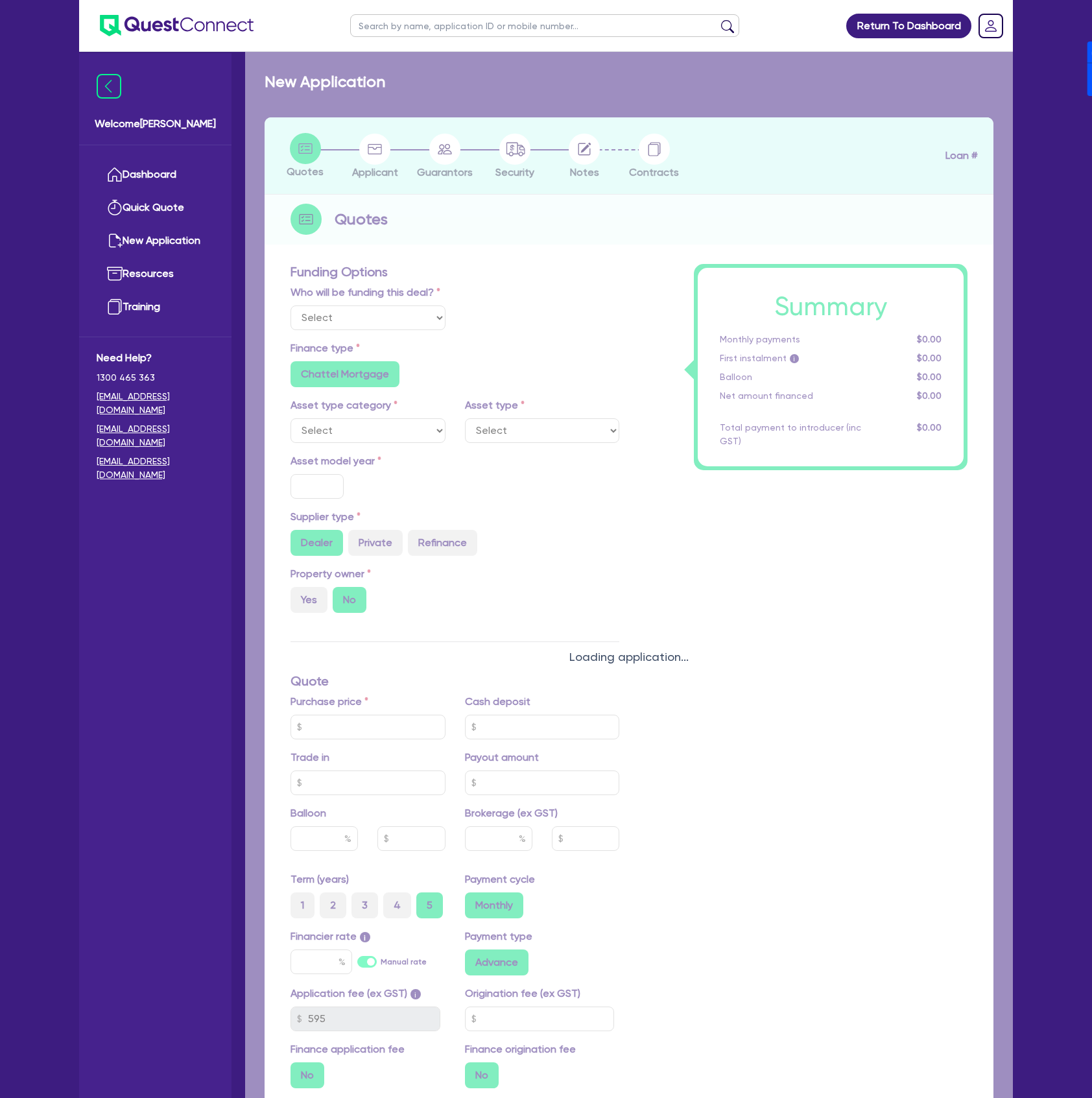
select select "Other"
select select "CARS_AND_LIGHT_TRUCKS"
type input "2023"
type input "62,000"
type input "18,000"
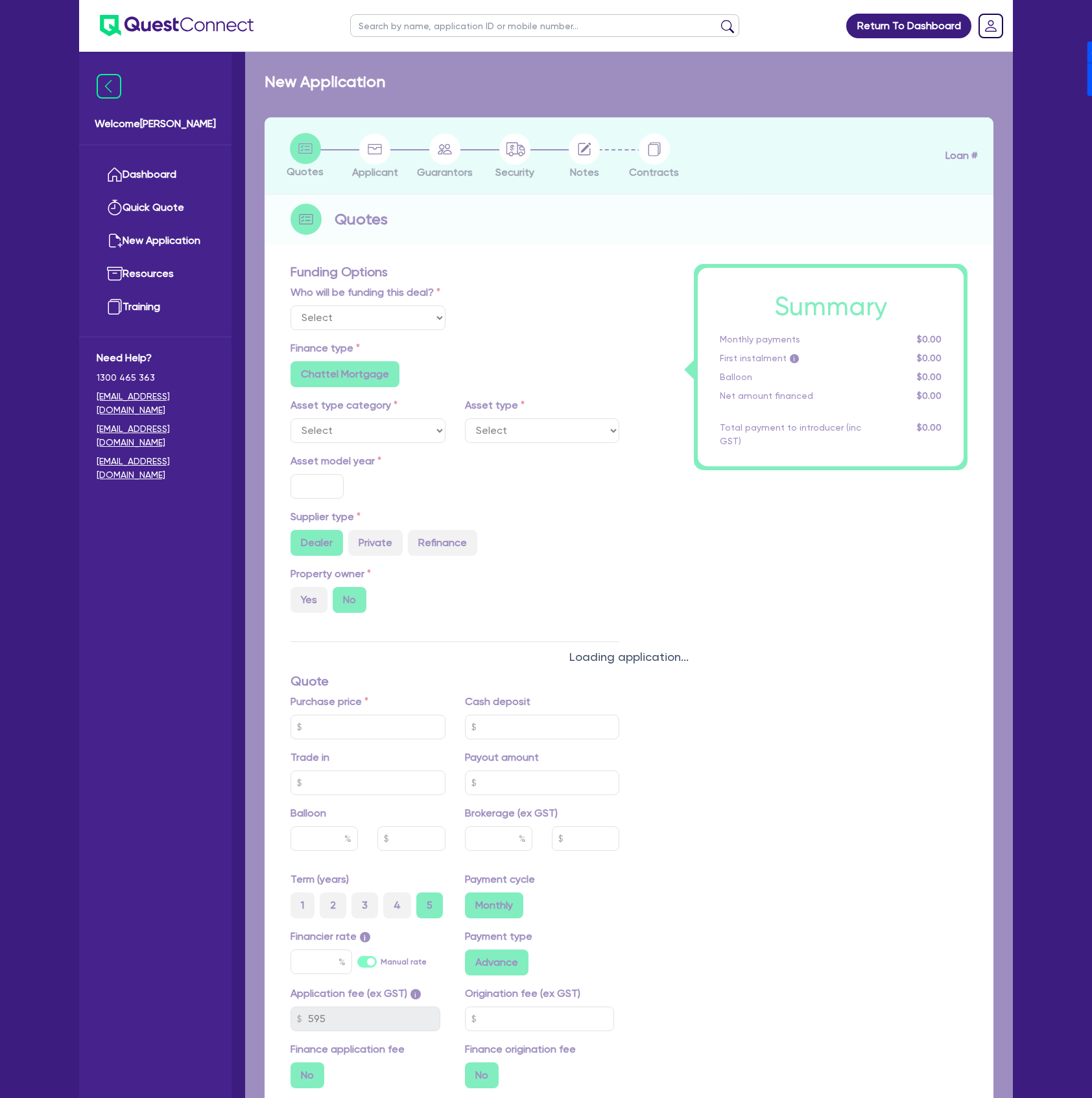
type input "6.42"
type input "2,916.16"
type input "11.74"
type input "495"
type input "900"
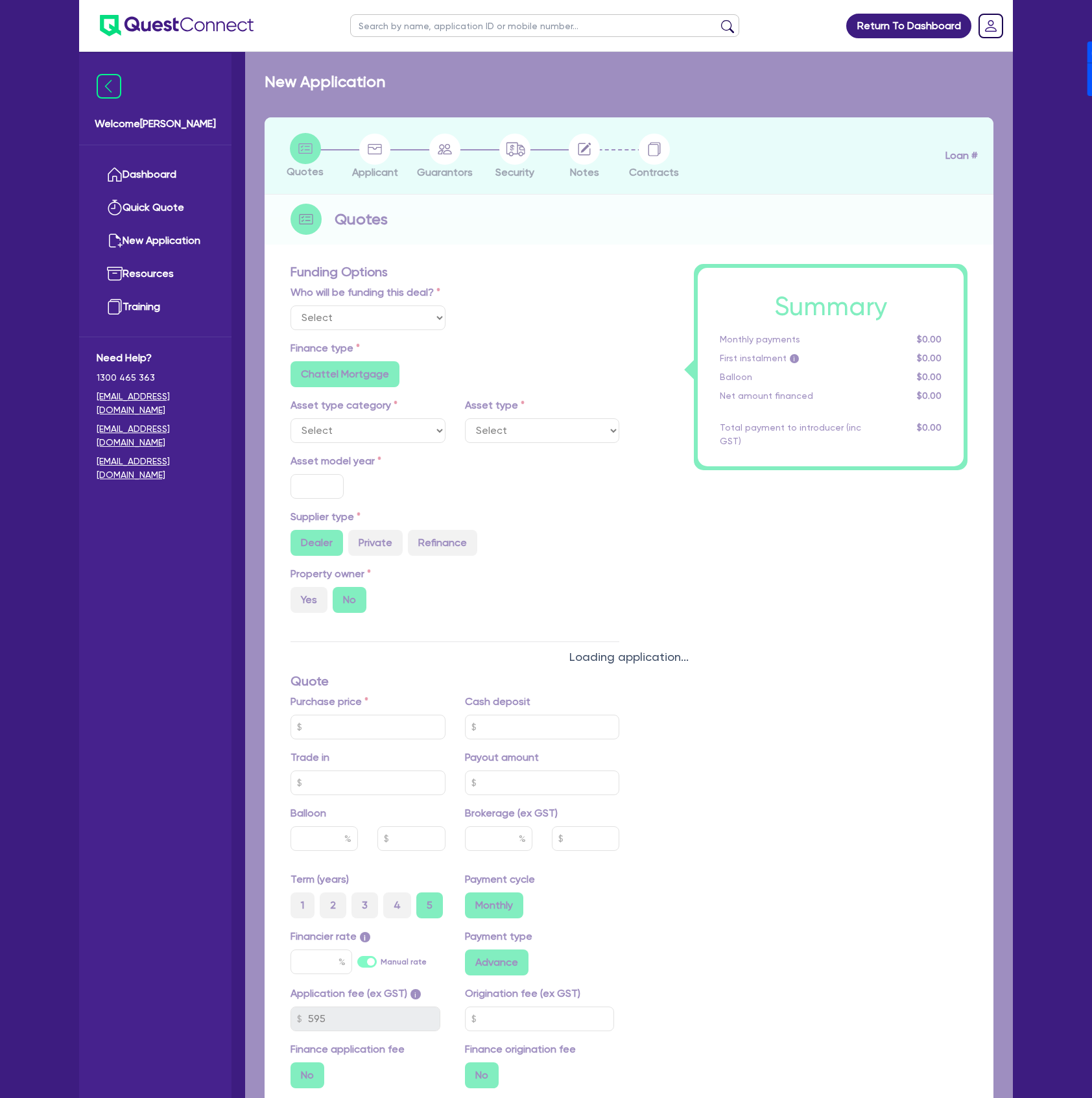
radio input "true"
select select "PASSENGER_VEHICLES"
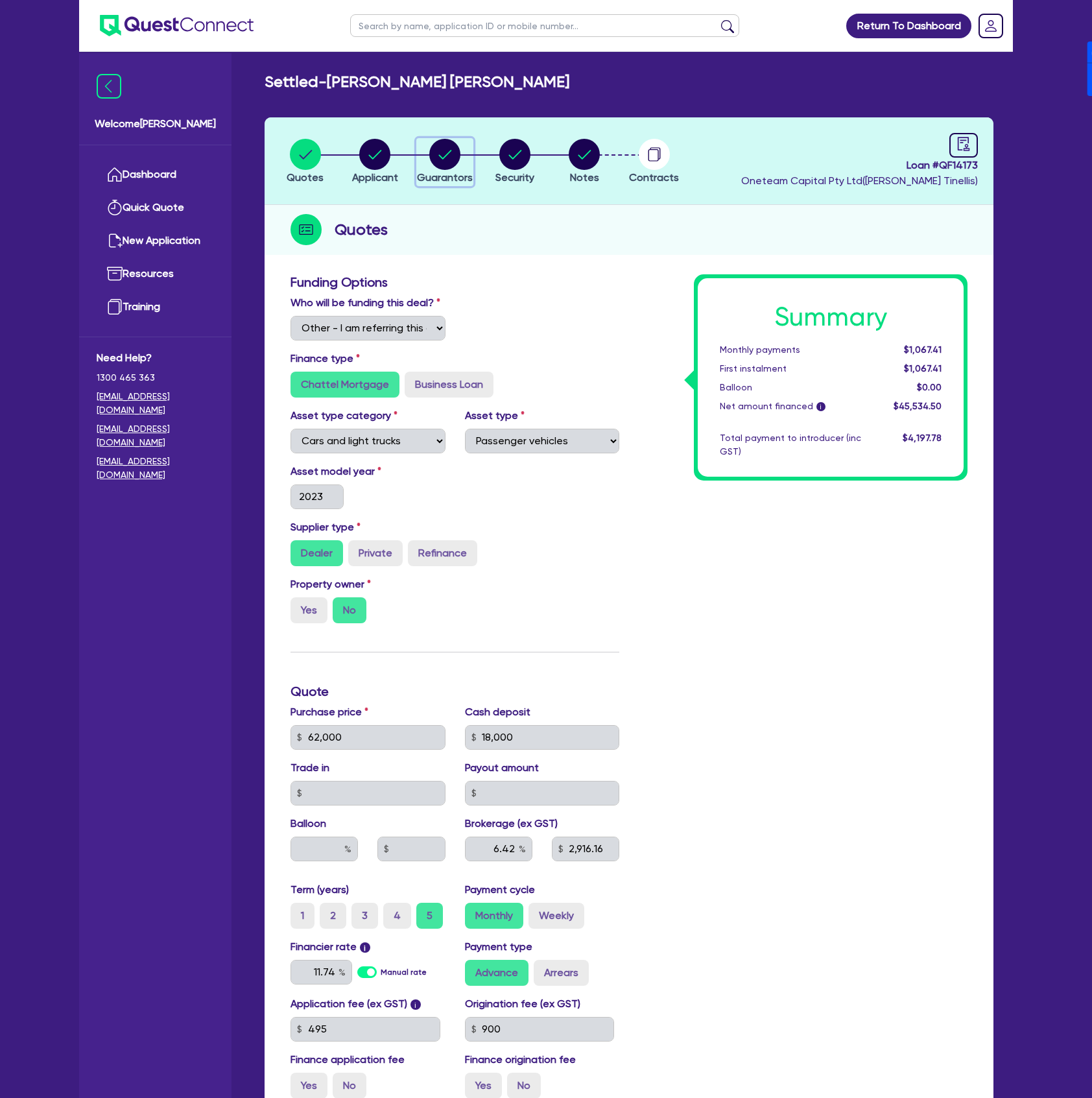
click at [430, 157] on icon "button" at bounding box center [445, 155] width 31 height 31
select select "MR"
select select "[GEOGRAPHIC_DATA]"
select select "SINGLE"
select select "CASH"
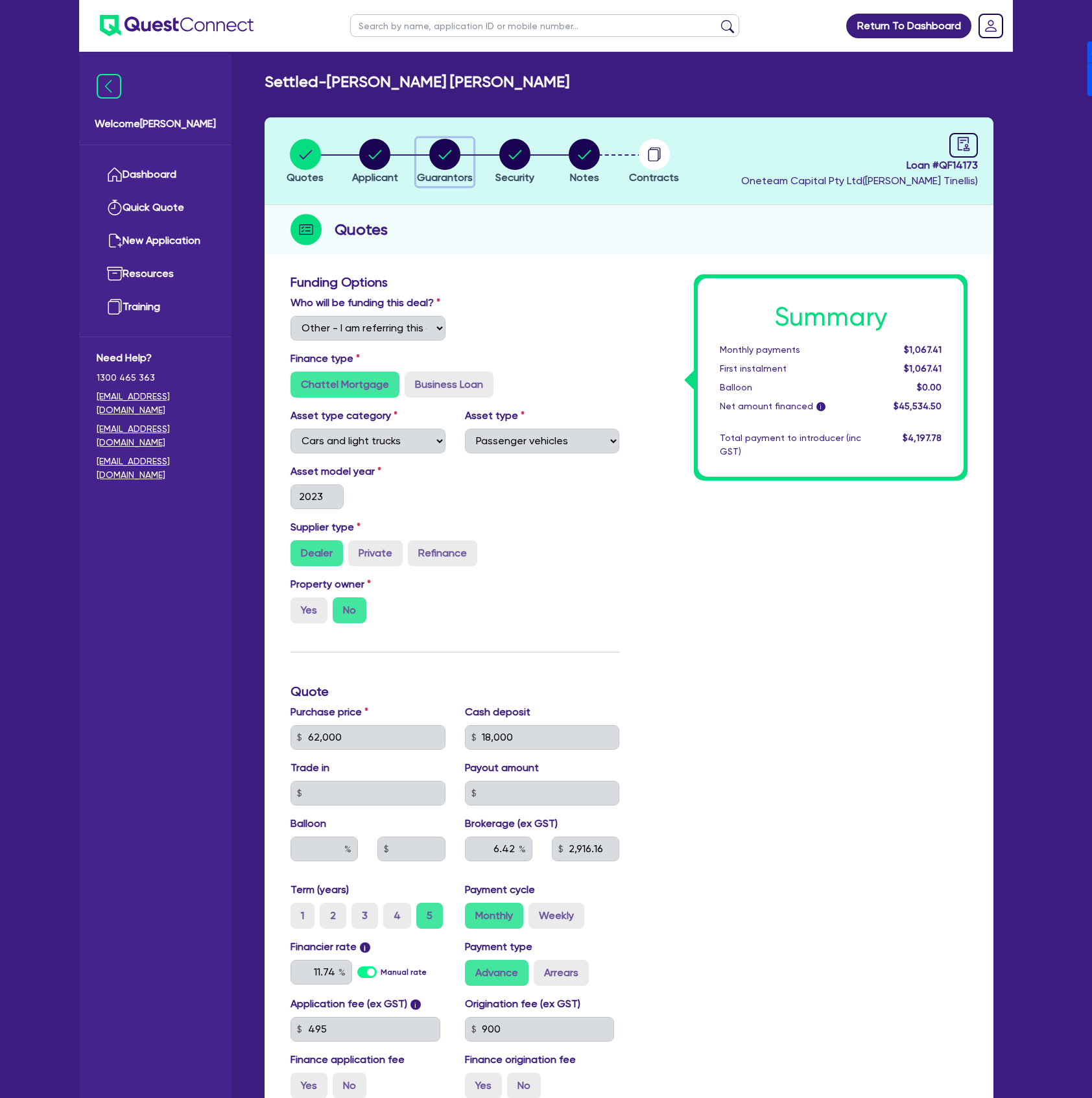
select select "VEHICLE"
select select "HOUSEHOLD_PERSONAL"
select select "OTHER"
select select "CREDIT_CARD"
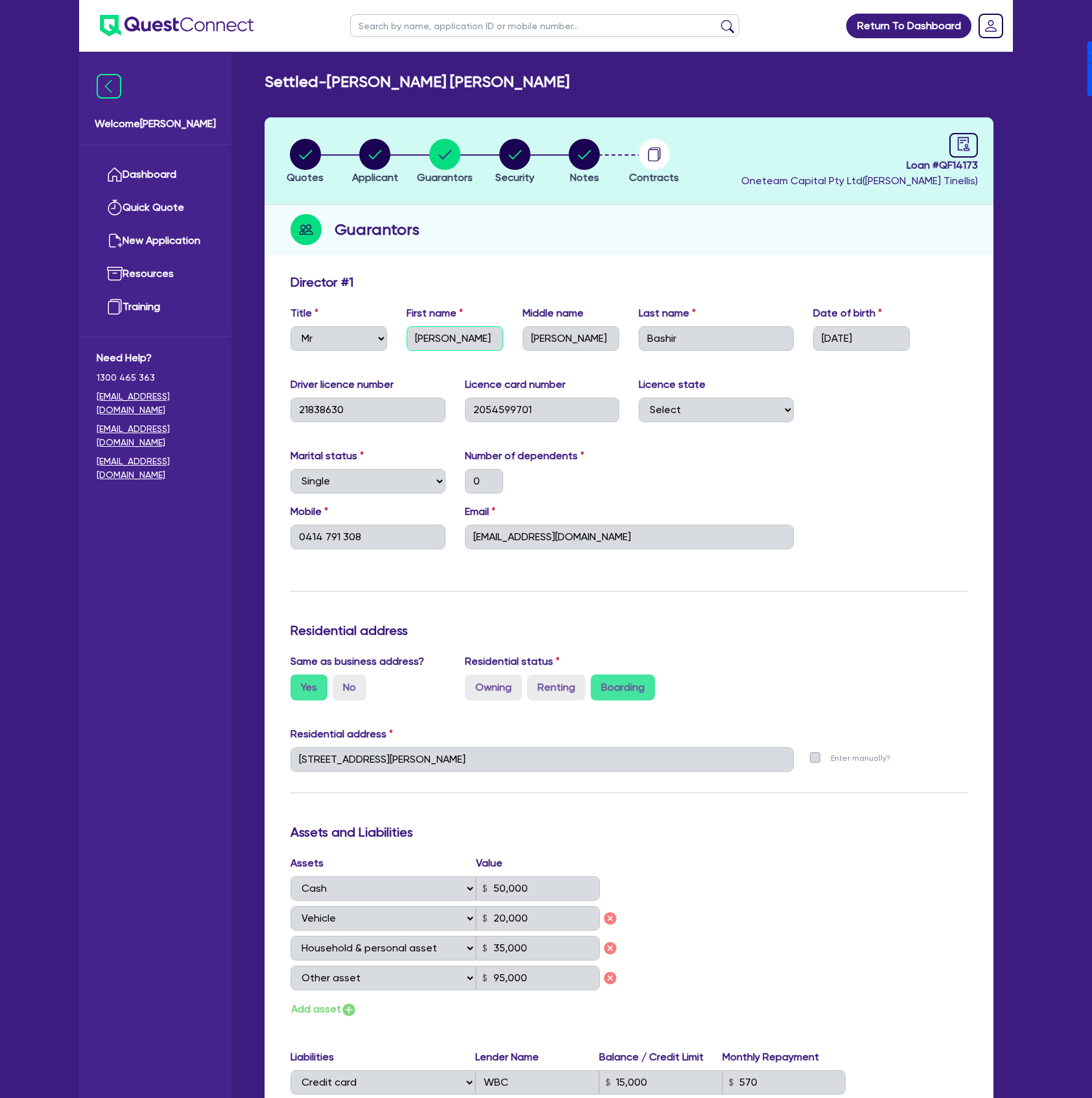
drag, startPoint x: 461, startPoint y: 335, endPoint x: 414, endPoint y: 329, distance: 47.4
click at [414, 329] on input "Bassam" at bounding box center [454, 339] width 96 height 25
drag, startPoint x: 684, startPoint y: 339, endPoint x: 639, endPoint y: 338, distance: 45.0
click at [641, 338] on input "Bashir" at bounding box center [716, 339] width 155 height 25
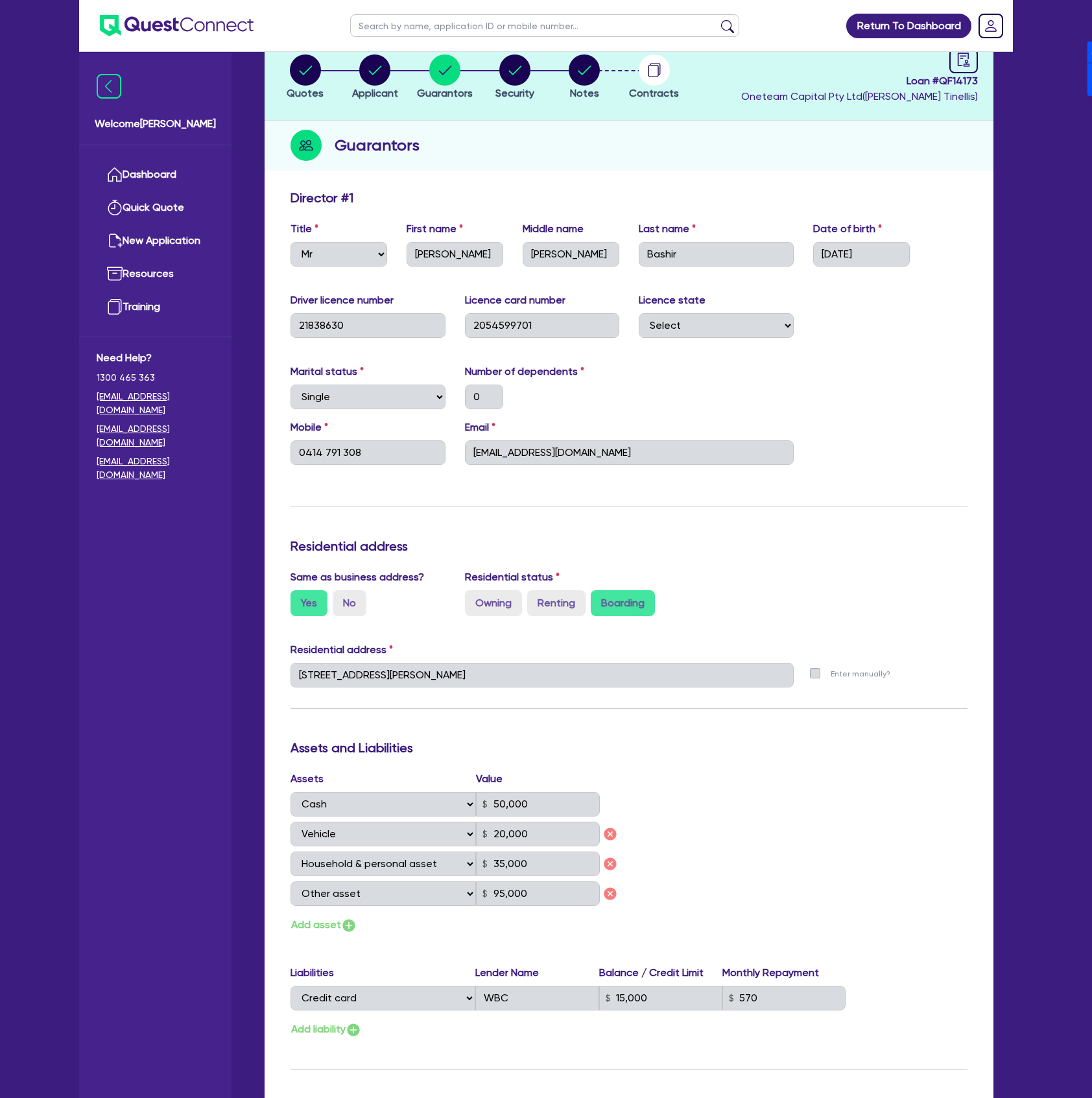
scroll to position [86, 0]
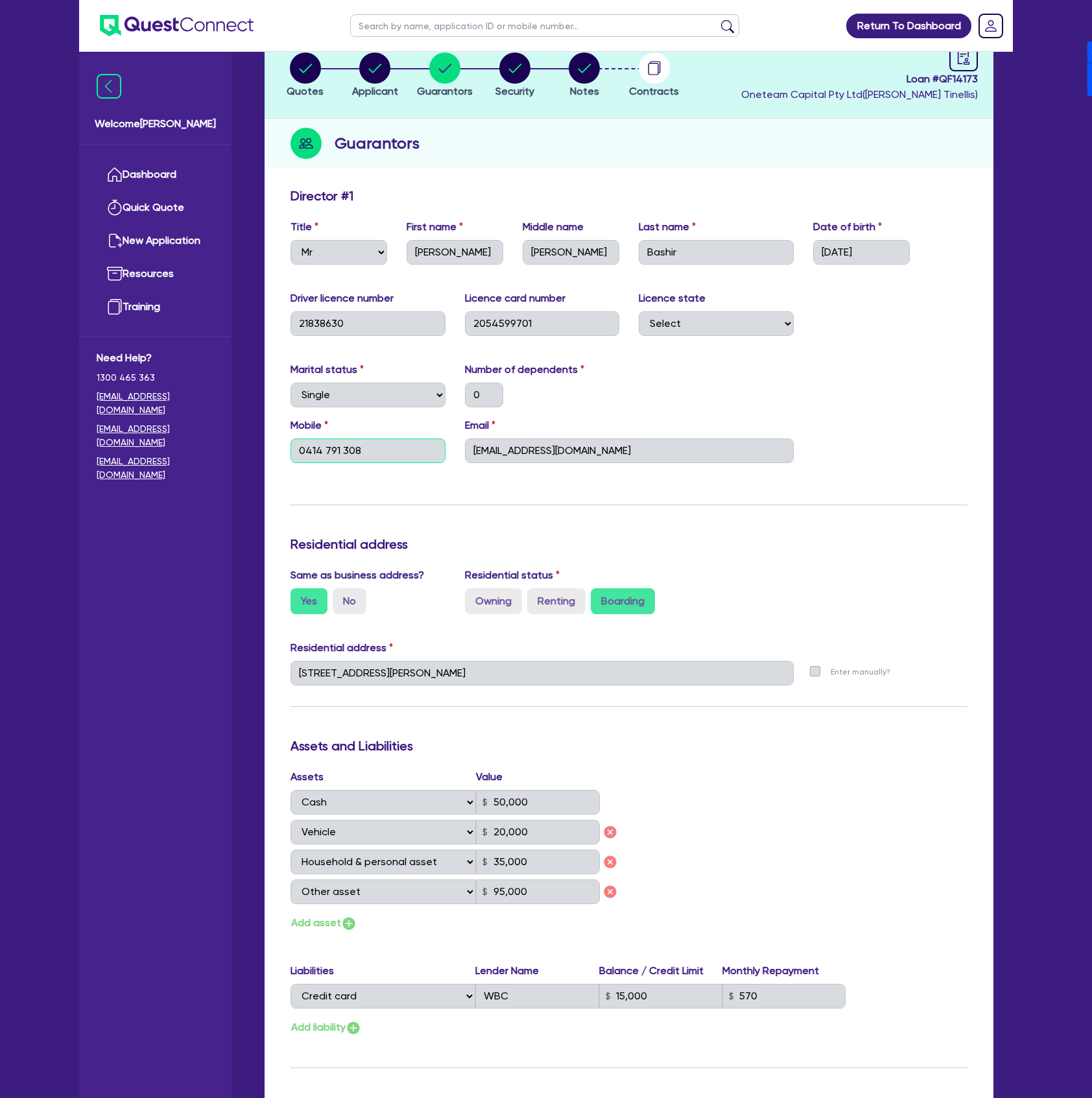
drag, startPoint x: 356, startPoint y: 452, endPoint x: 300, endPoint y: 449, distance: 56.1
click at [300, 449] on input "0414 791 308" at bounding box center [368, 450] width 155 height 25
click at [374, 438] on input "0414 791 308" at bounding box center [368, 450] width 155 height 25
drag, startPoint x: 376, startPoint y: 449, endPoint x: 286, endPoint y: 448, distance: 90.0
click at [286, 448] on div "Mobile 0414 791 308" at bounding box center [368, 440] width 174 height 46
